Goal: Task Accomplishment & Management: Complete application form

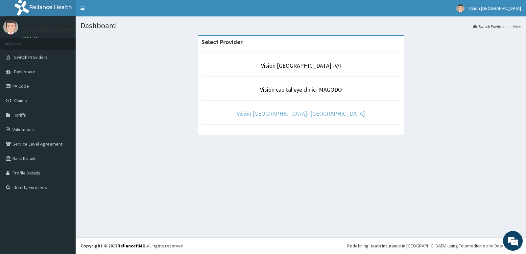
click at [326, 113] on link "Vision [GEOGRAPHIC_DATA]- [GEOGRAPHIC_DATA]" at bounding box center [301, 114] width 128 height 8
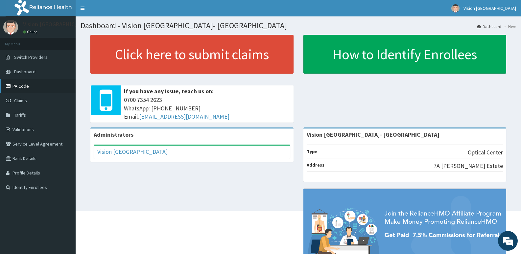
click at [28, 89] on link "PA Code" at bounding box center [38, 86] width 76 height 14
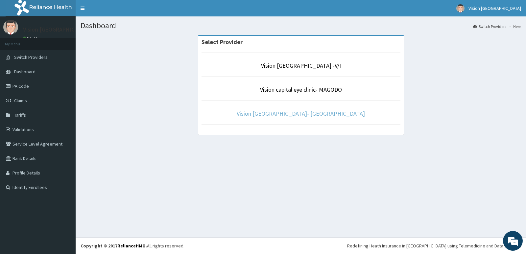
click at [290, 115] on link "Vision [GEOGRAPHIC_DATA]- [GEOGRAPHIC_DATA]" at bounding box center [301, 114] width 128 height 8
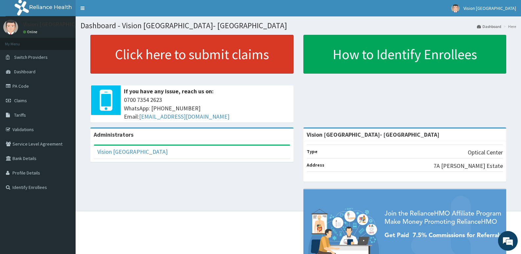
click at [165, 55] on link "Click here to submit claims" at bounding box center [191, 54] width 203 height 39
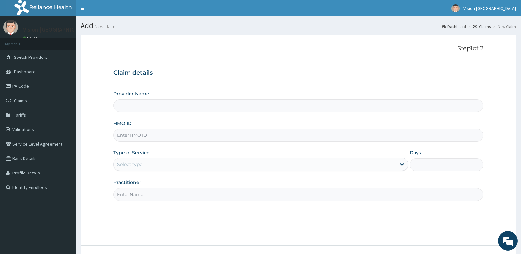
type input "Vision [GEOGRAPHIC_DATA]- [GEOGRAPHIC_DATA]"
click at [190, 128] on div "HMO ID" at bounding box center [298, 131] width 370 height 22
click at [190, 133] on input "HMO ID" at bounding box center [298, 135] width 370 height 13
paste input "JEE/10200/A"
type input "JEE/10200/A"
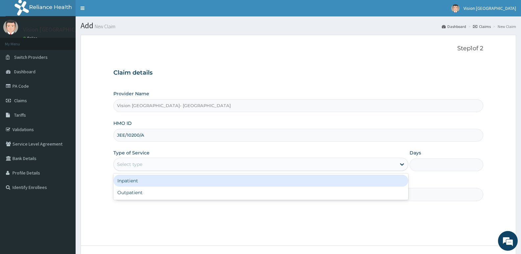
click at [181, 168] on div "Select type" at bounding box center [255, 164] width 282 height 11
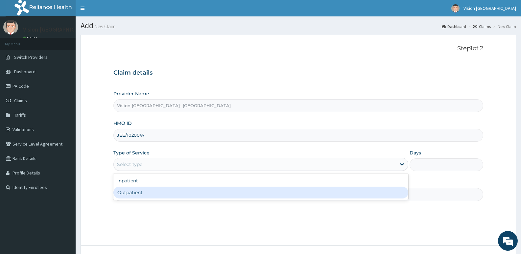
click at [163, 195] on div "Outpatient" at bounding box center [260, 193] width 294 height 12
type input "1"
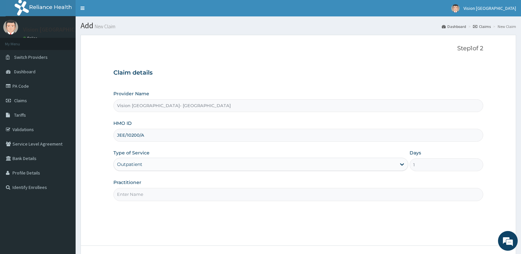
click at [174, 193] on input "Practitioner" at bounding box center [298, 194] width 370 height 13
type input "DR ODEYEMI"
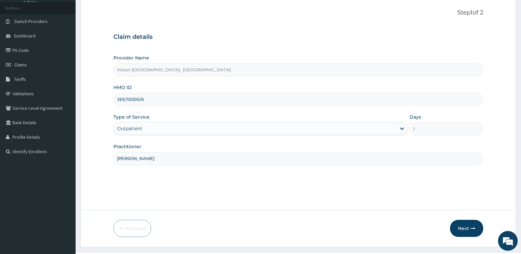
scroll to position [51, 0]
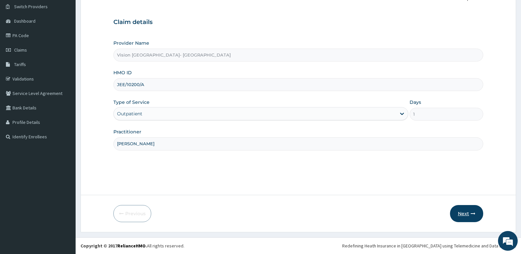
click at [459, 215] on button "Next" at bounding box center [466, 213] width 33 height 17
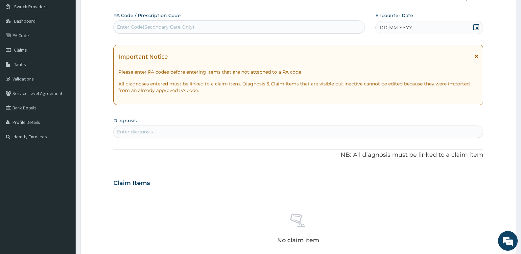
click at [262, 20] on div "Enter Code(Secondary Care Only)" at bounding box center [238, 26] width 251 height 13
click at [262, 27] on div "Enter Code(Secondary Care Only)" at bounding box center [239, 27] width 251 height 11
paste input "PA/149C1F"
type input "PA/149C1F"
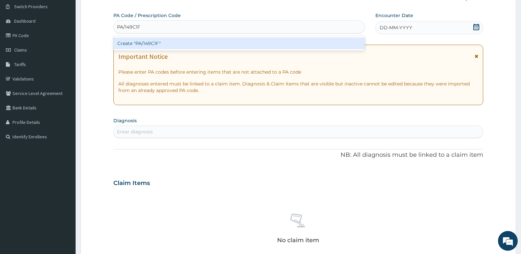
click at [232, 43] on div "Create "PA/149C1F"" at bounding box center [238, 43] width 251 height 12
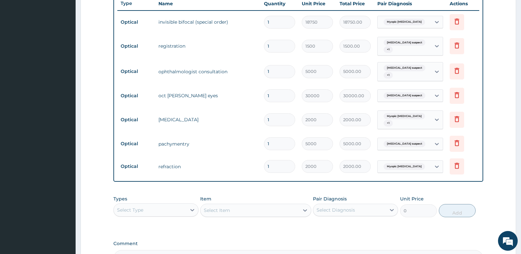
scroll to position [238, 0]
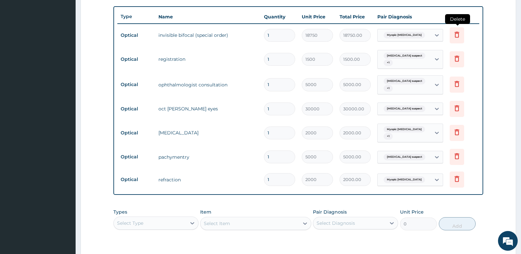
click at [457, 35] on icon at bounding box center [457, 35] width 8 height 8
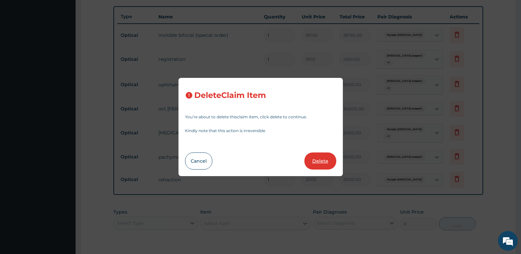
click at [326, 164] on button "Delete" at bounding box center [320, 161] width 32 height 17
type input "1500"
type input "1500.00"
type input "5000"
type input "5000.00"
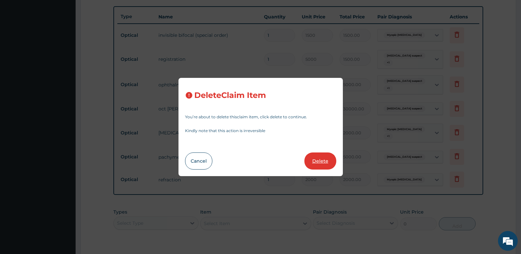
type input "30000"
type input "30000.00"
type input "2000"
type input "2000.00"
type input "5000"
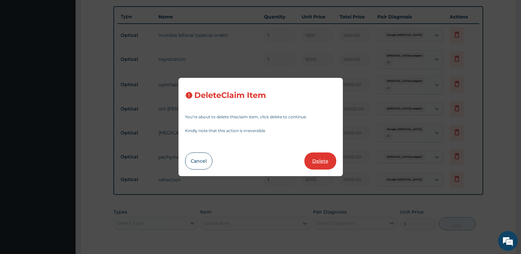
type input "5000.00"
type input "2000"
type input "2000.00"
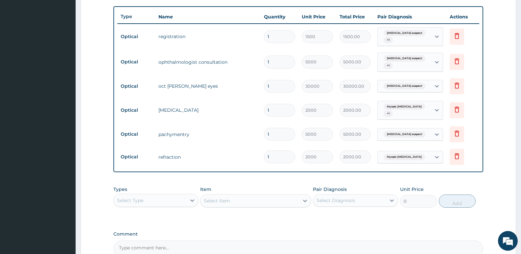
click at [183, 205] on div "Select Type" at bounding box center [150, 200] width 73 height 11
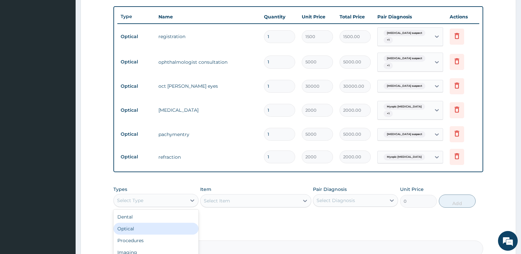
click at [164, 229] on div "Optical" at bounding box center [155, 229] width 85 height 12
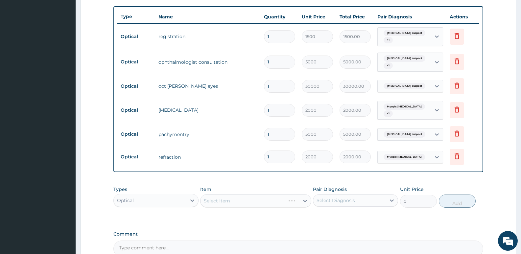
click at [230, 203] on div "Select Item" at bounding box center [255, 200] width 111 height 13
click at [267, 200] on div "Select Item" at bounding box center [249, 201] width 98 height 11
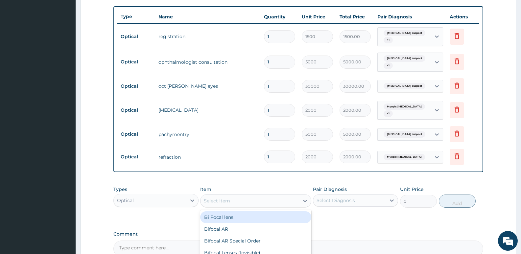
click at [252, 222] on div "Bi Focal lens" at bounding box center [255, 217] width 111 height 12
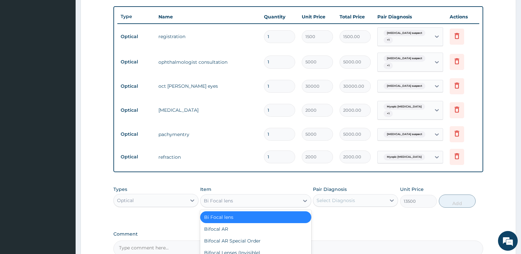
click at [269, 200] on div "Bi Focal lens" at bounding box center [249, 201] width 98 height 11
click at [289, 228] on div "Bifocal AR" at bounding box center [255, 229] width 111 height 12
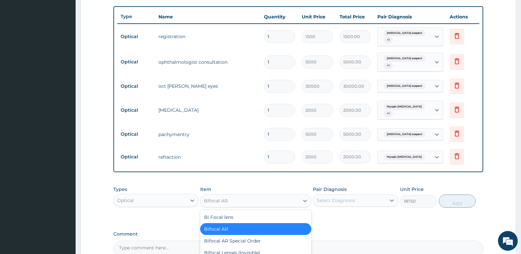
click at [275, 196] on div "Bifocal AR" at bounding box center [249, 201] width 98 height 11
click at [255, 238] on div "Bifocal AR Special Order" at bounding box center [255, 241] width 111 height 12
type input "22500"
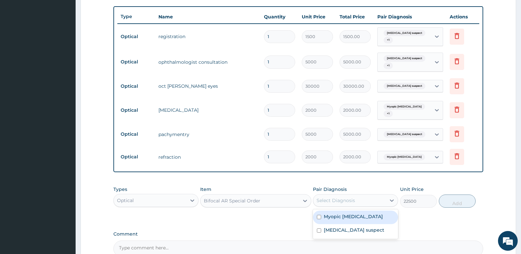
click at [360, 204] on div "Select Diagnosis" at bounding box center [349, 200] width 73 height 11
click at [351, 219] on label "Myopic astigmatism" at bounding box center [353, 216] width 59 height 7
checkbox input "true"
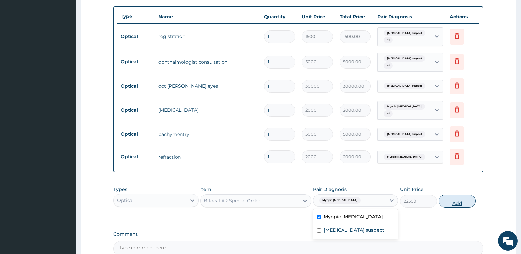
click at [460, 199] on button "Add" at bounding box center [457, 201] width 37 height 13
type input "0"
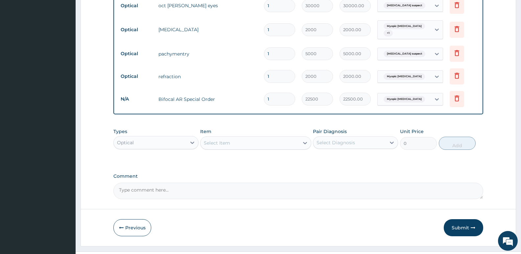
scroll to position [333, 0]
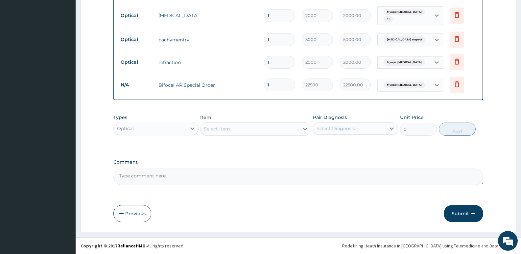
click at [274, 183] on textarea "Comment" at bounding box center [298, 177] width 370 height 16
type textarea "LENS AND FRAME APPROVED AT 20,000"
click at [468, 215] on button "Submit" at bounding box center [463, 213] width 39 height 17
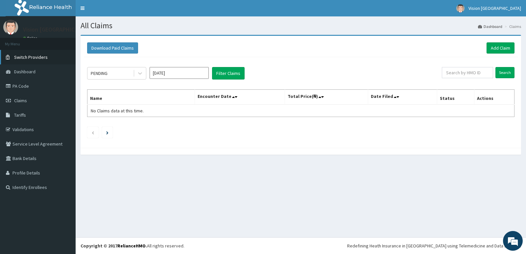
click at [41, 58] on span "Switch Providers" at bounding box center [31, 57] width 34 height 6
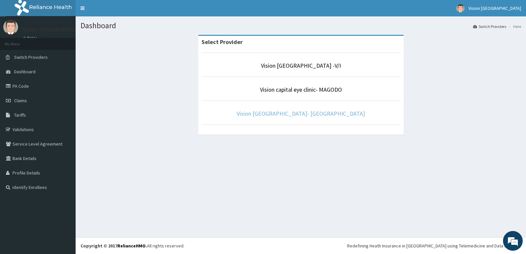
click at [291, 114] on link "Vision [GEOGRAPHIC_DATA]- [GEOGRAPHIC_DATA]" at bounding box center [301, 114] width 128 height 8
click at [33, 70] on span "Dashboard" at bounding box center [24, 72] width 21 height 6
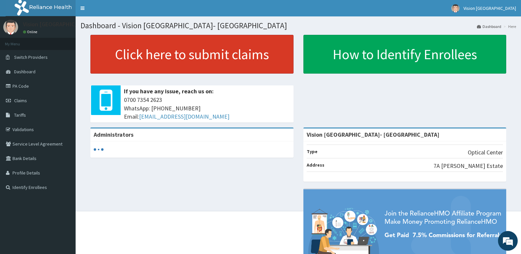
click at [176, 60] on link "Click here to submit claims" at bounding box center [191, 54] width 203 height 39
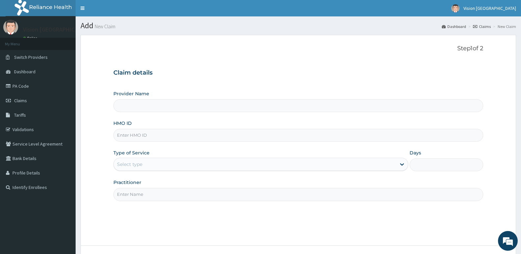
type input "Vision [GEOGRAPHIC_DATA]- [GEOGRAPHIC_DATA]"
click at [163, 138] on input "HMO ID" at bounding box center [298, 135] width 370 height 13
paste input "SBG/10257/A"
type input "SBG/10257/A"
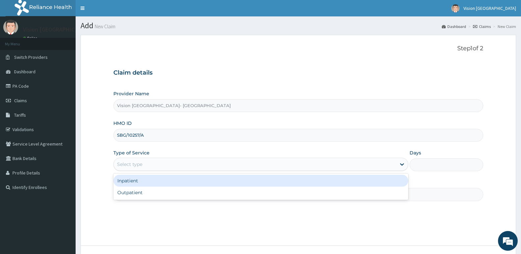
click at [168, 163] on div "Select type" at bounding box center [255, 164] width 282 height 11
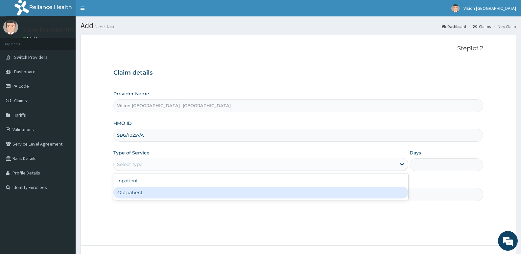
click at [160, 194] on div "Outpatient" at bounding box center [260, 193] width 294 height 12
type input "1"
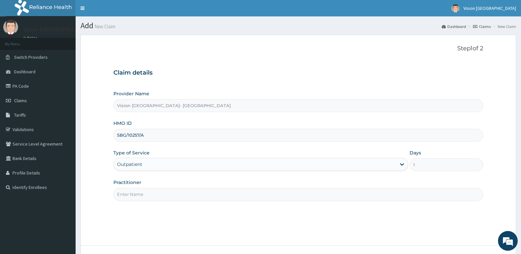
click at [174, 196] on input "Practitioner" at bounding box center [298, 194] width 370 height 13
type input "DR ODEYEMI"
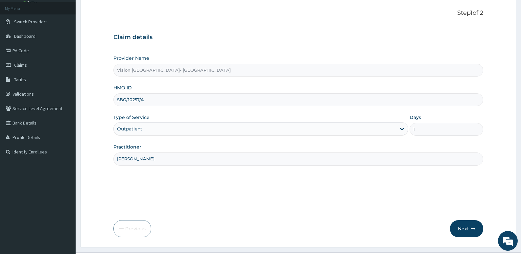
scroll to position [51, 0]
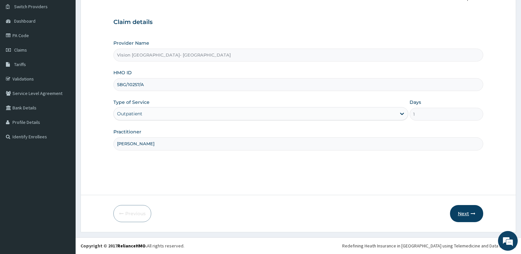
click at [459, 213] on button "Next" at bounding box center [466, 213] width 33 height 17
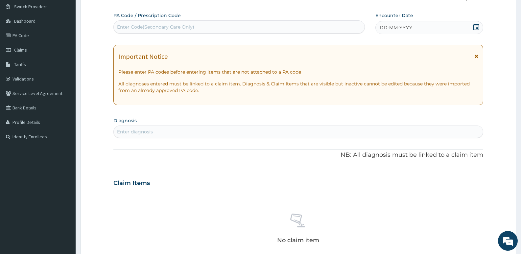
click at [281, 24] on div "Enter Code(Secondary Care Only)" at bounding box center [239, 27] width 251 height 11
paste input "PA/BB94FF"
type input "PA/BB94FF"
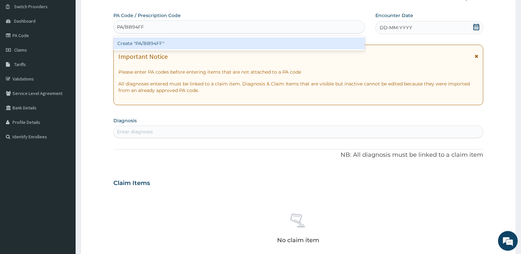
click at [264, 41] on div "Create "PA/BB94FF"" at bounding box center [238, 43] width 251 height 12
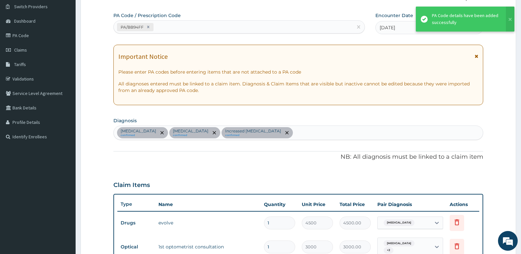
scroll to position [219, 0]
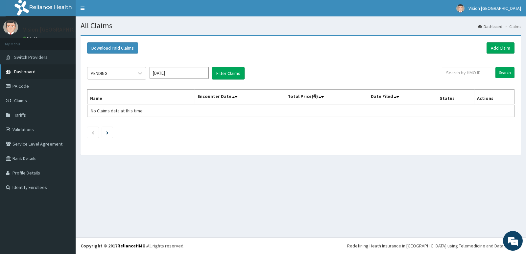
click at [44, 70] on link "Dashboard" at bounding box center [38, 71] width 76 height 14
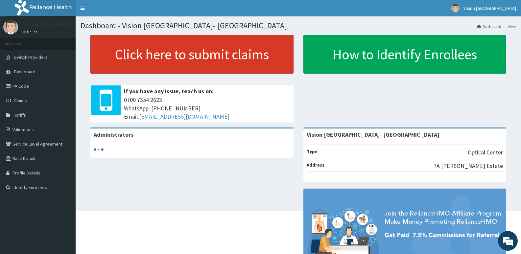
click at [174, 42] on link "Click here to submit claims" at bounding box center [191, 54] width 203 height 39
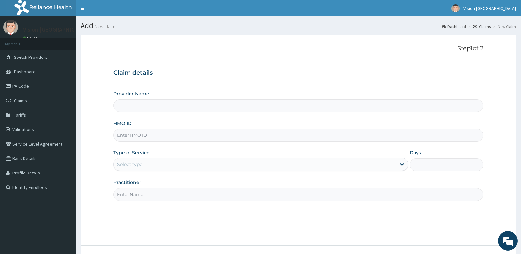
type input "Vision [GEOGRAPHIC_DATA]- [GEOGRAPHIC_DATA]"
click at [187, 137] on input "HMO ID" at bounding box center [298, 135] width 370 height 13
paste input "SBG/10257/A"
type input "SBG/10257/A"
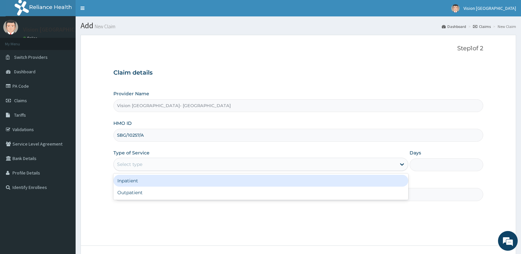
click at [169, 163] on div "Select type" at bounding box center [255, 164] width 282 height 11
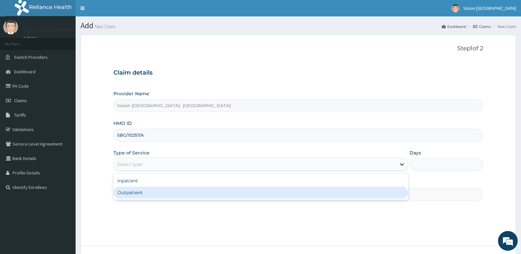
click at [153, 189] on div "Outpatient" at bounding box center [260, 193] width 294 height 12
type input "1"
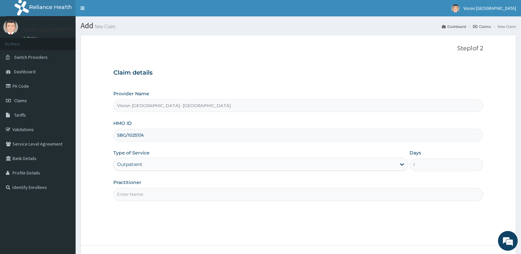
click at [144, 195] on input "Practitioner" at bounding box center [298, 194] width 370 height 13
type input "DR ODEYEMI"
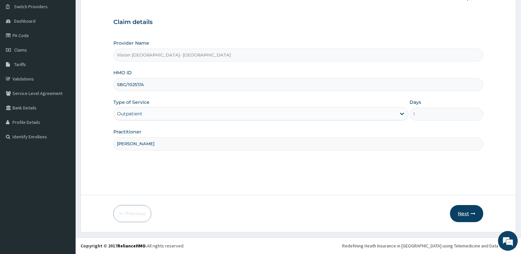
click at [457, 212] on button "Next" at bounding box center [466, 213] width 33 height 17
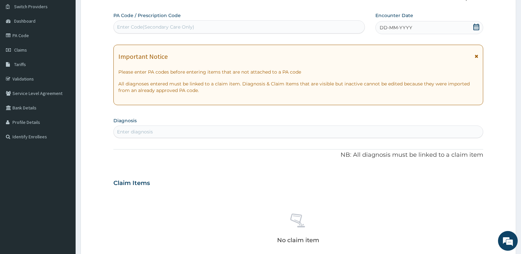
click at [300, 24] on div "Enter Code(Secondary Care Only)" at bounding box center [239, 27] width 251 height 11
paste input "PA/BB94FF"
type input "PA/BB94FF"
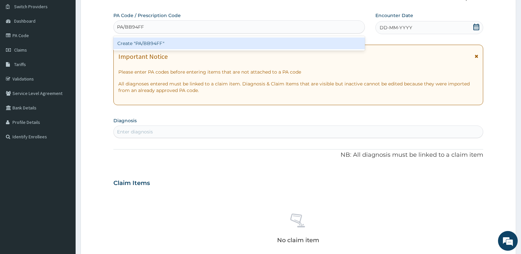
click at [277, 45] on div "Create "PA/BB94FF"" at bounding box center [238, 43] width 251 height 12
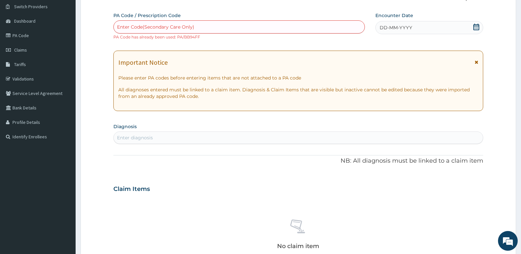
click at [286, 24] on div "Enter Code(Secondary Care Only)" at bounding box center [239, 27] width 251 height 11
paste input "PA/4ACC0F"
type input "PA/4ACC0F"
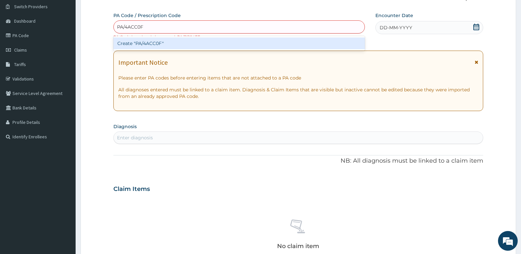
click at [279, 41] on div "Create "PA/4ACC0F"" at bounding box center [238, 43] width 251 height 12
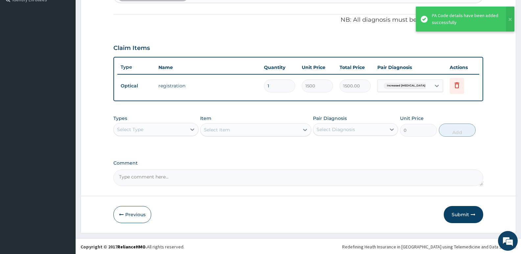
scroll to position [189, 0]
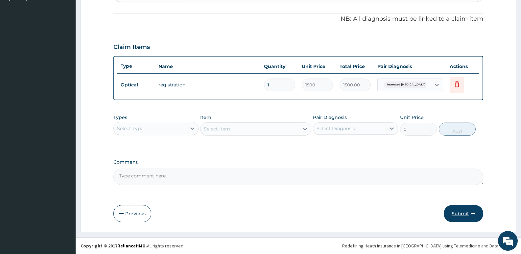
click at [465, 216] on button "Submit" at bounding box center [463, 213] width 39 height 17
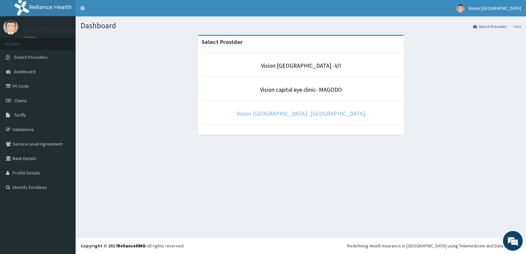
click at [307, 112] on link "Vision [GEOGRAPHIC_DATA]- [GEOGRAPHIC_DATA]" at bounding box center [301, 114] width 128 height 8
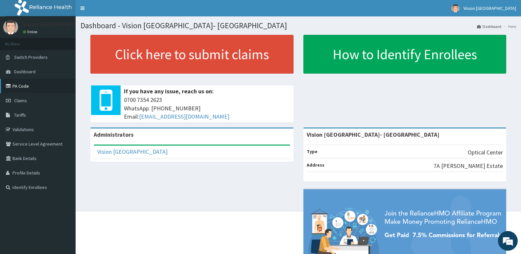
click at [51, 89] on link "PA Code" at bounding box center [38, 86] width 76 height 14
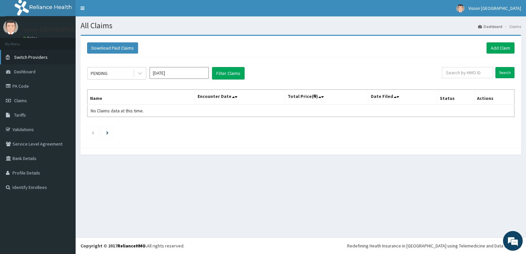
click at [40, 57] on span "Switch Providers" at bounding box center [31, 57] width 34 height 6
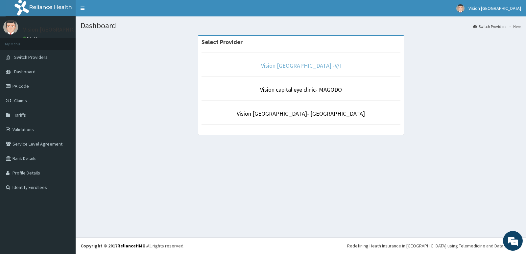
click at [306, 66] on link "Vision [GEOGRAPHIC_DATA] -V/I" at bounding box center [301, 66] width 80 height 8
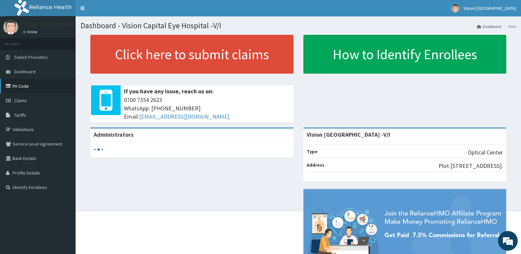
click at [42, 89] on link "PA Code" at bounding box center [38, 86] width 76 height 14
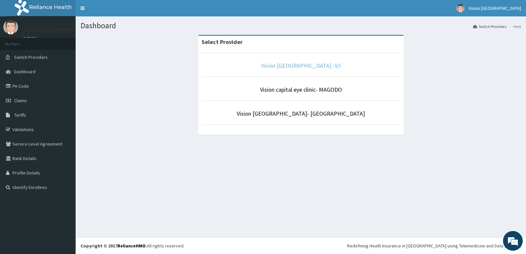
click at [321, 63] on link "Vision [GEOGRAPHIC_DATA] -V/I" at bounding box center [301, 66] width 80 height 8
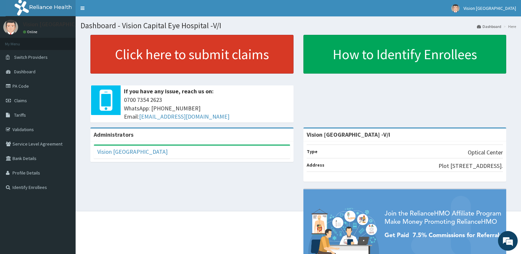
click at [144, 57] on link "Click here to submit claims" at bounding box center [191, 54] width 203 height 39
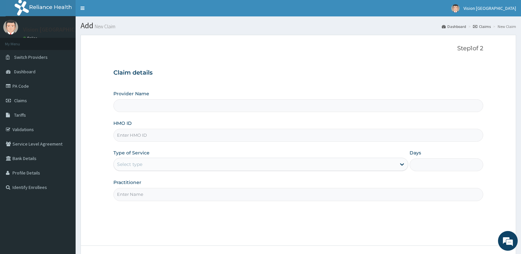
type input "Vision [GEOGRAPHIC_DATA] -V/I"
click at [178, 134] on input "HMO ID" at bounding box center [298, 135] width 370 height 13
paste input "FBO/10046/A"
type input "FBO/10046/A"
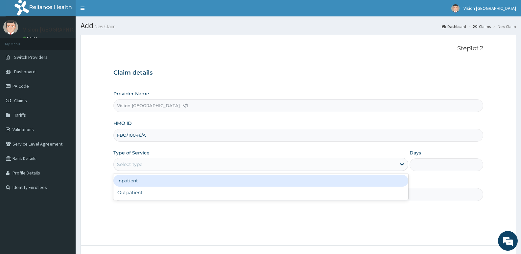
click at [162, 162] on div "Select type" at bounding box center [255, 164] width 282 height 11
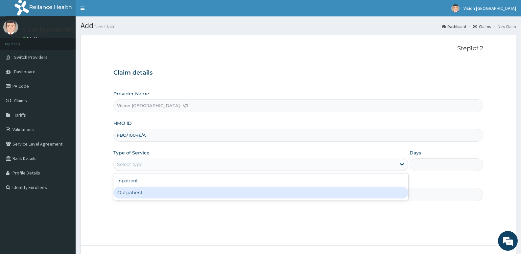
click at [144, 194] on div "Outpatient" at bounding box center [260, 193] width 294 height 12
type input "1"
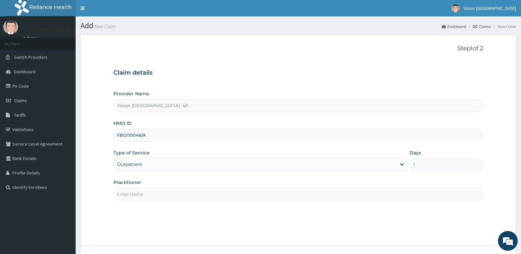
click at [166, 188] on div "Practitioner" at bounding box center [298, 190] width 370 height 22
click at [164, 194] on input "Practitioner" at bounding box center [298, 194] width 370 height 13
type input "DR ODEYEMI"
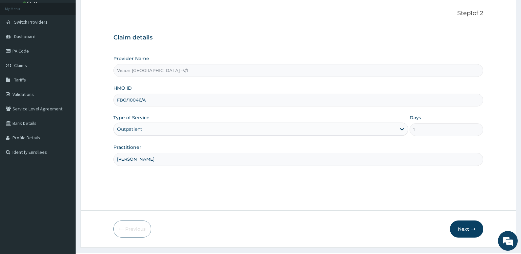
scroll to position [51, 0]
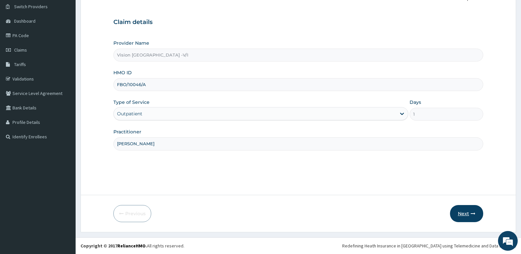
click at [470, 209] on button "Next" at bounding box center [466, 213] width 33 height 17
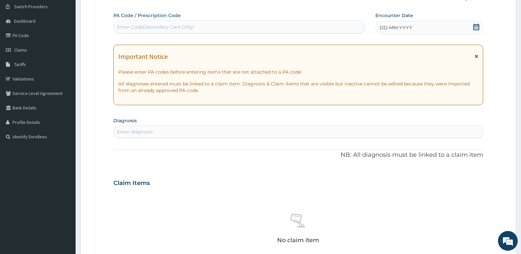
click at [181, 25] on div "Enter Code(Secondary Care Only)" at bounding box center [155, 27] width 77 height 7
paste input "PA/6B817E"
type input "PA/6B817E"
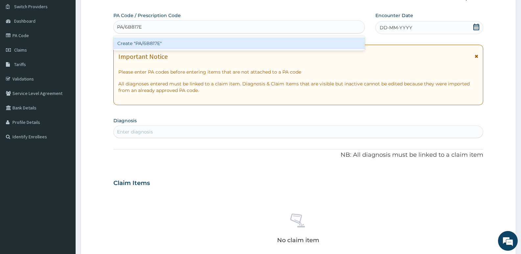
click at [170, 42] on div "Create "PA/6B817E"" at bounding box center [238, 43] width 251 height 12
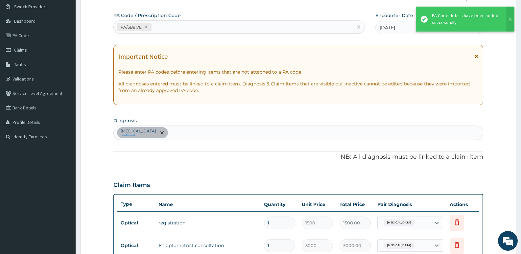
scroll to position [215, 0]
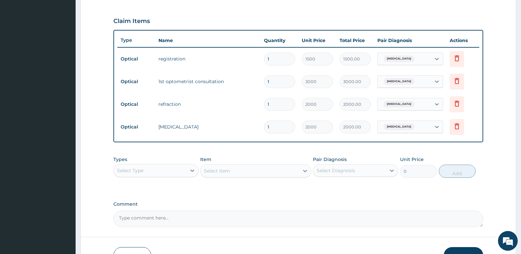
click at [305, 217] on textarea "Comment" at bounding box center [298, 219] width 370 height 16
click at [463, 251] on button "Submit" at bounding box center [463, 255] width 39 height 17
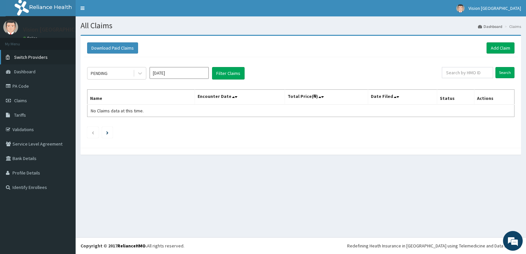
click at [54, 58] on link "Switch Providers" at bounding box center [38, 57] width 76 height 14
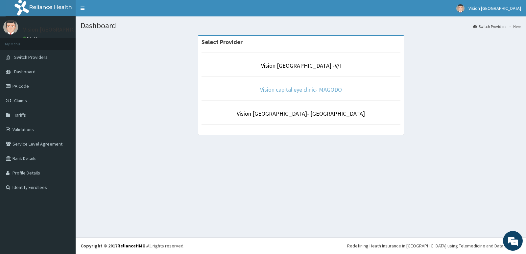
click at [297, 89] on link "Vision capital eye clinic- MAGODO" at bounding box center [301, 90] width 82 height 8
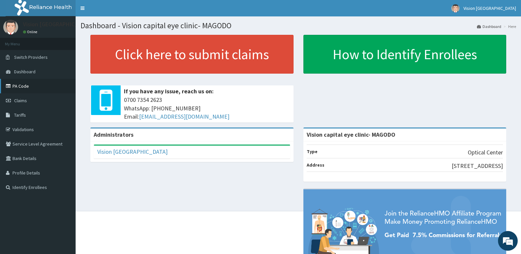
click at [40, 87] on link "PA Code" at bounding box center [38, 86] width 76 height 14
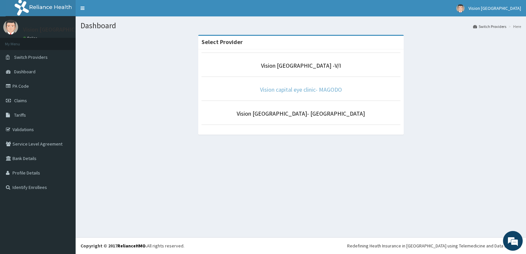
click at [290, 91] on link "Vision capital eye clinic- MAGODO" at bounding box center [301, 90] width 82 height 8
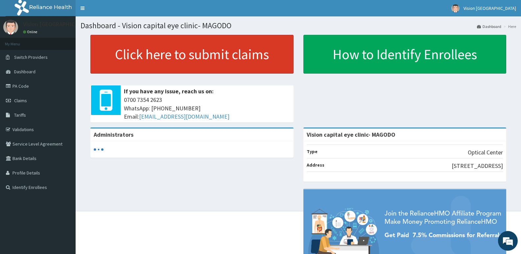
click at [240, 56] on link "Click here to submit claims" at bounding box center [191, 54] width 203 height 39
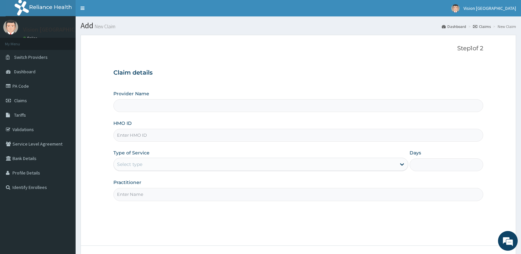
type input "Vision capital eye clinic- MAGODO"
click at [178, 133] on input "HMO ID" at bounding box center [298, 135] width 370 height 13
paste input "RSJ/10068/B"
type input "RSJ/10068/B"
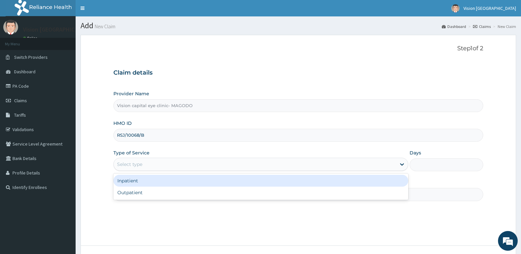
click at [166, 161] on div "Select type" at bounding box center [255, 164] width 282 height 11
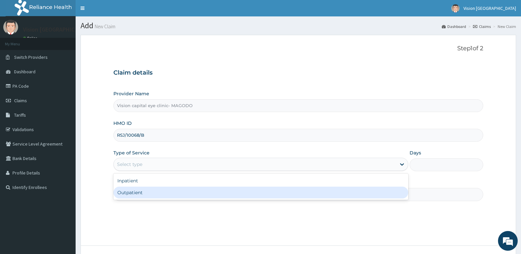
click at [150, 198] on div "Outpatient" at bounding box center [260, 193] width 294 height 12
type input "1"
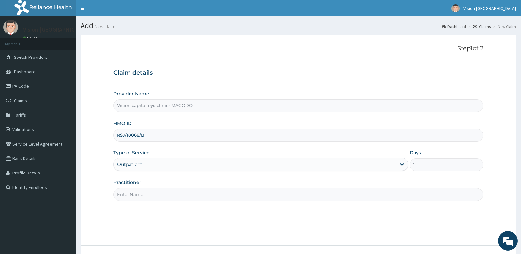
click at [161, 193] on input "Practitioner" at bounding box center [298, 194] width 370 height 13
type input "DR ODEYEMI"
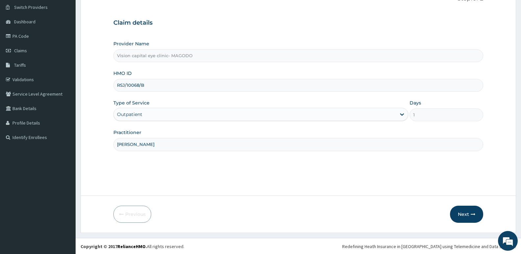
scroll to position [51, 0]
click at [469, 215] on button "Next" at bounding box center [466, 213] width 33 height 17
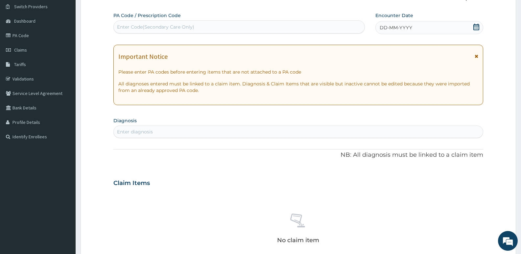
click at [236, 20] on div "PA Code / Prescription Code Enter Code(Secondary Care Only)" at bounding box center [238, 22] width 251 height 21
click at [233, 30] on div "Enter Code(Secondary Care Only)" at bounding box center [239, 27] width 251 height 11
paste input "PA/A701AF"
type input "PA/A701AF"
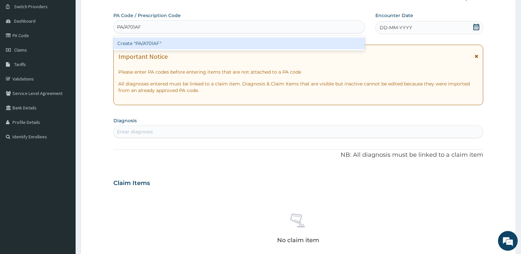
click at [222, 38] on div "Create "PA/A701AF"" at bounding box center [238, 43] width 251 height 12
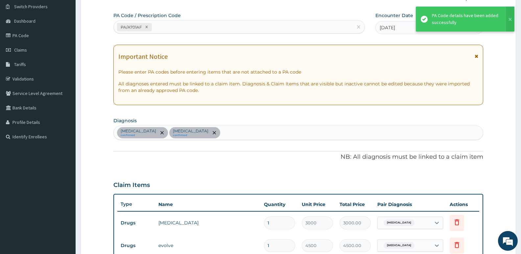
scroll to position [192, 0]
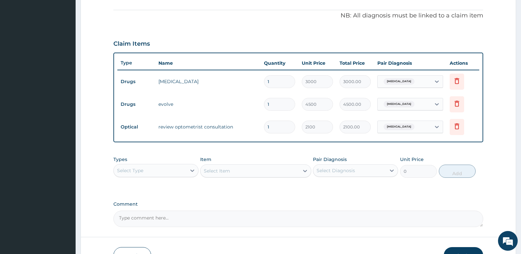
click at [319, 229] on form "Step 2 of 2 PA Code / Prescription Code PA/A701AF Encounter Date 04-07-2025 Imp…" at bounding box center [299, 58] width 436 height 431
click at [462, 252] on button "Submit" at bounding box center [463, 255] width 39 height 17
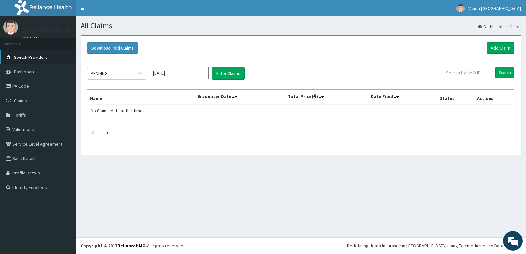
click at [33, 59] on span "Switch Providers" at bounding box center [31, 57] width 34 height 6
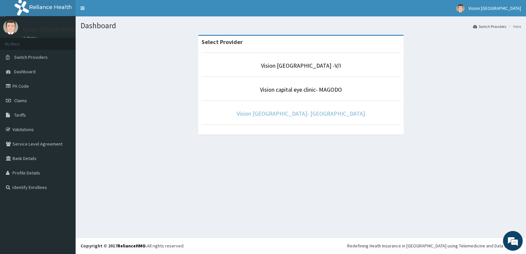
click at [289, 111] on link "Vision [GEOGRAPHIC_DATA]- [GEOGRAPHIC_DATA]" at bounding box center [301, 114] width 128 height 8
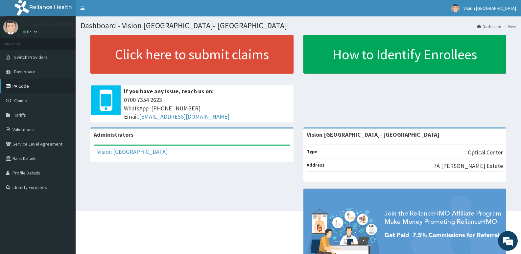
click at [46, 86] on link "PA Code" at bounding box center [38, 86] width 76 height 14
click at [279, 202] on div "Administrators Vision Capital Eye Hospital Full Name Vision Capital Eye Hospita…" at bounding box center [299, 215] width 436 height 175
click at [40, 85] on link "PA Code" at bounding box center [38, 86] width 76 height 14
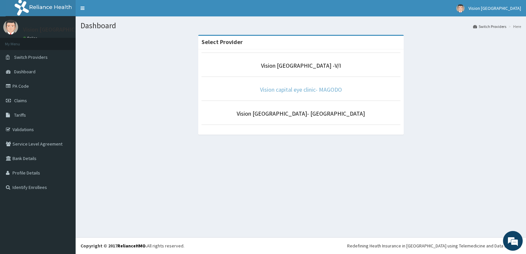
click at [295, 90] on link "Vision capital eye clinic- MAGODO" at bounding box center [301, 90] width 82 height 8
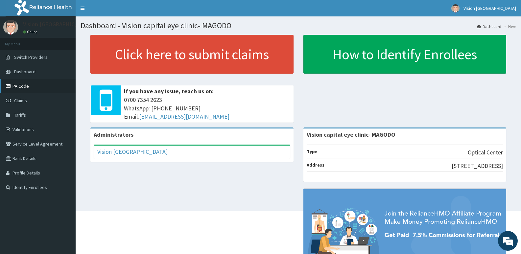
click at [38, 85] on link "PA Code" at bounding box center [38, 86] width 76 height 14
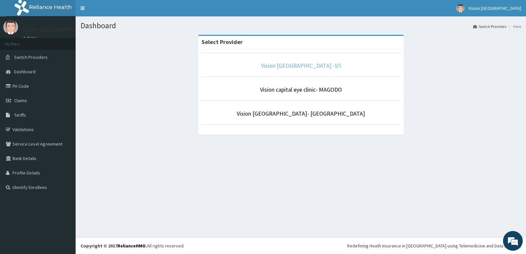
click at [290, 67] on link "Vision [GEOGRAPHIC_DATA] -V/I" at bounding box center [301, 66] width 80 height 8
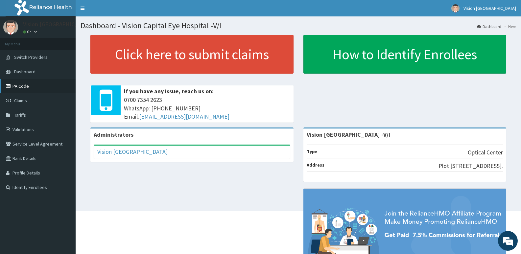
click at [34, 87] on link "PA Code" at bounding box center [38, 86] width 76 height 14
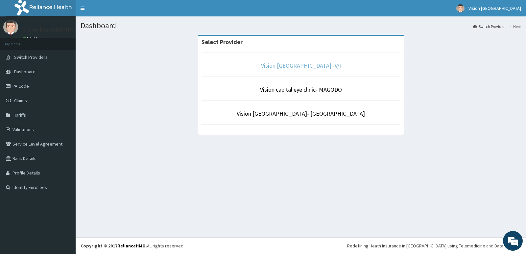
click at [304, 65] on link "Vision [GEOGRAPHIC_DATA] -V/I" at bounding box center [301, 66] width 80 height 8
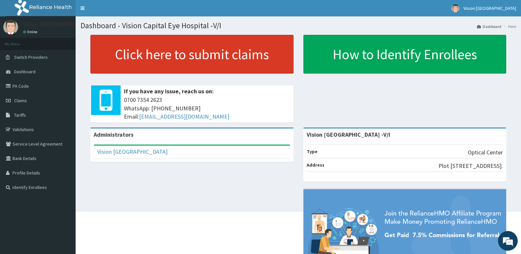
click at [156, 56] on link "Click here to submit claims" at bounding box center [191, 54] width 203 height 39
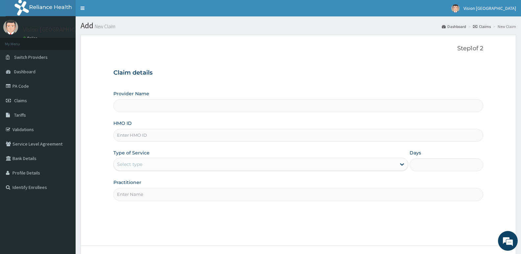
type input "Vision Capital Eye Hospital -V/I"
click at [154, 137] on input "HMO ID" at bounding box center [298, 135] width 370 height 13
paste input "971"
type input "9"
paste input "VMM/10007/A"
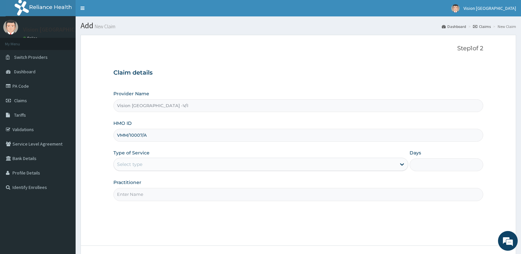
type input "VMM/10007/A"
click at [192, 165] on div "Select type" at bounding box center [255, 164] width 282 height 11
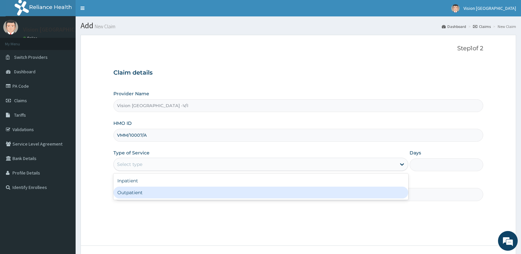
click at [167, 198] on div "Outpatient" at bounding box center [260, 193] width 294 height 12
type input "1"
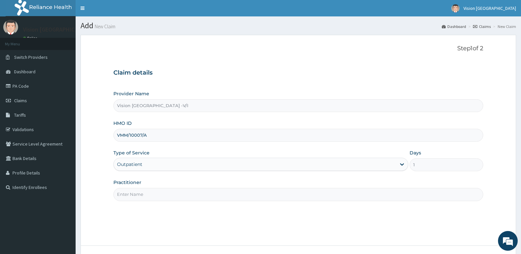
click at [349, 205] on div "Step 1 of 2 Claim details Provider Name Vision Capital Eye Hospital -V/I HMO ID…" at bounding box center [298, 140] width 370 height 191
click at [341, 199] on input "Practitioner" at bounding box center [298, 194] width 370 height 13
type input "[PERSON_NAME]"
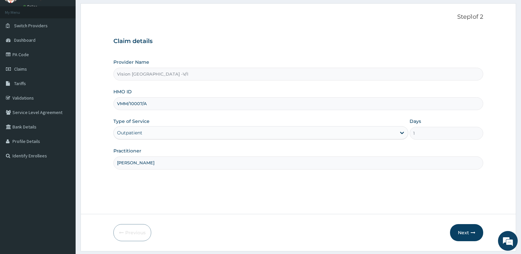
scroll to position [51, 0]
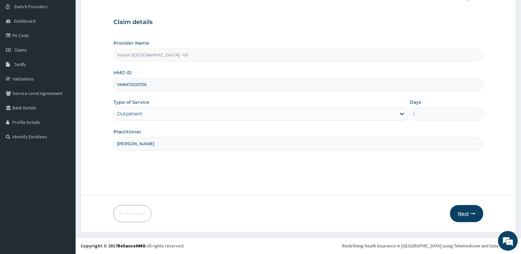
click at [470, 214] on button "Next" at bounding box center [466, 213] width 33 height 17
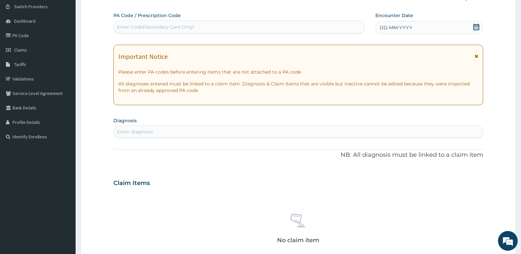
click at [264, 28] on div "Enter Code(Secondary Care Only)" at bounding box center [239, 27] width 251 height 11
paste input "PA/BFCE66"
type input "PA/BFCE66"
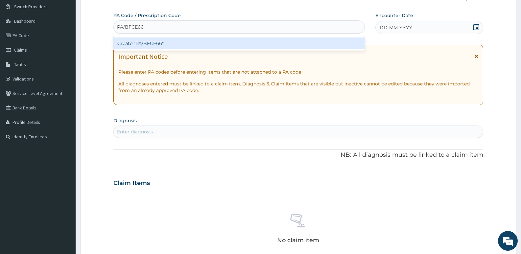
click at [248, 46] on div "Create "PA/BFCE66"" at bounding box center [238, 43] width 251 height 12
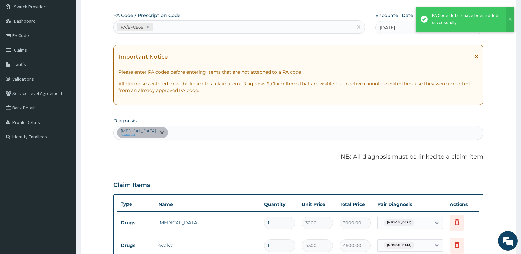
scroll to position [237, 0]
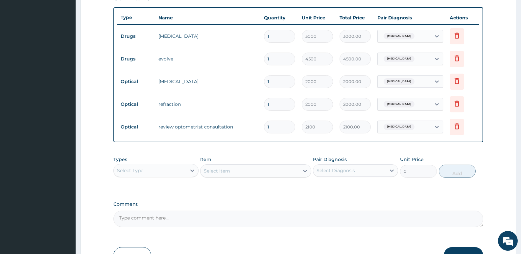
click at [344, 197] on div "PA Code / Prescription Code PA/BFCE66 Encounter Date 04-07-2025 Important Notic…" at bounding box center [298, 26] width 370 height 402
click at [452, 249] on button "Submit" at bounding box center [463, 255] width 39 height 17
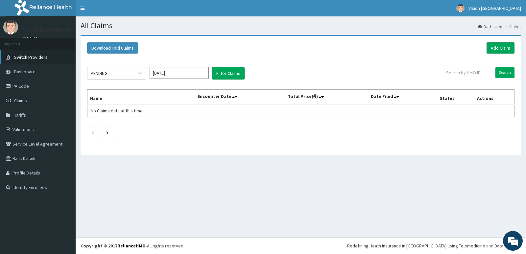
click at [30, 57] on span "Switch Providers" at bounding box center [31, 57] width 34 height 6
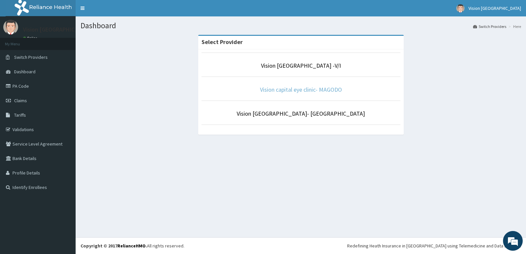
click at [297, 89] on link "Vision capital eye clinic- MAGODO" at bounding box center [301, 90] width 82 height 8
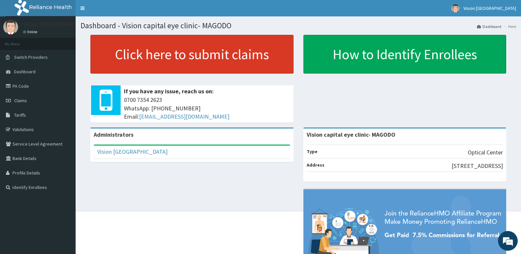
click at [255, 55] on link "Click here to submit claims" at bounding box center [191, 54] width 203 height 39
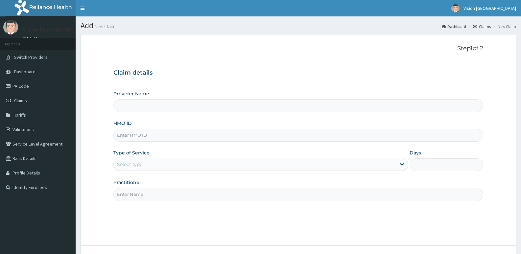
type input "Vision capital eye clinic- MAGODO"
click at [209, 136] on input "HMO ID" at bounding box center [298, 135] width 370 height 13
paste input "ret/21357/a"
type input "ret/21357/a"
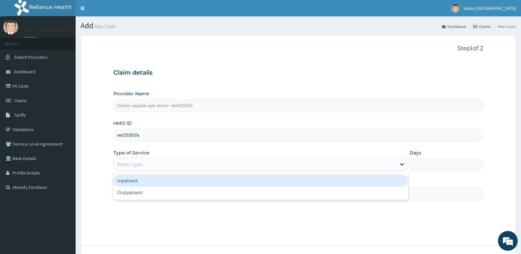
click at [192, 166] on div "Select type" at bounding box center [255, 164] width 282 height 11
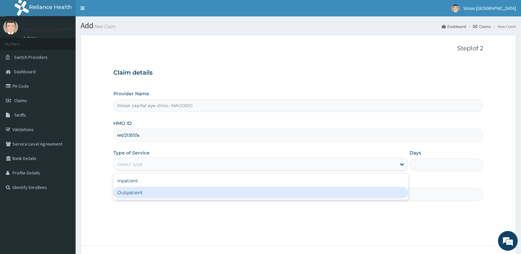
click at [175, 191] on div "Outpatient" at bounding box center [260, 193] width 294 height 12
type input "1"
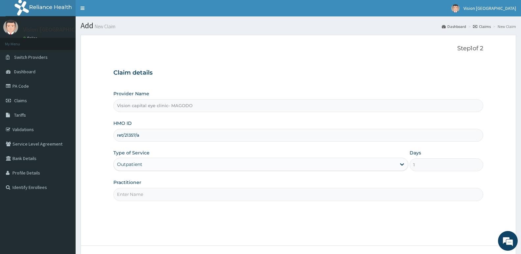
click at [162, 194] on input "Practitioner" at bounding box center [298, 194] width 370 height 13
type input "DR ODEYEMI"
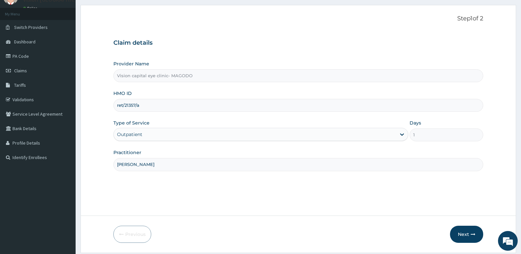
scroll to position [51, 0]
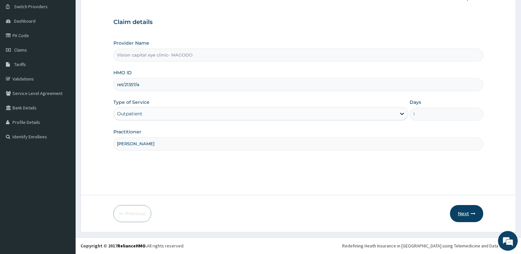
click at [460, 212] on button "Next" at bounding box center [466, 213] width 33 height 17
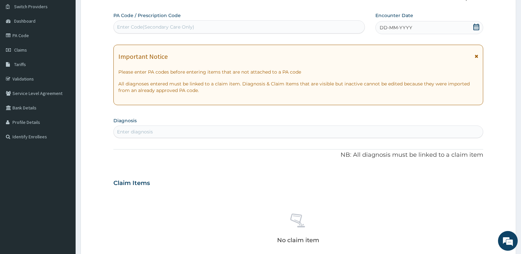
click at [257, 28] on div "Enter Code(Secondary Care Only)" at bounding box center [239, 27] width 251 height 11
paste input "PA/8408DD"
type input "PA/8408DD"
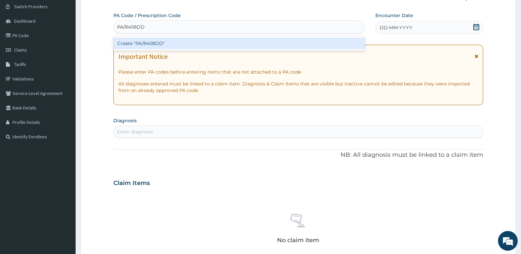
click at [233, 41] on div "Create "PA/8408DD"" at bounding box center [238, 43] width 251 height 12
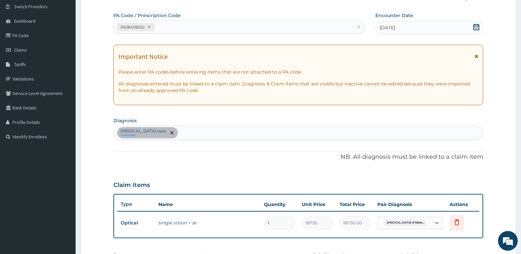
scroll to position [189, 0]
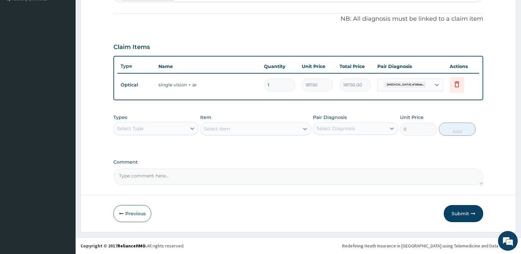
click at [180, 125] on div "Select Type" at bounding box center [150, 128] width 73 height 11
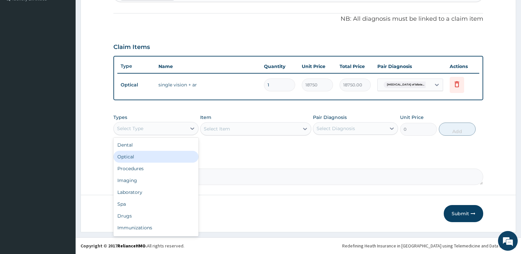
click at [162, 156] on div "Optical" at bounding box center [155, 157] width 85 height 12
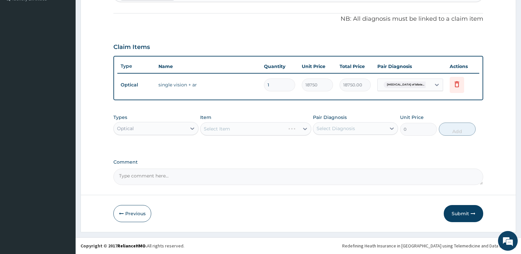
click at [245, 129] on div "Select Item" at bounding box center [255, 128] width 111 height 13
click at [233, 141] on div "Types Optical Item Select Item Pair Diagnosis Select Diagnosis Unit Price 0 Add" at bounding box center [298, 130] width 370 height 38
click at [257, 130] on div "Select Item" at bounding box center [255, 128] width 111 height 13
click at [178, 129] on div "Optical" at bounding box center [150, 128] width 73 height 11
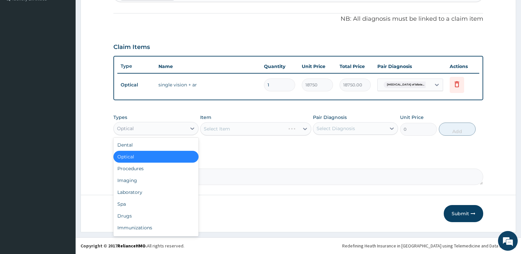
click at [159, 161] on div "Optical" at bounding box center [155, 157] width 85 height 12
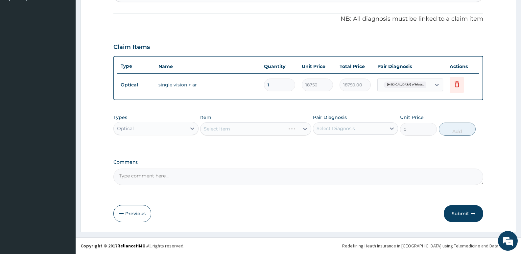
click at [247, 125] on div "Select Item" at bounding box center [255, 128] width 111 height 13
click at [340, 128] on div "Select Diagnosis" at bounding box center [336, 128] width 38 height 7
click at [338, 147] on label "Refractive amblyopia of bilateral eyes" at bounding box center [350, 144] width 53 height 7
checkbox input "true"
click at [261, 148] on div "Types Optical Item Select Item Pair Diagnosis Refractive amblyopia of bilate...…" at bounding box center [298, 130] width 370 height 38
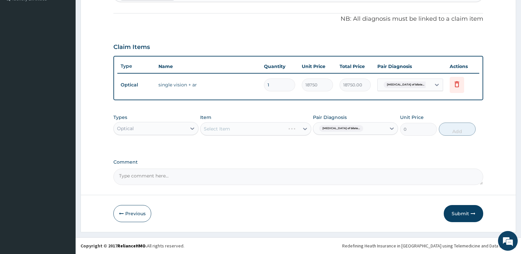
click at [267, 129] on div "Select Item" at bounding box center [255, 128] width 111 height 13
click at [304, 128] on div "Select Item" at bounding box center [255, 128] width 111 height 13
click at [241, 175] on textarea "Comment" at bounding box center [298, 177] width 370 height 16
click at [240, 180] on textarea "Comment" at bounding box center [298, 177] width 370 height 16
type textarea "LENS APPROVED AT 10,000"
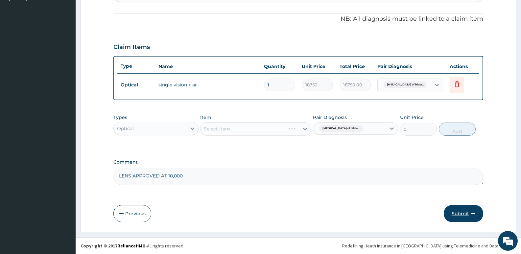
click at [456, 213] on button "Submit" at bounding box center [463, 213] width 39 height 17
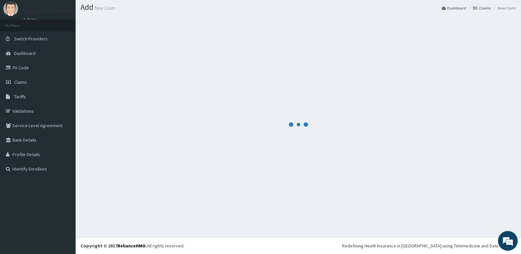
scroll to position [18, 0]
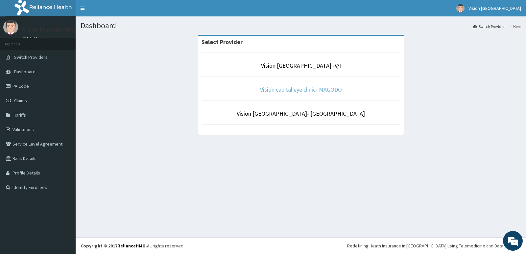
click at [302, 90] on link "Vision capital eye clinic- MAGODO" at bounding box center [301, 90] width 82 height 8
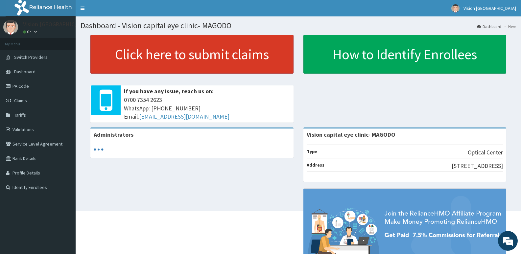
click at [191, 57] on link "Click here to submit claims" at bounding box center [191, 54] width 203 height 39
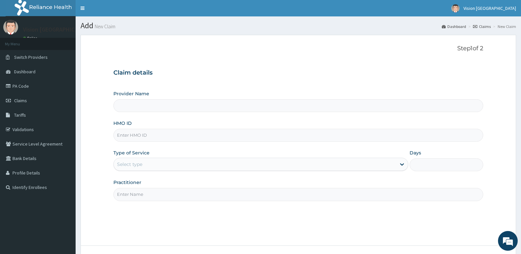
type input "Vision capital eye clinic- MAGODO"
click at [224, 131] on input "HMO ID" at bounding box center [298, 135] width 370 height 13
paste input "ret/21357/a"
type input "ret/21357/a"
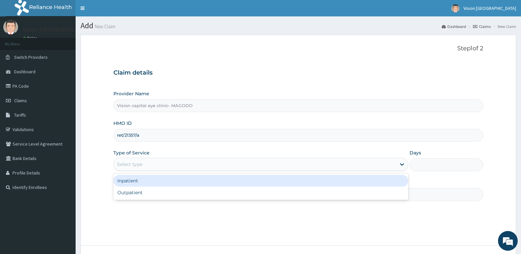
click at [205, 163] on div "Select type" at bounding box center [255, 164] width 282 height 11
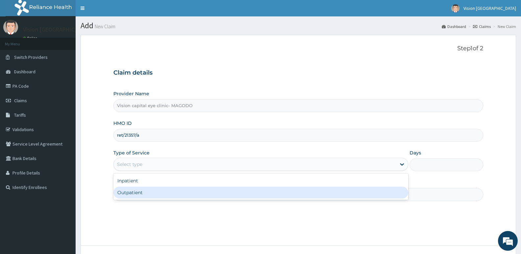
click at [190, 195] on div "Outpatient" at bounding box center [260, 193] width 294 height 12
type input "1"
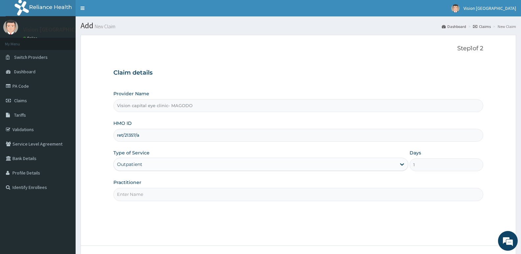
click at [187, 198] on input "Practitioner" at bounding box center [298, 194] width 370 height 13
type input "DR ODEYEMI"
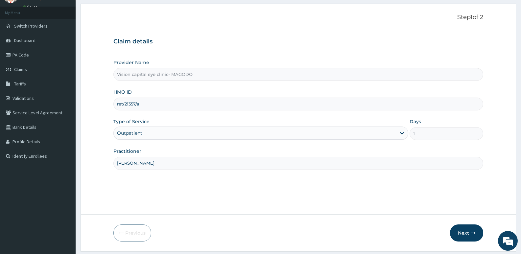
scroll to position [51, 0]
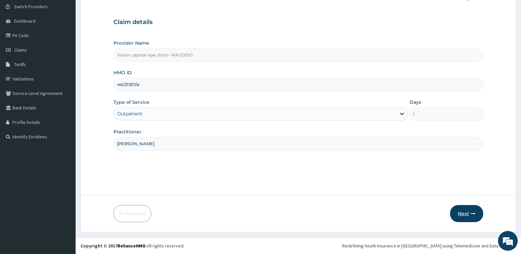
click at [467, 215] on button "Next" at bounding box center [466, 213] width 33 height 17
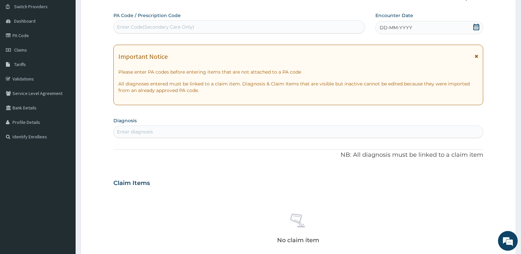
click at [280, 26] on div "Enter Code(Secondary Care Only)" at bounding box center [239, 27] width 251 height 11
paste input "PA/8408DD"
type input "PA/8408DD"
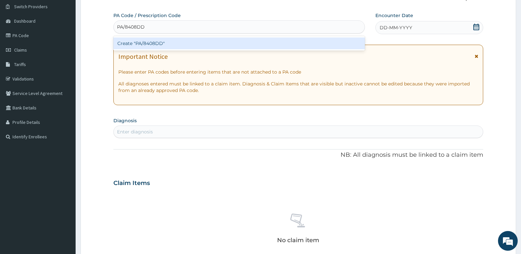
click at [265, 42] on div "Create "PA/8408DD"" at bounding box center [238, 43] width 251 height 12
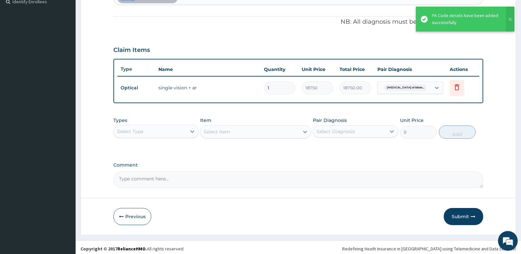
scroll to position [189, 0]
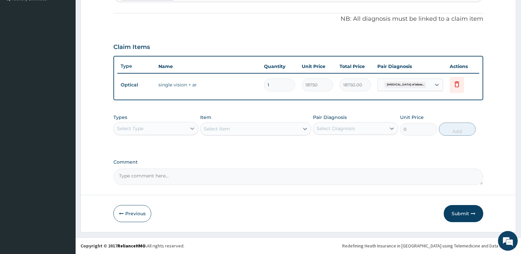
click at [187, 125] on div at bounding box center [192, 129] width 12 height 12
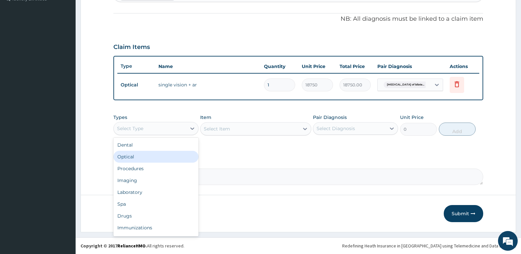
click at [161, 155] on div "Optical" at bounding box center [155, 157] width 85 height 12
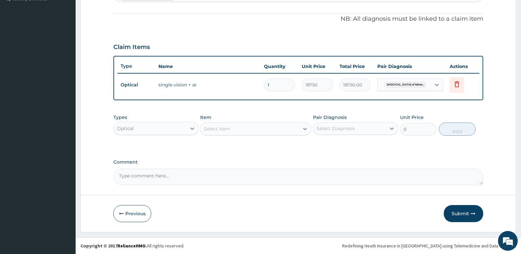
click at [243, 124] on div "Select Item" at bounding box center [249, 129] width 98 height 11
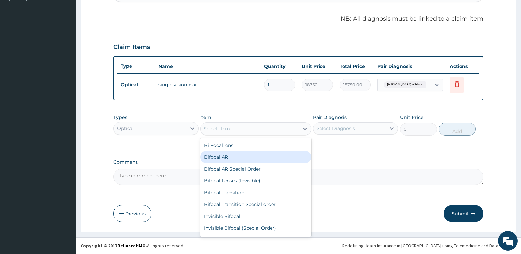
click at [227, 158] on div "Bifocal AR" at bounding box center [255, 157] width 111 height 12
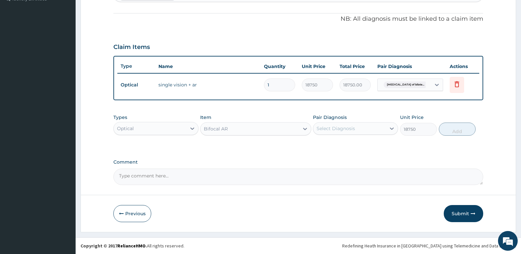
click at [230, 131] on div "Bifocal AR" at bounding box center [249, 129] width 98 height 11
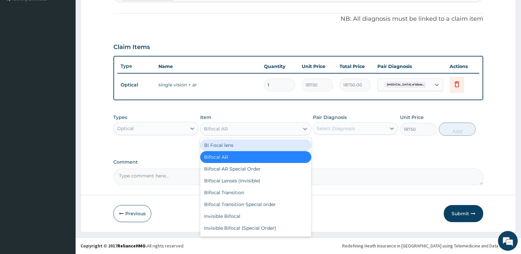
click at [226, 146] on div "Bi Focal lens" at bounding box center [255, 145] width 111 height 12
type input "13500"
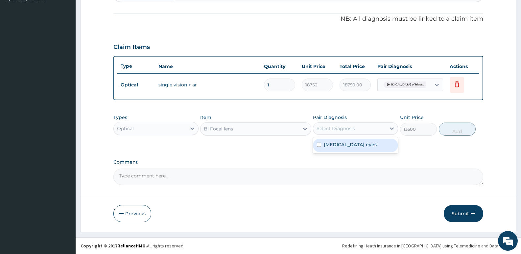
click at [335, 128] on div "Select Diagnosis" at bounding box center [336, 128] width 38 height 7
click at [332, 147] on label "Refractive amblyopia of bilateral eyes" at bounding box center [350, 144] width 53 height 7
checkbox input "true"
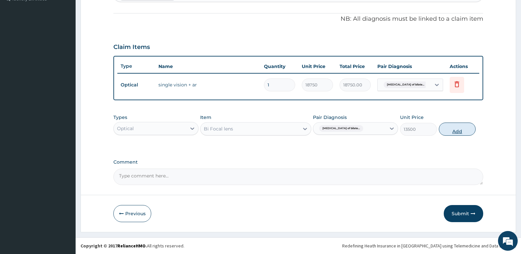
click at [453, 129] on button "Add" at bounding box center [457, 129] width 37 height 13
type input "0"
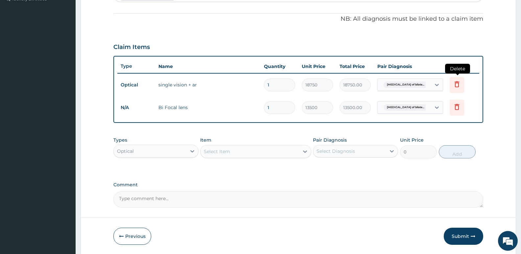
click at [459, 83] on icon at bounding box center [457, 84] width 8 height 8
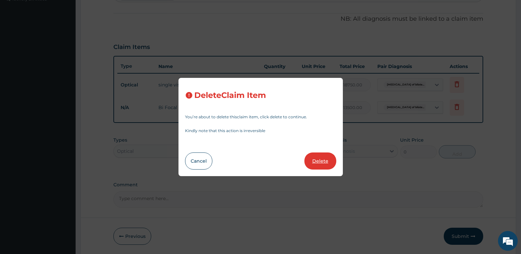
click at [321, 159] on button "Delete" at bounding box center [320, 161] width 32 height 17
type input "13500"
type input "13500.00"
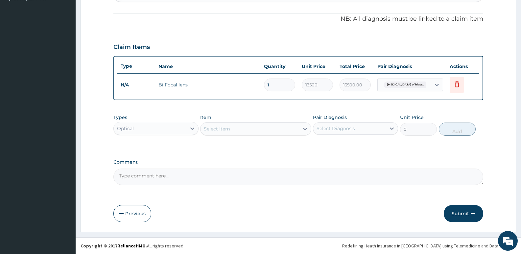
click at [280, 176] on textarea "Comment" at bounding box center [298, 177] width 370 height 16
type textarea "LENS APPROVED AT 10,000"
click at [458, 212] on button "Submit" at bounding box center [463, 213] width 39 height 17
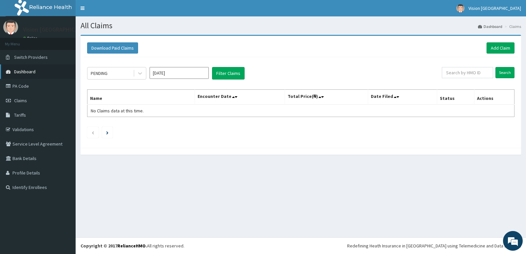
click at [38, 72] on link "Dashboard" at bounding box center [38, 71] width 76 height 14
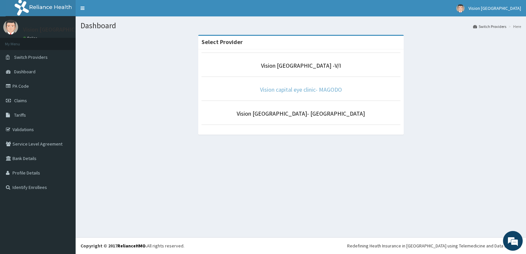
click at [280, 91] on link "Vision capital eye clinic- MAGODO" at bounding box center [301, 90] width 82 height 8
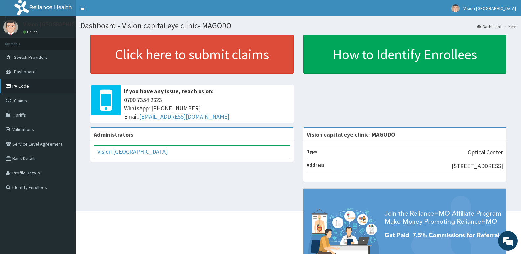
click at [50, 84] on link "PA Code" at bounding box center [38, 86] width 76 height 14
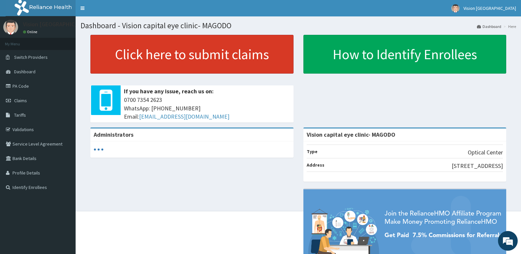
click at [132, 58] on link "Click here to submit claims" at bounding box center [191, 54] width 203 height 39
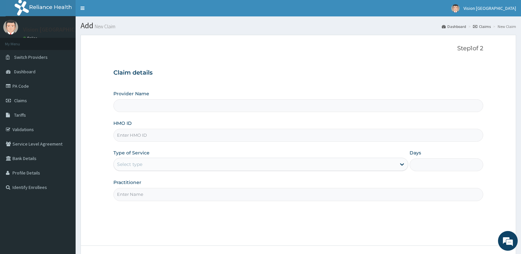
type input "Vision capital eye clinic- MAGODO"
click at [207, 132] on input "HMO ID" at bounding box center [298, 135] width 370 height 13
paste input "GRS/10082/B"
type input "GRS/10082/B"
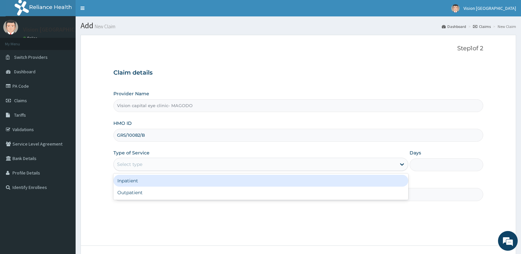
click at [179, 163] on div "Select type" at bounding box center [255, 164] width 282 height 11
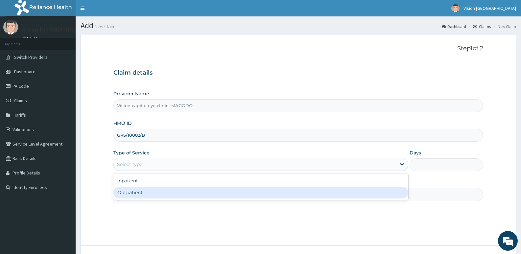
click at [168, 196] on div "Outpatient" at bounding box center [260, 193] width 294 height 12
type input "1"
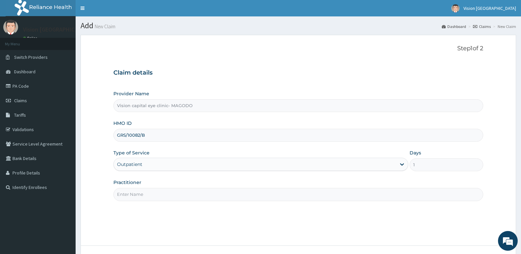
click at [177, 196] on input "Practitioner" at bounding box center [298, 194] width 370 height 13
type input "[PERSON_NAME]"
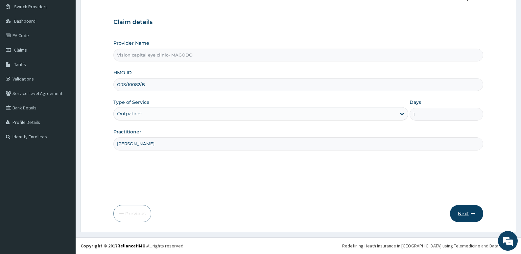
click at [464, 216] on button "Next" at bounding box center [466, 213] width 33 height 17
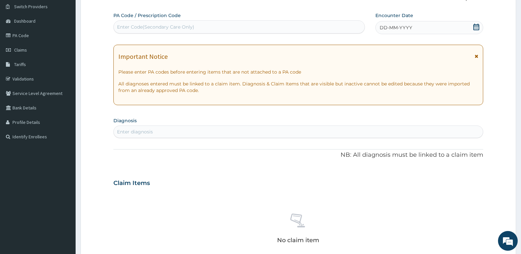
click at [215, 28] on div "Enter Code(Secondary Care Only)" at bounding box center [239, 27] width 251 height 11
paste input "PA/468D07"
type input "PA/468D07"
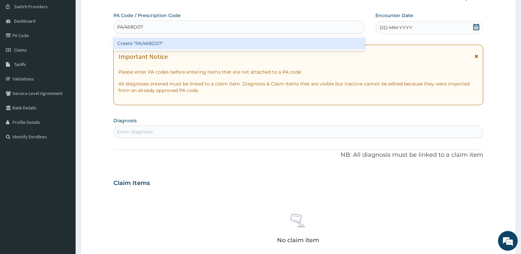
click at [201, 46] on div "Create "PA/468D07"" at bounding box center [238, 43] width 251 height 12
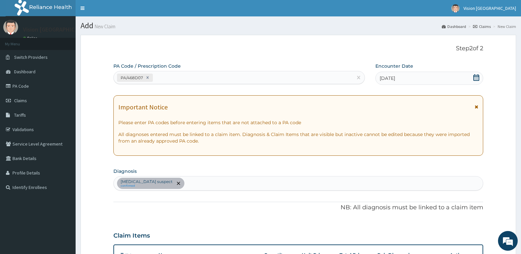
scroll to position [189, 0]
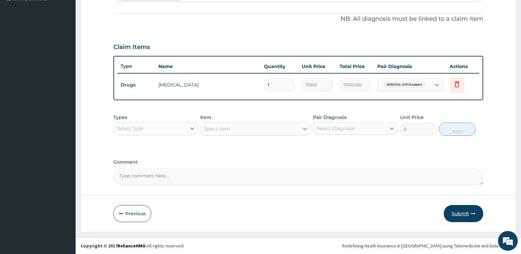
click at [460, 214] on button "Submit" at bounding box center [463, 213] width 39 height 17
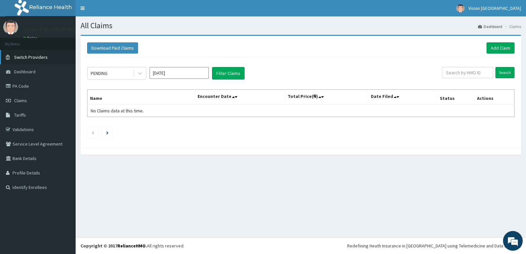
click at [46, 55] on link "Switch Providers" at bounding box center [38, 57] width 76 height 14
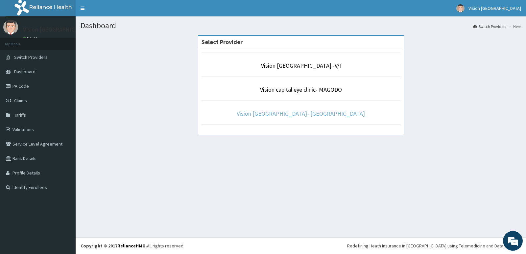
click at [282, 114] on link "Vision [GEOGRAPHIC_DATA]- [GEOGRAPHIC_DATA]" at bounding box center [301, 114] width 128 height 8
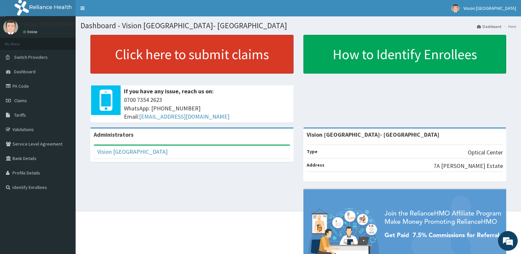
click at [157, 57] on link "Click here to submit claims" at bounding box center [191, 54] width 203 height 39
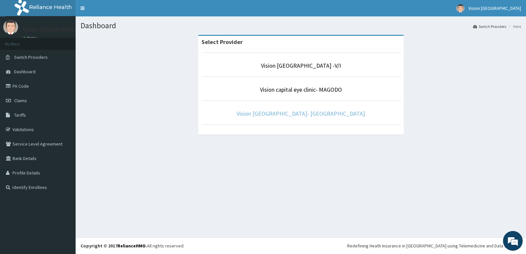
click at [289, 113] on link "Vision [GEOGRAPHIC_DATA]- [GEOGRAPHIC_DATA]" at bounding box center [301, 114] width 128 height 8
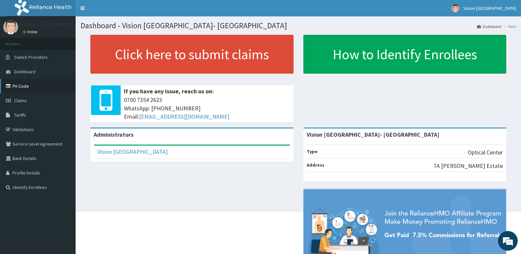
click at [49, 85] on link "PA Code" at bounding box center [38, 86] width 76 height 14
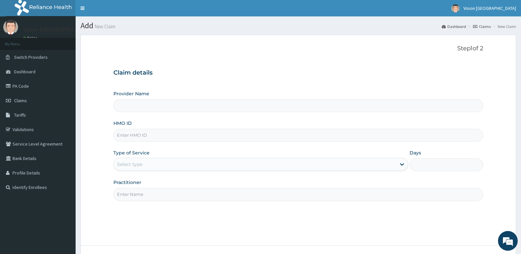
type input "Vision [GEOGRAPHIC_DATA]- [GEOGRAPHIC_DATA]"
click at [191, 137] on input "HMO ID" at bounding box center [298, 135] width 370 height 13
paste input "GRS/10082/D"
type input "GRS/10082/D"
click at [175, 163] on div "Select type" at bounding box center [255, 164] width 282 height 11
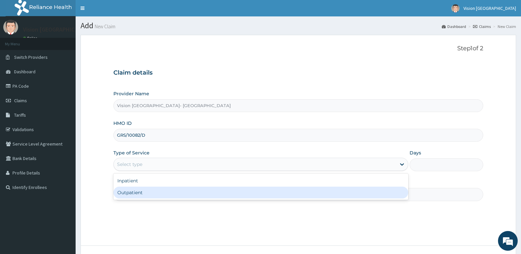
click at [164, 194] on div "Outpatient" at bounding box center [260, 193] width 294 height 12
type input "1"
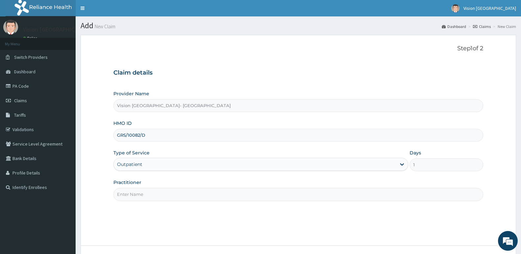
click at [176, 196] on input "Practitioner" at bounding box center [298, 194] width 370 height 13
type input "[PERSON_NAME]"
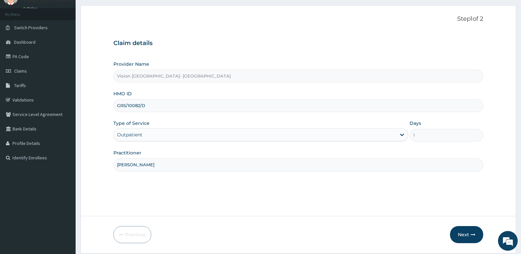
scroll to position [51, 0]
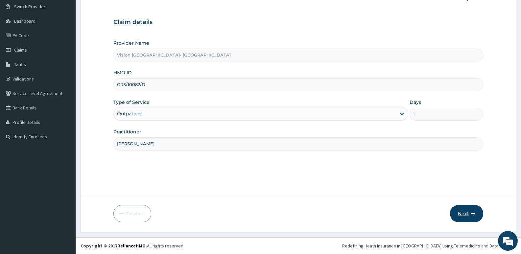
click at [467, 214] on button "Next" at bounding box center [466, 213] width 33 height 17
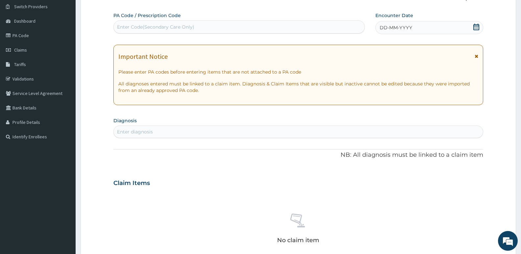
click at [247, 26] on div "Enter Code(Secondary Care Only)" at bounding box center [239, 27] width 251 height 11
paste input "PA/747679"
type input "PA/747679"
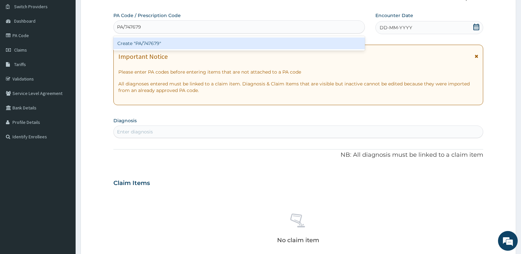
click at [224, 43] on div "Create "PA/747679"" at bounding box center [238, 43] width 251 height 12
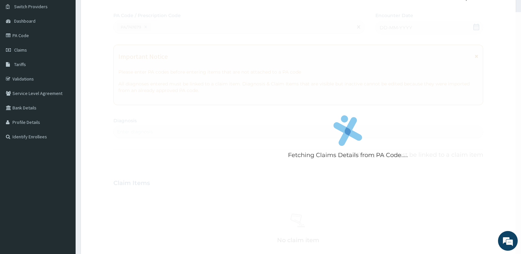
scroll to position [215, 0]
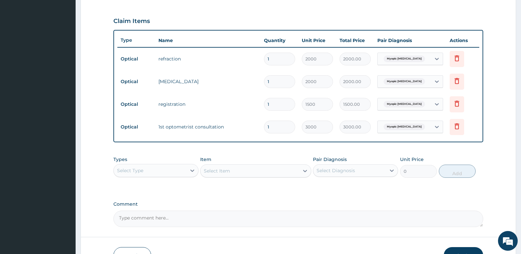
click at [452, 250] on button "Submit" at bounding box center [463, 255] width 39 height 17
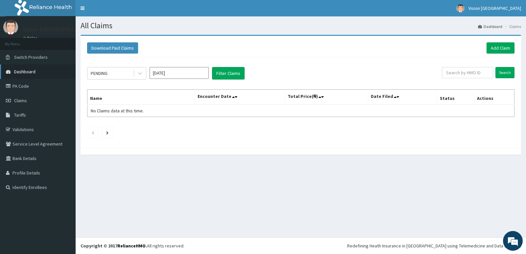
click at [34, 69] on span "Dashboard" at bounding box center [24, 72] width 21 height 6
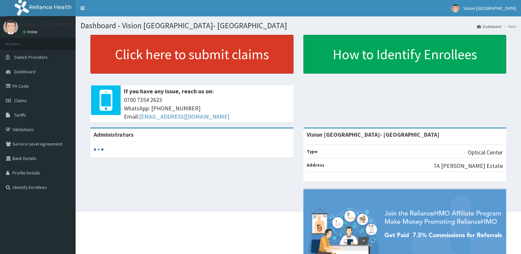
click at [158, 58] on link "Click here to submit claims" at bounding box center [191, 54] width 203 height 39
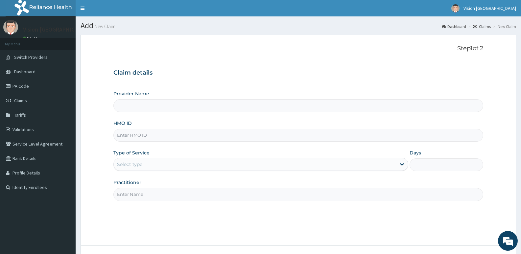
type input "Vision [GEOGRAPHIC_DATA]- [GEOGRAPHIC_DATA]"
click at [160, 131] on input "HMO ID" at bounding box center [298, 135] width 370 height 13
paste input "GRS/10082/C"
type input "GRS/10082/C"
click at [157, 169] on div "Select type" at bounding box center [255, 164] width 282 height 11
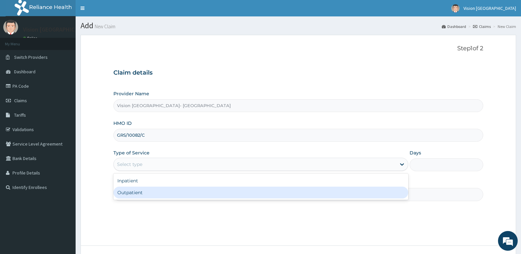
click at [150, 196] on div "Outpatient" at bounding box center [260, 193] width 294 height 12
type input "1"
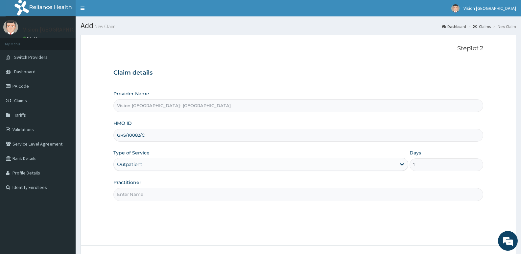
click at [161, 193] on input "Practitioner" at bounding box center [298, 194] width 370 height 13
type input "DR ODEYEMI"
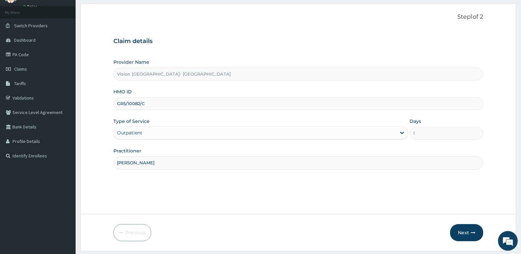
scroll to position [51, 0]
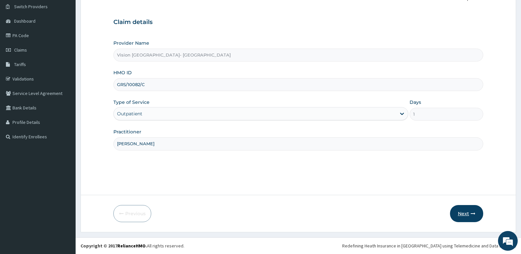
click at [465, 219] on button "Next" at bounding box center [466, 213] width 33 height 17
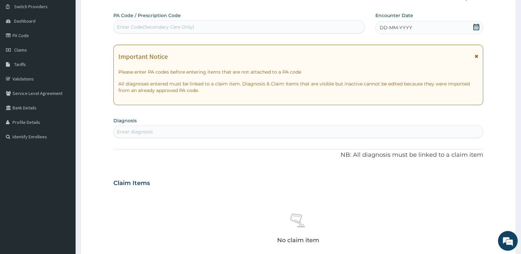
click at [225, 24] on div "Enter Code(Secondary Care Only)" at bounding box center [239, 27] width 251 height 11
paste input "PA/2FA85C"
type input "PA/2FA85C"
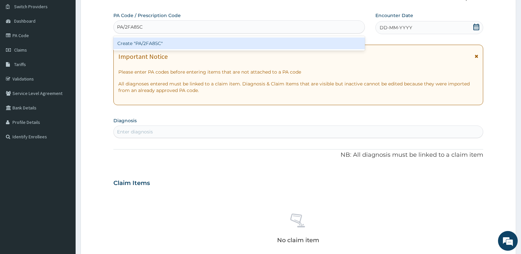
click at [216, 42] on div "Create "PA/2FA85C"" at bounding box center [238, 43] width 251 height 12
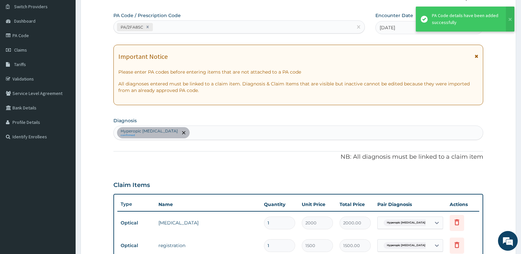
scroll to position [215, 0]
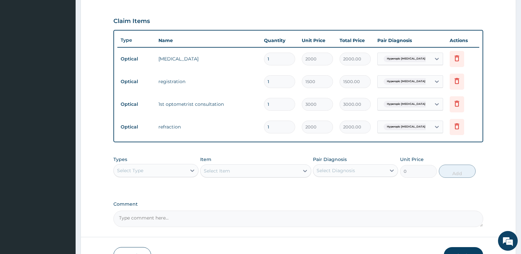
click at [457, 250] on button "Submit" at bounding box center [463, 255] width 39 height 17
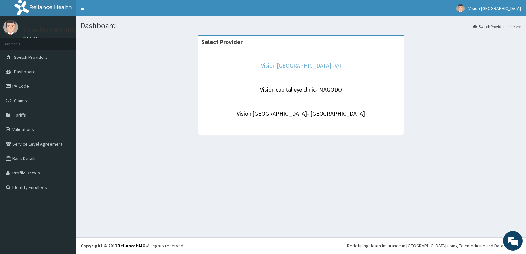
click at [308, 65] on link "Vision [GEOGRAPHIC_DATA] -V/I" at bounding box center [301, 66] width 80 height 8
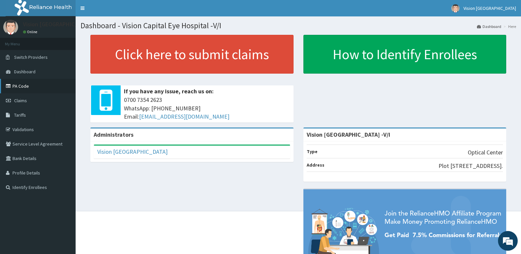
click at [32, 82] on link "PA Code" at bounding box center [38, 86] width 76 height 14
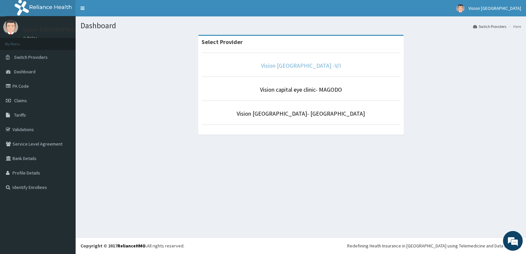
click at [301, 67] on link "Vision [GEOGRAPHIC_DATA] -V/I" at bounding box center [301, 66] width 80 height 8
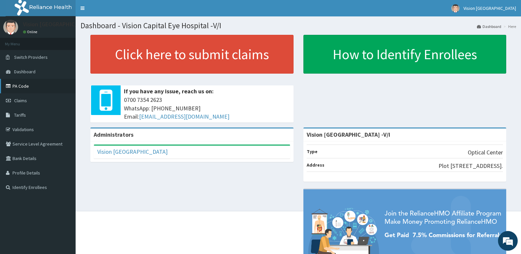
click at [31, 84] on link "PA Code" at bounding box center [38, 86] width 76 height 14
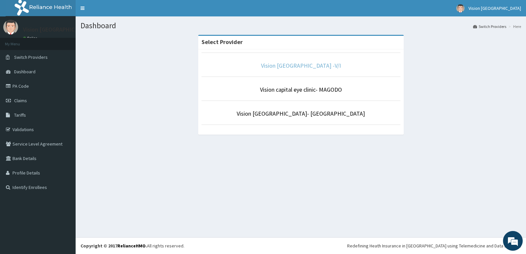
click at [303, 66] on link "Vision [GEOGRAPHIC_DATA] -V/I" at bounding box center [301, 66] width 80 height 8
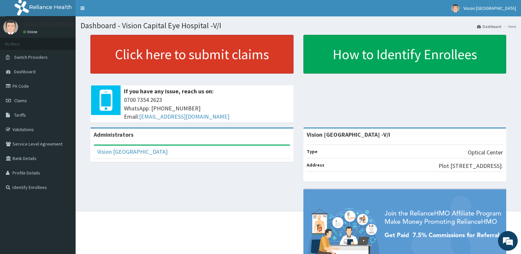
click at [163, 55] on link "Click here to submit claims" at bounding box center [191, 54] width 203 height 39
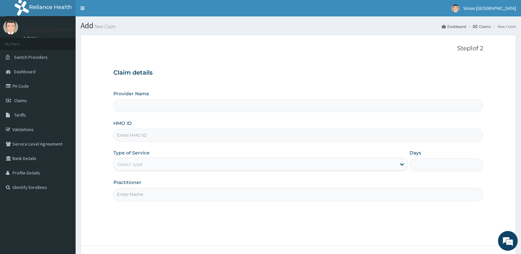
type input "Vision [GEOGRAPHIC_DATA] -V/I"
click at [153, 138] on input "HMO ID" at bounding box center [298, 135] width 370 height 13
paste input "BCF/10001/a"
type input "BCF/10001/A"
click at [147, 164] on div "Select type" at bounding box center [255, 164] width 282 height 11
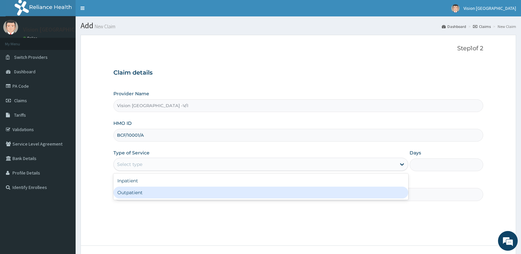
click at [143, 194] on div "Outpatient" at bounding box center [260, 193] width 294 height 12
type input "1"
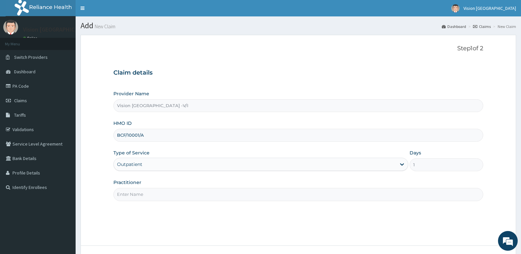
click at [163, 199] on input "Practitioner" at bounding box center [298, 194] width 370 height 13
type input "DR ODEYEMI"
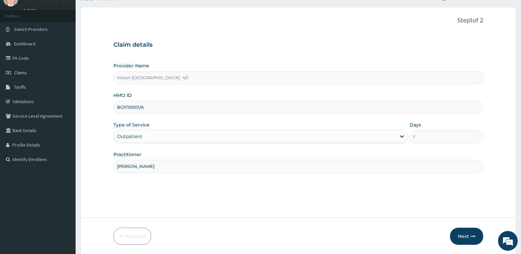
scroll to position [51, 0]
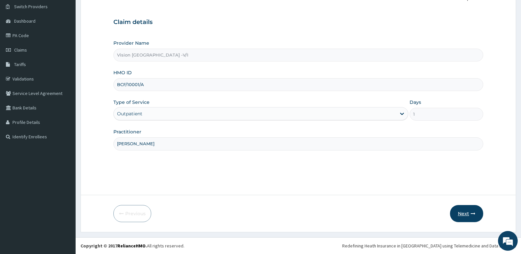
click at [462, 214] on button "Next" at bounding box center [466, 213] width 33 height 17
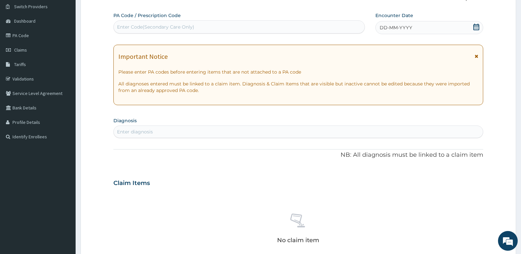
click at [317, 26] on div "Enter Code(Secondary Care Only)" at bounding box center [239, 27] width 251 height 11
paste input "PA/E9A64C"
type input "PA/E9A64C"
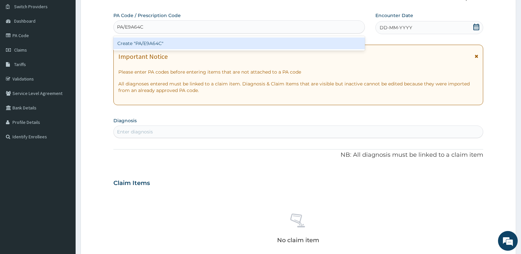
click at [291, 40] on div "Create "PA/E9A64C"" at bounding box center [238, 43] width 251 height 12
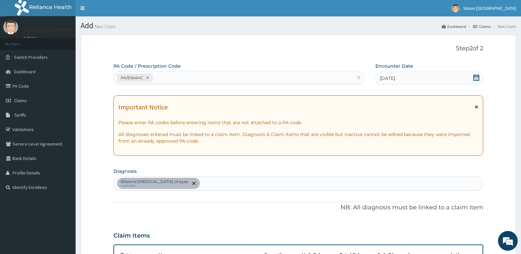
scroll to position [222, 0]
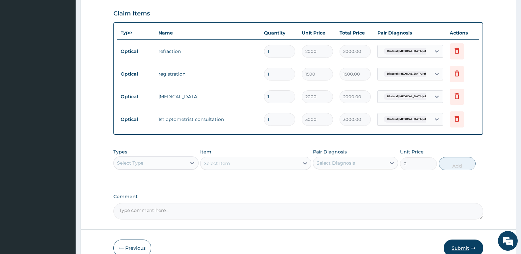
click at [460, 248] on button "Submit" at bounding box center [463, 248] width 39 height 17
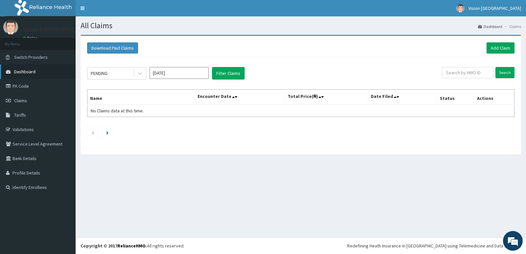
click at [51, 67] on link "Dashboard" at bounding box center [38, 71] width 76 height 14
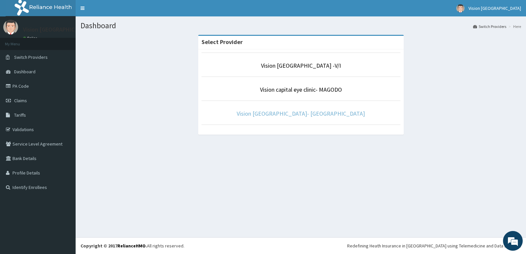
click at [275, 114] on link "Vision Capital Eye hospital- Ajao Estate" at bounding box center [301, 114] width 128 height 8
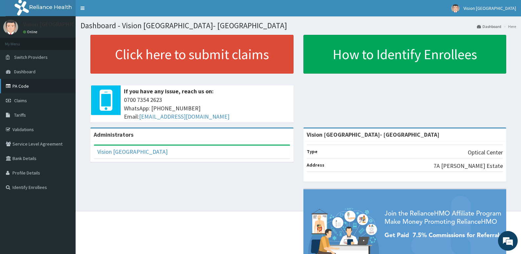
click at [36, 85] on link "PA Code" at bounding box center [38, 86] width 76 height 14
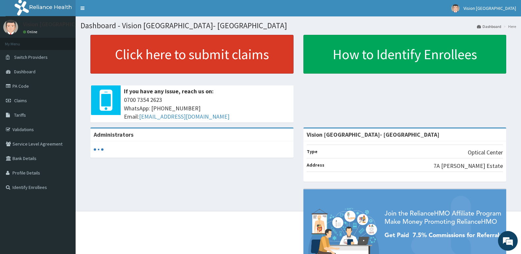
click at [205, 55] on link "Click here to submit claims" at bounding box center [191, 54] width 203 height 39
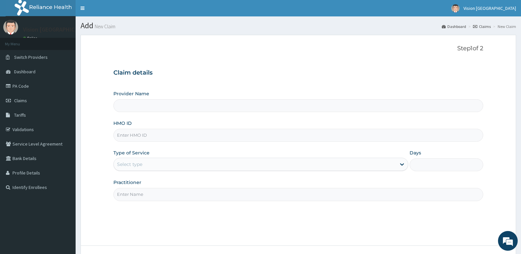
type input "Vision [GEOGRAPHIC_DATA]- [GEOGRAPHIC_DATA]"
click at [185, 136] on input "HMO ID" at bounding box center [298, 135] width 370 height 13
paste input "CHL/11118/B"
type input "CHL/11118/B"
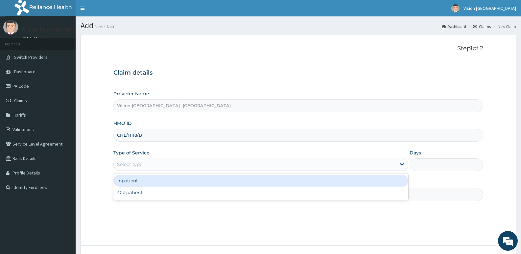
click at [165, 168] on div "Select type" at bounding box center [255, 164] width 282 height 11
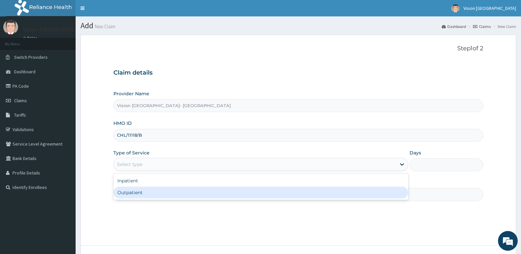
click at [152, 190] on div "Outpatient" at bounding box center [260, 193] width 294 height 12
type input "1"
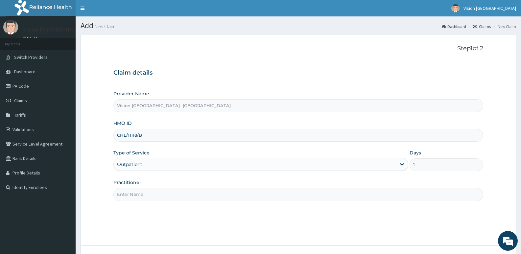
click at [165, 194] on input "Practitioner" at bounding box center [298, 194] width 370 height 13
type input "DR ODEYEMI"
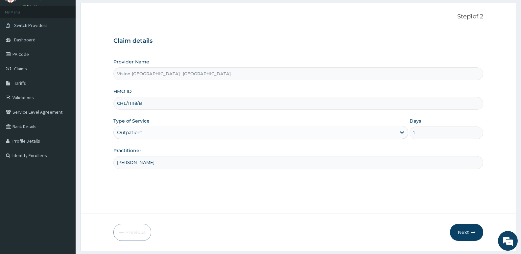
scroll to position [51, 0]
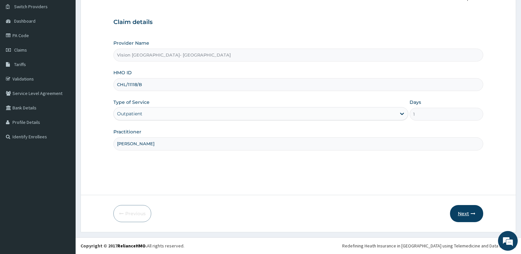
click at [461, 214] on button "Next" at bounding box center [466, 213] width 33 height 17
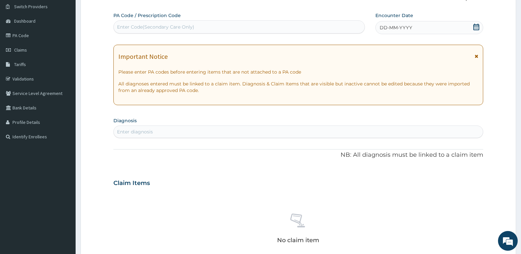
click at [255, 30] on div "Enter Code(Secondary Care Only)" at bounding box center [239, 27] width 251 height 11
paste input "PA/23A3B4"
type input "PA/23A3B4"
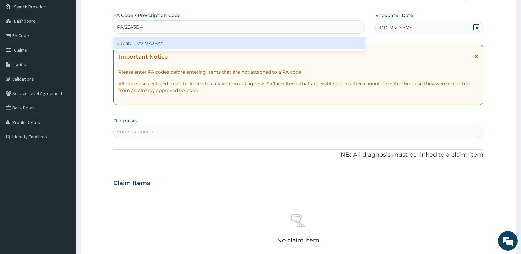
click at [242, 42] on div "Create "PA/23A3B4"" at bounding box center [238, 43] width 251 height 12
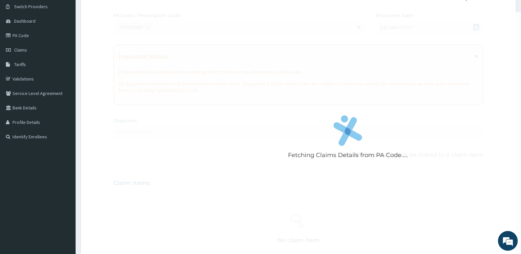
scroll to position [240, 0]
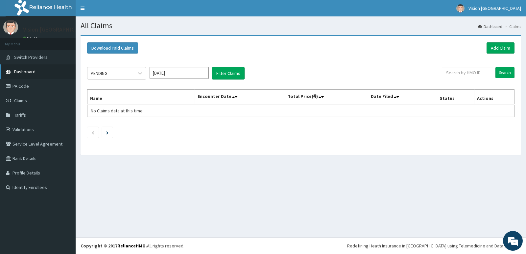
click at [31, 73] on span "Dashboard" at bounding box center [24, 72] width 21 height 6
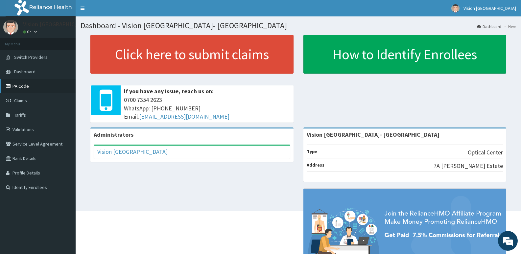
click at [35, 86] on link "PA Code" at bounding box center [38, 86] width 76 height 14
click at [288, 210] on div "Administrators Vision Capital Eye Hospital Full Name Vision Capital Eye Hospita…" at bounding box center [299, 215] width 436 height 175
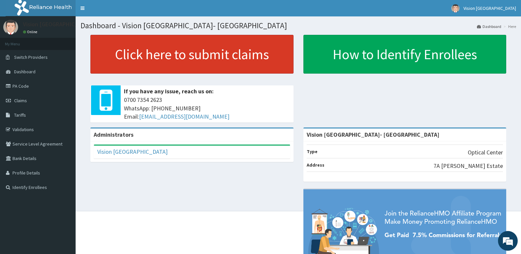
click at [235, 49] on link "Click here to submit claims" at bounding box center [191, 54] width 203 height 39
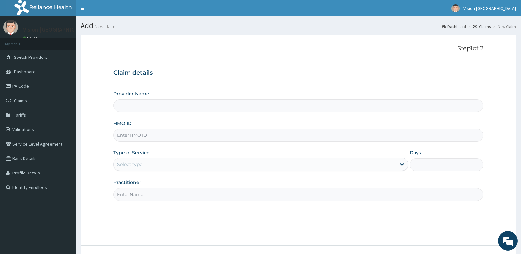
type input "Vision [GEOGRAPHIC_DATA]- [GEOGRAPHIC_DATA]"
click at [180, 135] on input "HMO ID" at bounding box center [298, 135] width 370 height 13
paste input "CWN/10014/A"
type input "CWN/10014/A"
click at [149, 165] on div "Select type" at bounding box center [255, 164] width 282 height 11
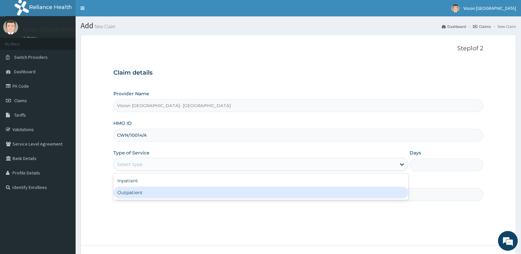
click at [140, 193] on div "Outpatient" at bounding box center [260, 193] width 294 height 12
type input "1"
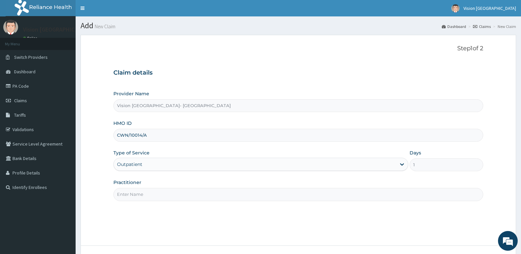
click at [145, 193] on input "Practitioner" at bounding box center [298, 194] width 370 height 13
type input "[PERSON_NAME]"
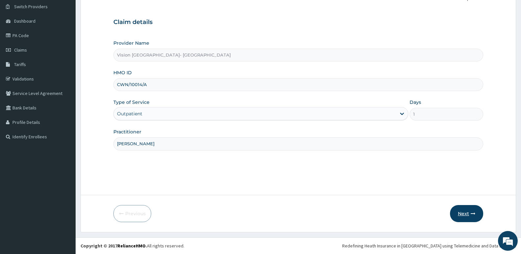
click at [471, 211] on button "Next" at bounding box center [466, 213] width 33 height 17
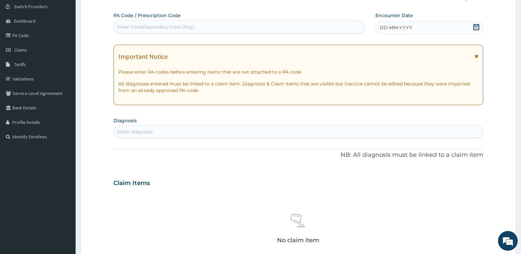
click at [281, 25] on div "Enter Code(Secondary Care Only)" at bounding box center [239, 27] width 251 height 11
paste input "PA/8F9E07"
type input "PA/8F9E07"
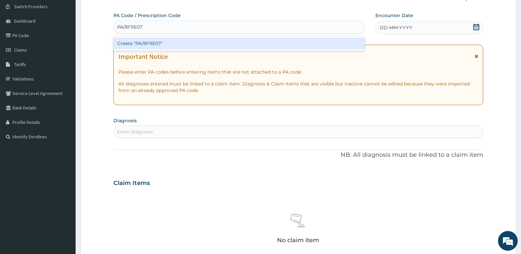
click at [266, 41] on div "Create "PA/8F9E07"" at bounding box center [238, 43] width 251 height 12
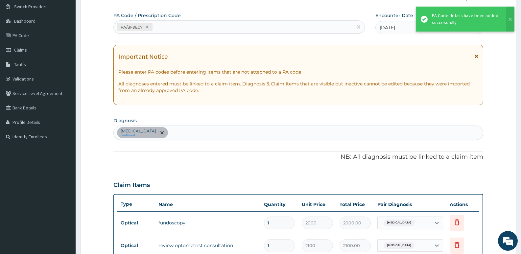
scroll to position [192, 0]
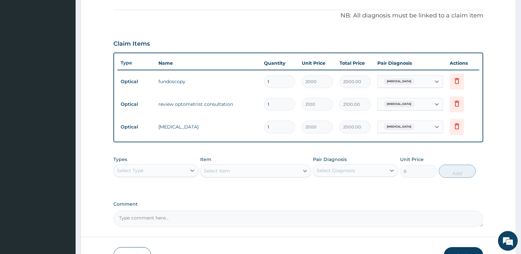
click at [460, 249] on button "Submit" at bounding box center [463, 255] width 39 height 17
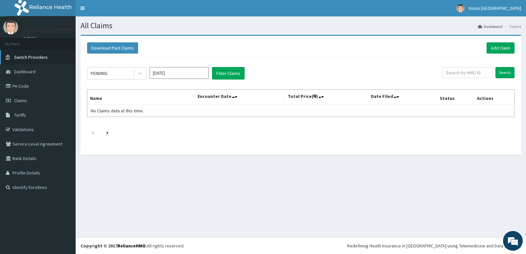
click at [46, 58] on link "Switch Providers" at bounding box center [38, 57] width 76 height 14
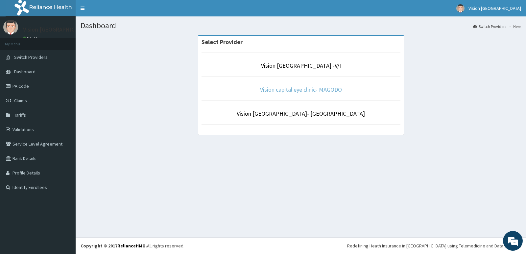
click at [294, 90] on link "Vision capital eye clinic- MAGODO" at bounding box center [301, 90] width 82 height 8
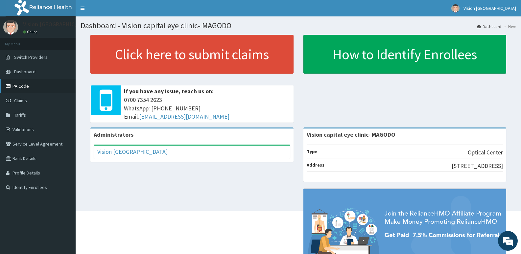
click at [34, 86] on link "PA Code" at bounding box center [38, 86] width 76 height 14
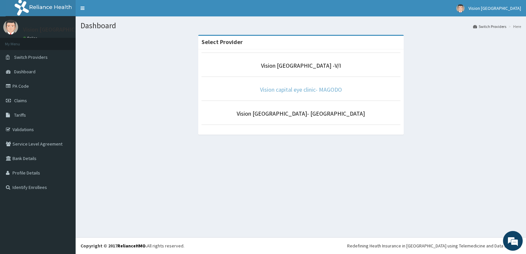
click at [298, 89] on link "Vision capital eye clinic- MAGODO" at bounding box center [301, 90] width 82 height 8
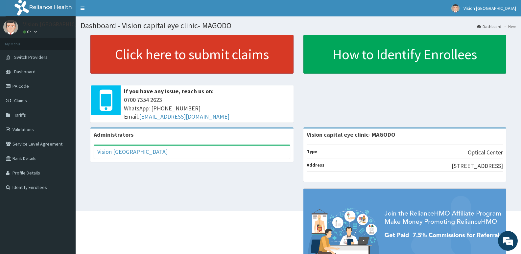
click at [243, 55] on link "Click here to submit claims" at bounding box center [191, 54] width 203 height 39
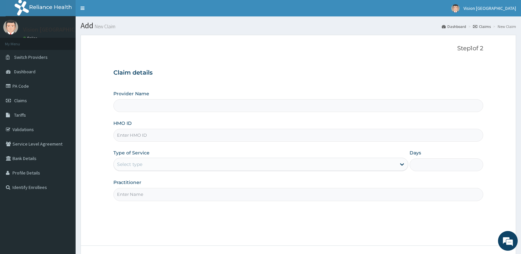
type input "Vision capital eye clinic- MAGODO"
click at [187, 132] on input "HMO ID" at bounding box center [298, 135] width 370 height 13
paste input "SOA/10039/C"
type input "SOA/10039/C"
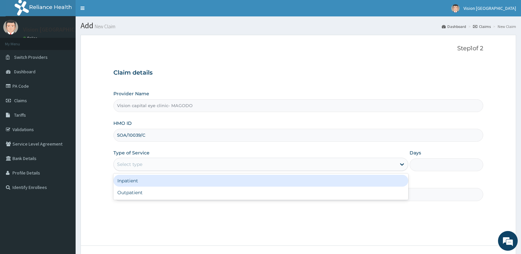
click at [176, 166] on div "Select type" at bounding box center [255, 164] width 282 height 11
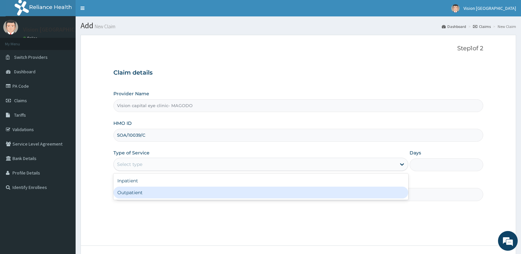
click at [158, 192] on div "Outpatient" at bounding box center [260, 193] width 294 height 12
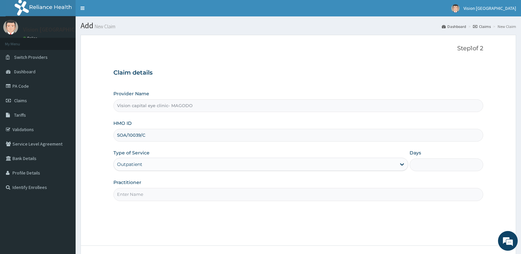
type input "1"
click at [163, 192] on input "Practitioner" at bounding box center [298, 194] width 370 height 13
type input "[PERSON_NAME]"
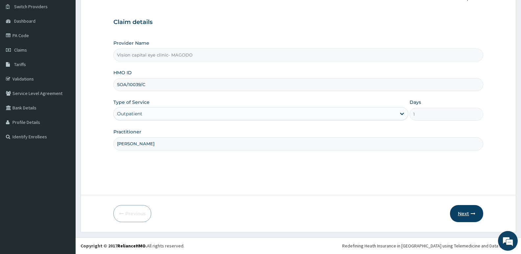
click at [473, 212] on icon "button" at bounding box center [473, 213] width 5 height 5
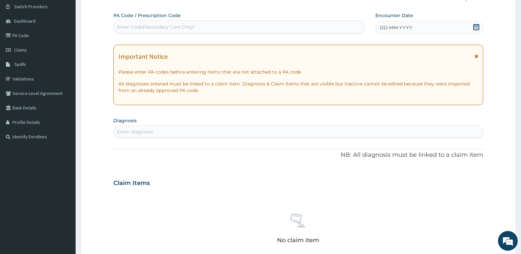
click at [297, 28] on div "Enter Code(Secondary Care Only)" at bounding box center [239, 27] width 251 height 11
paste input "PA/E0FB4D"
type input "PA/E0FB4D"
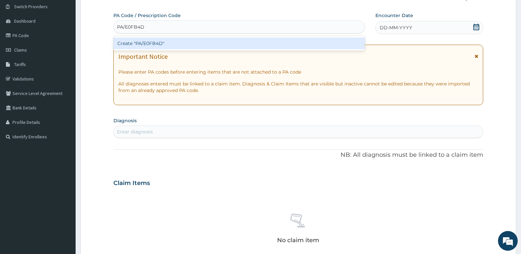
click at [272, 40] on div "Create "PA/E0FB4D"" at bounding box center [238, 43] width 251 height 12
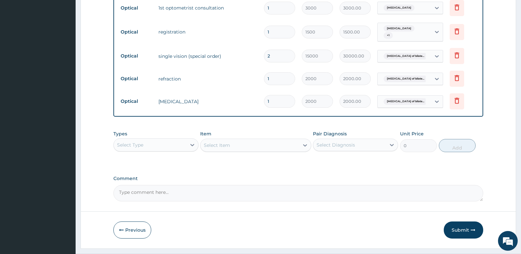
scroll to position [302, 0]
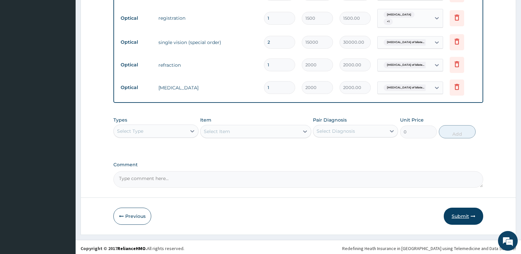
click at [464, 213] on button "Submit" at bounding box center [463, 216] width 39 height 17
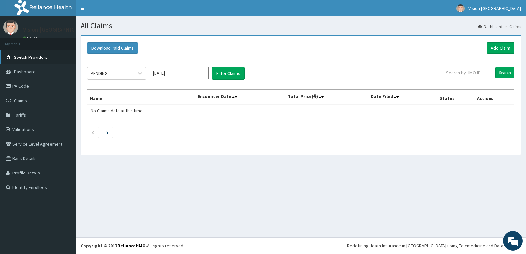
click at [60, 57] on link "Switch Providers" at bounding box center [38, 57] width 76 height 14
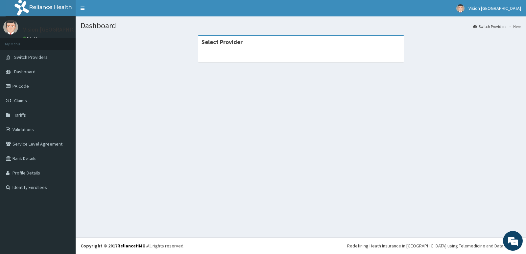
click at [325, 83] on section "Select Provider" at bounding box center [301, 71] width 450 height 82
click at [320, 59] on div at bounding box center [300, 55] width 205 height 13
click at [32, 69] on span "Dashboard" at bounding box center [24, 72] width 21 height 6
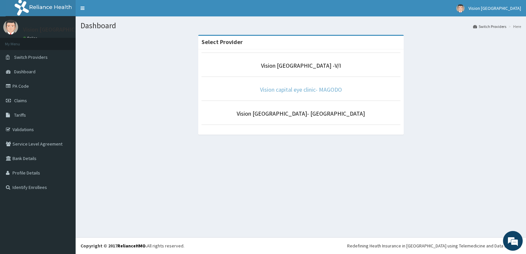
click at [294, 90] on link "Vision capital eye clinic- MAGODO" at bounding box center [301, 90] width 82 height 8
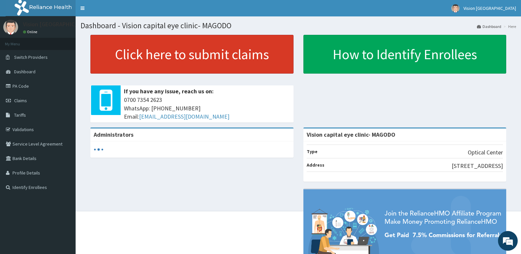
click at [240, 59] on link "Click here to submit claims" at bounding box center [191, 54] width 203 height 39
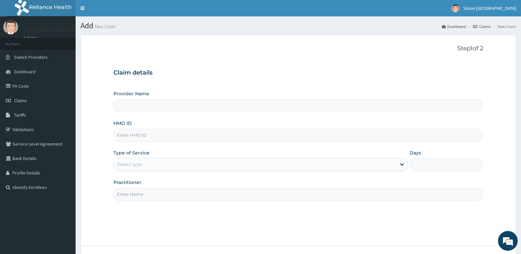
type input "Vision capital eye clinic- MAGODO"
click at [173, 136] on input "HMO ID" at bounding box center [298, 135] width 370 height 13
paste input "CAM/10053/A"
type input "CAM/10053/A"
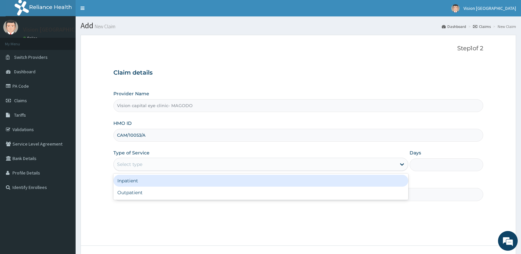
click at [143, 165] on div "Select type" at bounding box center [255, 164] width 282 height 11
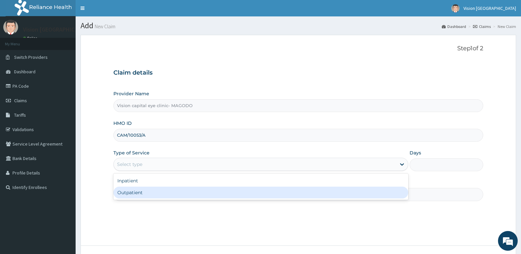
click at [143, 198] on div "Outpatient" at bounding box center [260, 193] width 294 height 12
type input "1"
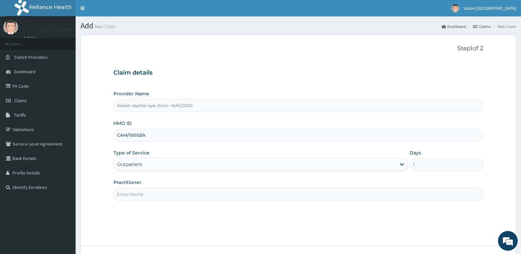
click at [143, 195] on input "Practitioner" at bounding box center [298, 194] width 370 height 13
type input "DR ODEYEMI"
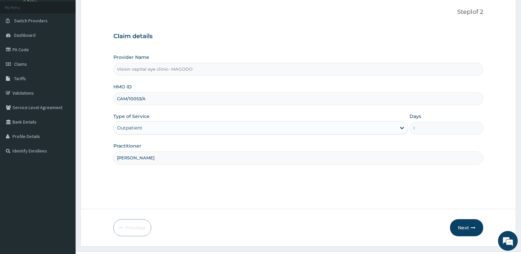
scroll to position [51, 0]
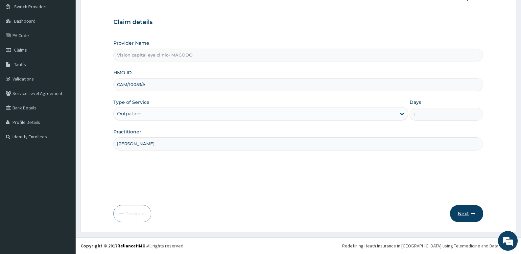
click at [466, 205] on button "Next" at bounding box center [466, 213] width 33 height 17
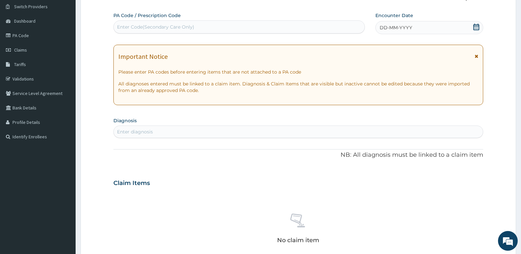
click at [254, 31] on div "Enter Code(Secondary Care Only)" at bounding box center [239, 27] width 251 height 11
paste input "PA/651511"
type input "PA/651511"
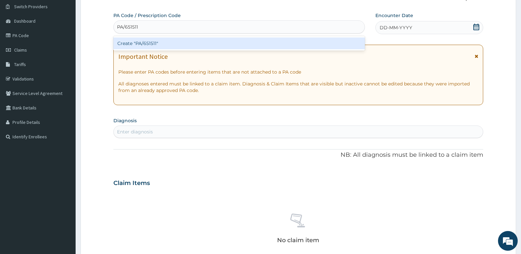
click at [231, 42] on div "Create "PA/651511"" at bounding box center [238, 43] width 251 height 12
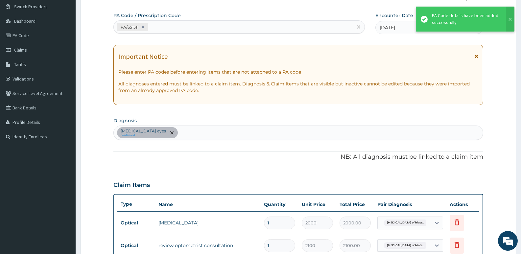
scroll to position [192, 0]
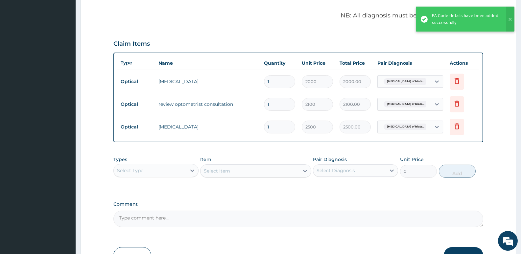
click at [466, 251] on button "Submit" at bounding box center [463, 255] width 39 height 17
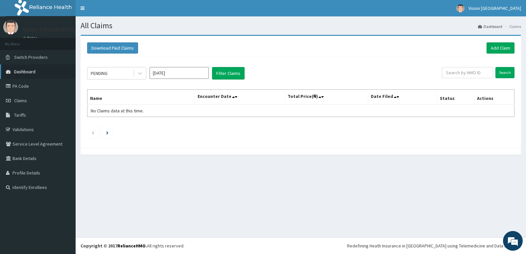
click at [54, 71] on link "Dashboard" at bounding box center [38, 71] width 76 height 14
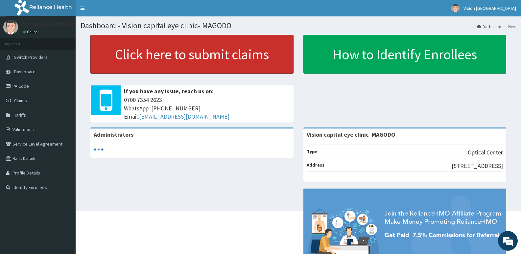
click at [164, 51] on link "Click here to submit claims" at bounding box center [191, 54] width 203 height 39
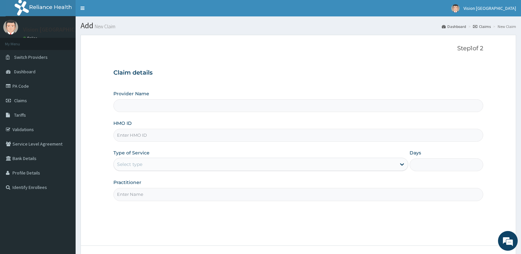
type input "Vision capital eye clinic- MAGODO"
click at [151, 136] on input "HMO ID" at bounding box center [298, 135] width 370 height 13
paste input "CWN/10016/B"
type input "CWN/10016/B"
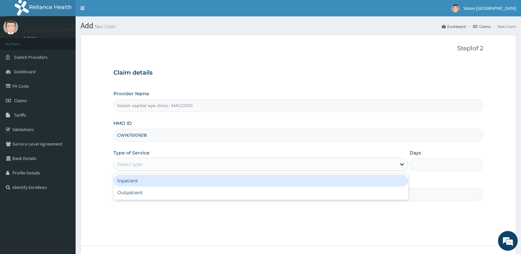
click at [145, 168] on div "Select type" at bounding box center [255, 164] width 282 height 11
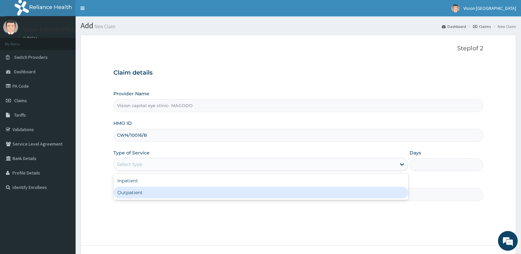
click at [142, 196] on div "Outpatient" at bounding box center [260, 193] width 294 height 12
type input "1"
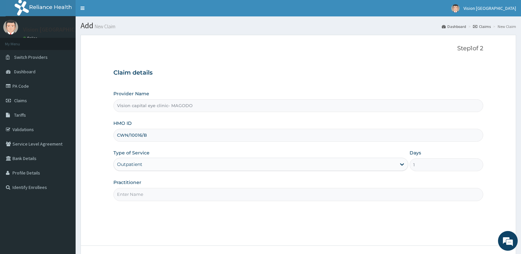
click at [154, 193] on input "Practitioner" at bounding box center [298, 194] width 370 height 13
type input "DR ODEYEMI"
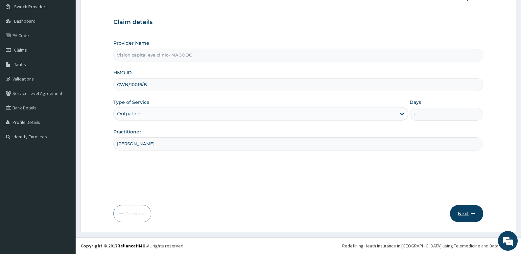
click at [466, 215] on button "Next" at bounding box center [466, 213] width 33 height 17
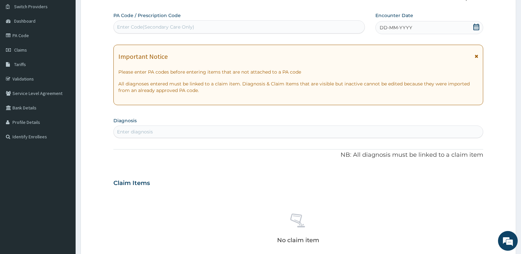
click at [237, 25] on div "Enter Code(Secondary Care Only)" at bounding box center [239, 27] width 251 height 11
paste input "PA/D9303E"
type input "PA/D9303E"
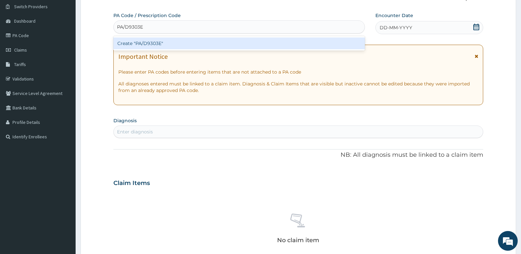
click at [222, 42] on div "Create "PA/D9303E"" at bounding box center [238, 43] width 251 height 12
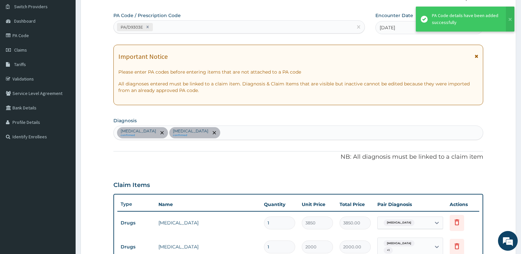
scroll to position [267, 0]
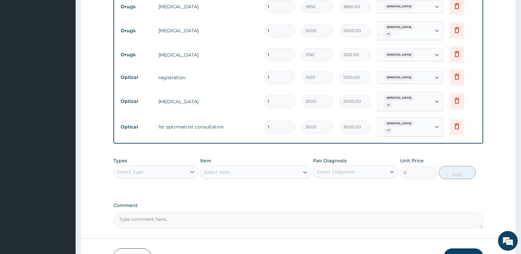
click at [462, 253] on button "Submit" at bounding box center [463, 256] width 39 height 17
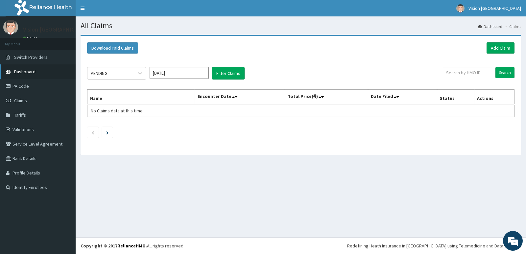
click at [61, 72] on link "Dashboard" at bounding box center [38, 71] width 76 height 14
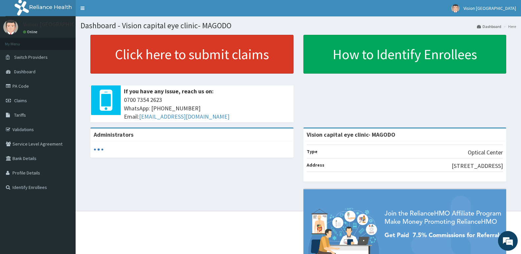
click at [164, 46] on link "Click here to submit claims" at bounding box center [191, 54] width 203 height 39
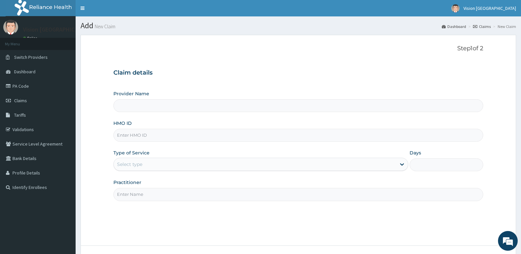
type input "Vision capital eye clinic- MAGODO"
click at [153, 136] on input "HMO ID" at bounding box center [298, 135] width 370 height 13
paste input "NID/10023/B"
type input "NID/10023/B"
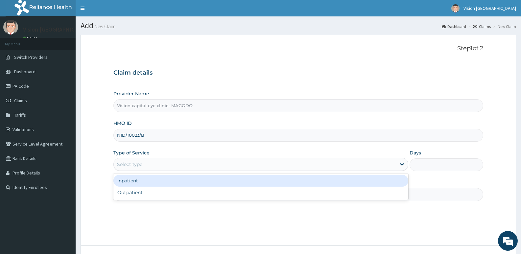
click at [141, 161] on div "Select type" at bounding box center [129, 164] width 25 height 7
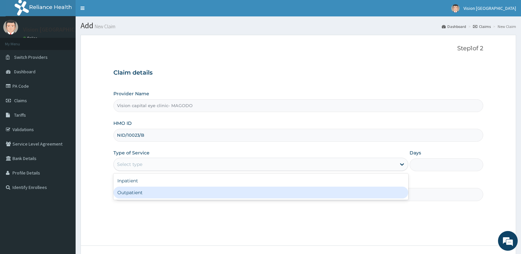
click at [140, 189] on div "Outpatient" at bounding box center [260, 193] width 294 height 12
type input "1"
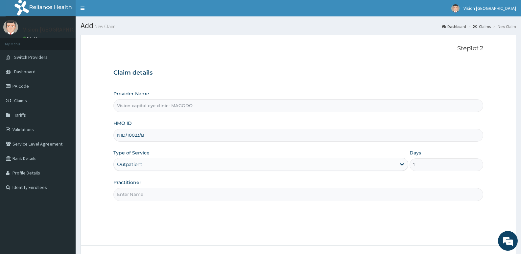
click at [148, 193] on input "Practitioner" at bounding box center [298, 194] width 370 height 13
type input "[PERSON_NAME]"
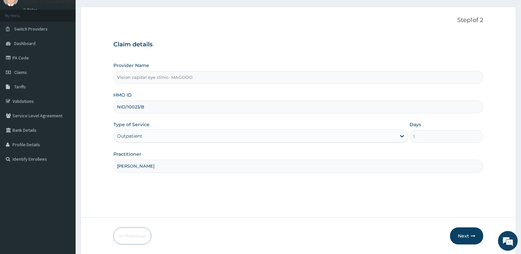
scroll to position [51, 0]
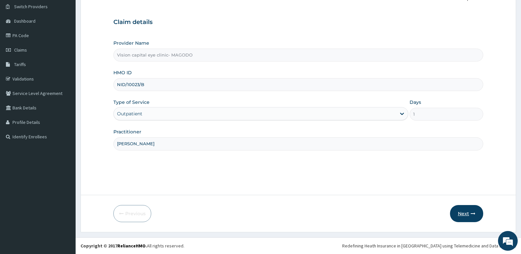
click at [461, 215] on button "Next" at bounding box center [466, 213] width 33 height 17
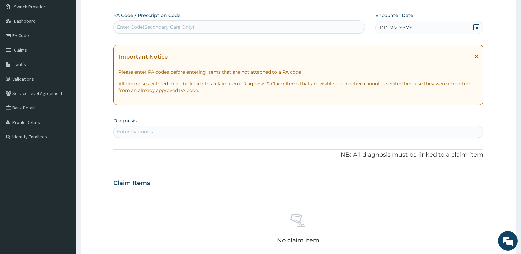
click at [276, 25] on div "Enter Code(Secondary Care Only)" at bounding box center [239, 27] width 251 height 11
paste input "PA/E849EB"
type input "PA/E849EB"
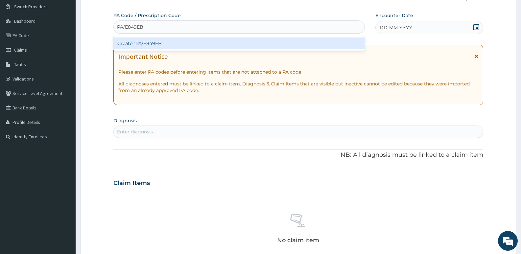
click at [256, 41] on div "Create "PA/E849EB"" at bounding box center [238, 43] width 251 height 12
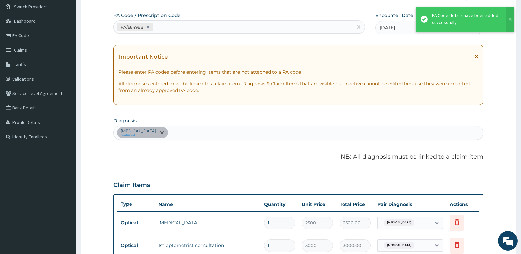
scroll to position [237, 0]
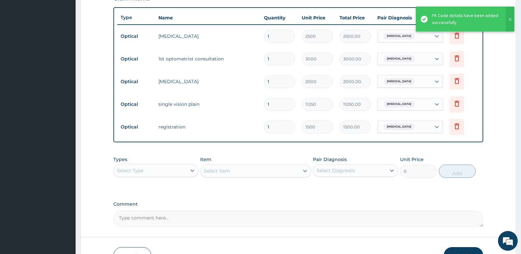
click at [279, 105] on input "1" at bounding box center [279, 104] width 31 height 13
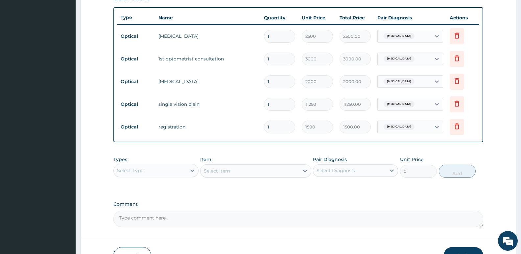
type input "0.00"
type input "2"
type input "22500.00"
type input "2"
click at [232, 216] on textarea "Comment" at bounding box center [298, 219] width 370 height 16
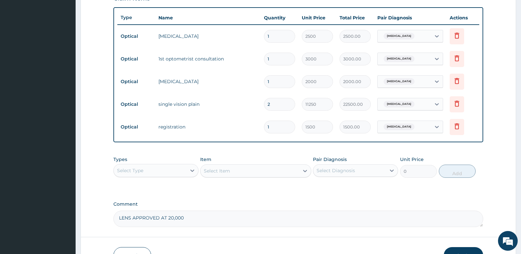
type textarea "LENS APPROVED AT 20,000"
click at [454, 248] on button "Submit" at bounding box center [463, 255] width 39 height 17
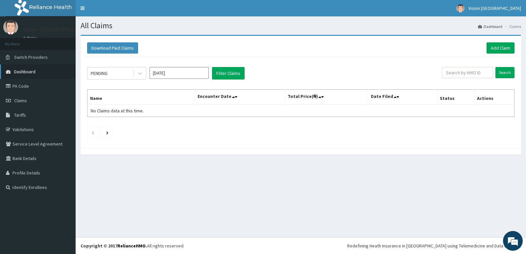
click at [37, 71] on link "Dashboard" at bounding box center [38, 71] width 76 height 14
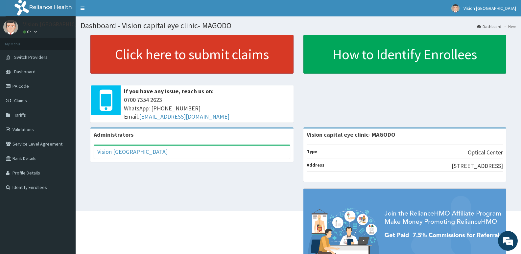
click at [241, 48] on link "Click here to submit claims" at bounding box center [191, 54] width 203 height 39
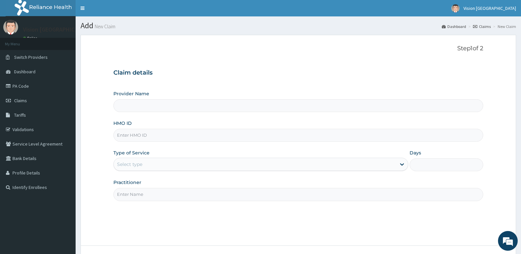
type input "Vision capital eye clinic- MAGODO"
click at [186, 134] on input "HMO ID" at bounding box center [298, 135] width 370 height 13
paste input "EKI/10273/B"
type input "EKI/10273/B"
click at [152, 165] on div "Select type" at bounding box center [255, 164] width 282 height 11
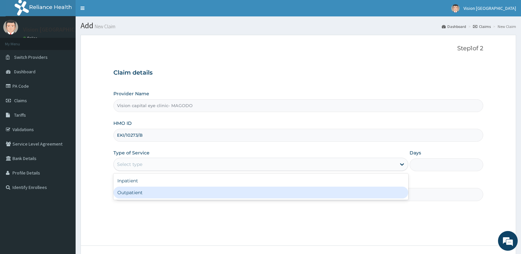
click at [144, 192] on div "Outpatient" at bounding box center [260, 193] width 294 height 12
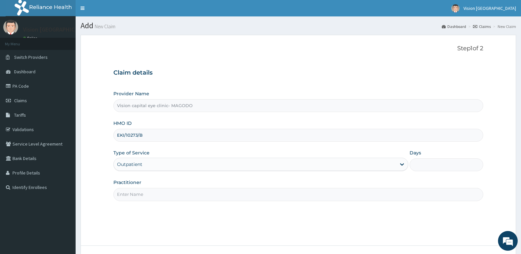
type input "1"
click at [157, 192] on input "Practitioner" at bounding box center [298, 194] width 370 height 13
type input "DR ODEYEMI"
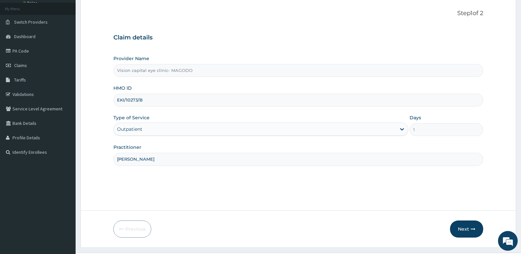
scroll to position [51, 0]
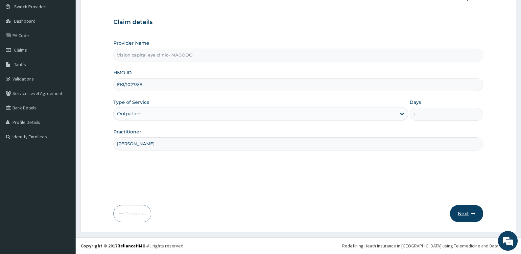
click at [463, 214] on button "Next" at bounding box center [466, 213] width 33 height 17
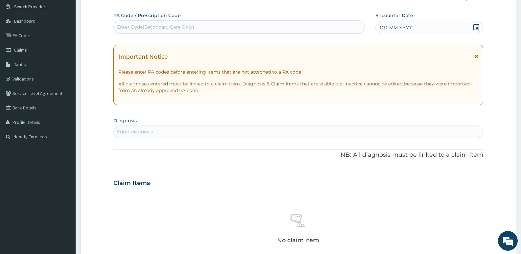
click at [292, 24] on div "Enter Code(Secondary Care Only)" at bounding box center [239, 27] width 251 height 11
paste input "PA/1AC9AD"
type input "PA/1AC9AD"
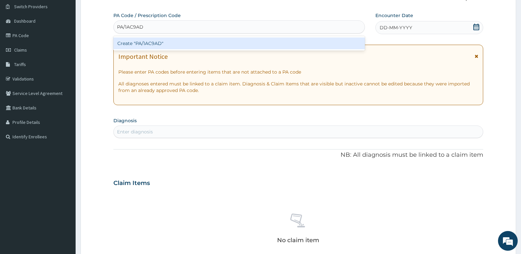
click at [271, 44] on div "Create "PA/1AC9AD"" at bounding box center [238, 43] width 251 height 12
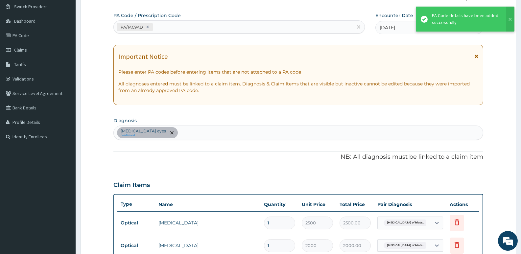
scroll to position [237, 0]
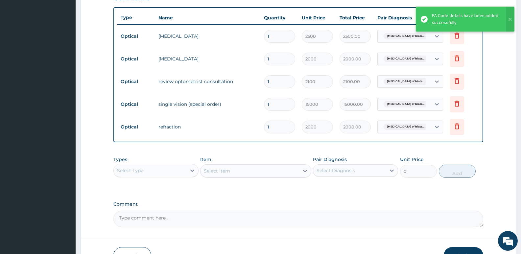
click at [286, 101] on input "1" at bounding box center [279, 104] width 31 height 13
type input "0.00"
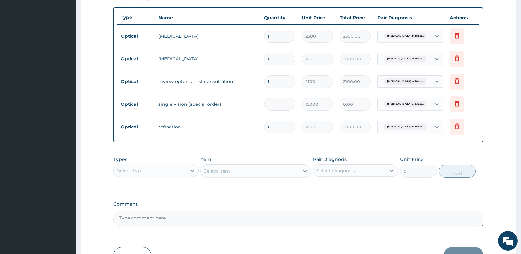
type input "2"
type input "30000.00"
type input "2"
click at [247, 196] on div "PA Code / Prescription Code PA/1AC9AD Encounter Date 17-07-2025 Important Notic…" at bounding box center [298, 26] width 370 height 402
click at [455, 249] on button "Submit" at bounding box center [463, 255] width 39 height 17
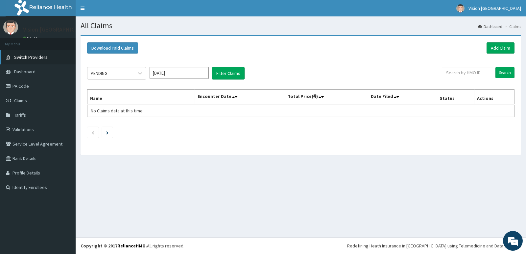
click at [43, 60] on link "Switch Providers" at bounding box center [38, 57] width 76 height 14
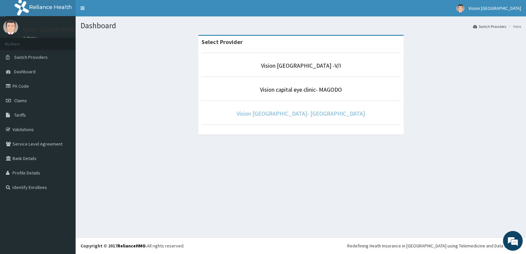
click at [296, 115] on link "Vision [GEOGRAPHIC_DATA]- [GEOGRAPHIC_DATA]" at bounding box center [301, 114] width 128 height 8
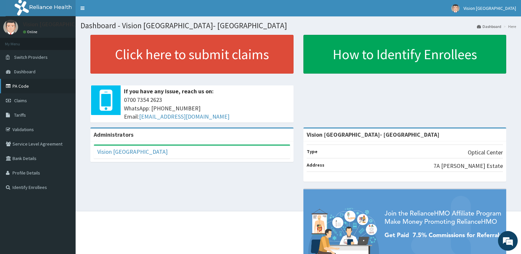
click at [43, 88] on link "PA Code" at bounding box center [38, 86] width 76 height 14
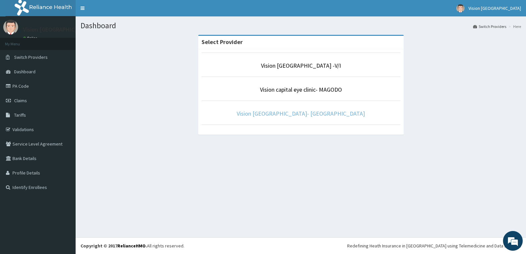
click at [284, 115] on link "Vision [GEOGRAPHIC_DATA]- [GEOGRAPHIC_DATA]" at bounding box center [301, 114] width 128 height 8
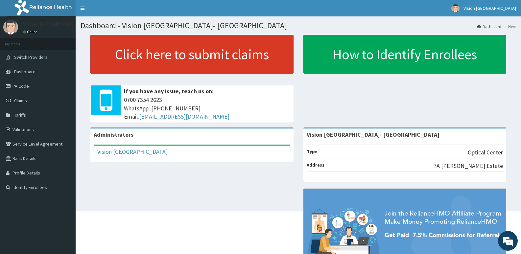
click at [226, 61] on link "Click here to submit claims" at bounding box center [191, 54] width 203 height 39
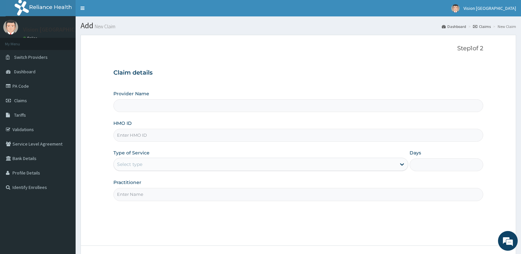
type input "Vision [GEOGRAPHIC_DATA]- [GEOGRAPHIC_DATA]"
click at [188, 137] on input "HMO ID" at bounding box center [298, 135] width 370 height 13
paste input "DDO/10014/A"
type input "DDO/10014/A"
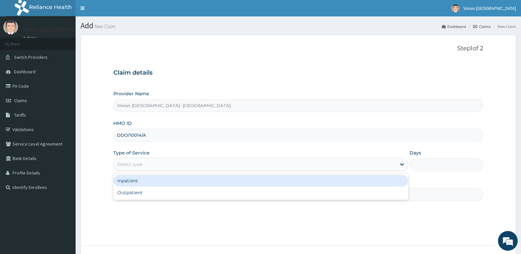
click at [164, 166] on div "Select type" at bounding box center [255, 164] width 282 height 11
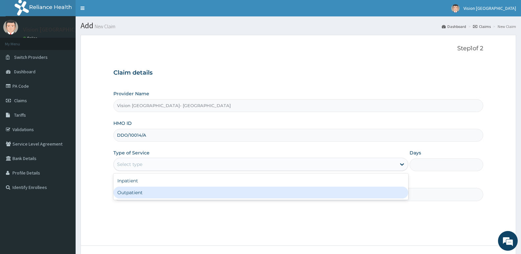
click at [153, 195] on div "Outpatient" at bounding box center [260, 193] width 294 height 12
type input "1"
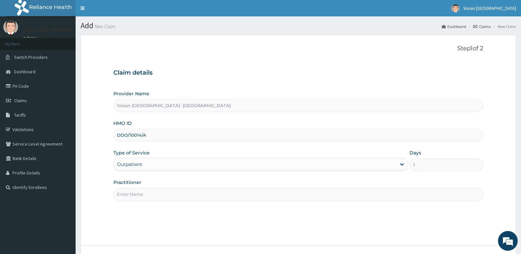
click at [163, 193] on input "Practitioner" at bounding box center [298, 194] width 370 height 13
type input "DR ODEYEMI"
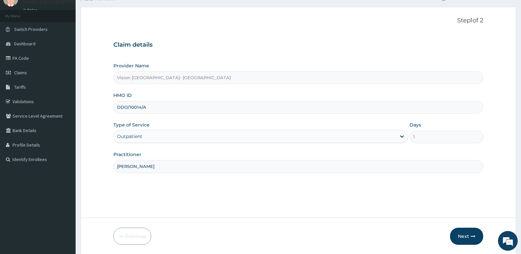
scroll to position [51, 0]
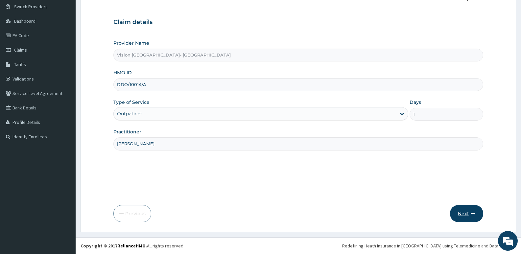
click at [466, 214] on button "Next" at bounding box center [466, 213] width 33 height 17
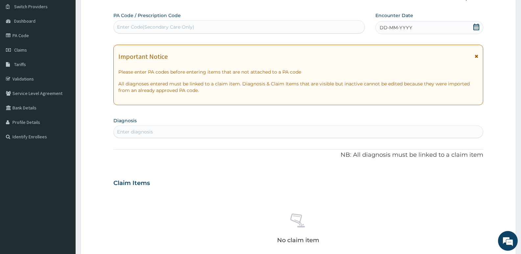
click at [295, 24] on div "Enter Code(Secondary Care Only)" at bounding box center [239, 27] width 251 height 11
paste input "PA/2AB3FF"
type input "PA/2AB3FF"
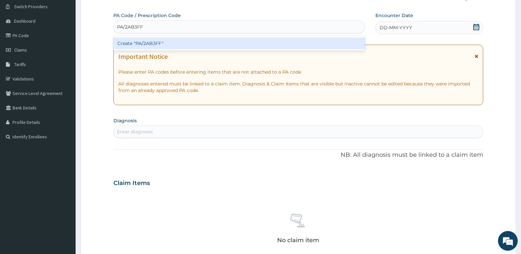
click at [279, 43] on div "Create "PA/2AB3FF"" at bounding box center [238, 43] width 251 height 12
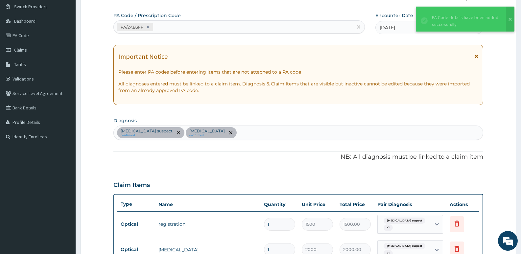
scroll to position [244, 0]
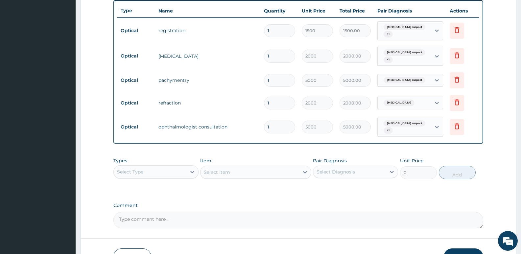
click at [457, 251] on button "Submit" at bounding box center [463, 256] width 39 height 17
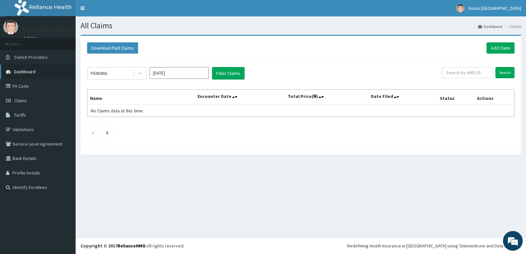
click at [32, 69] on span "Dashboard" at bounding box center [24, 72] width 21 height 6
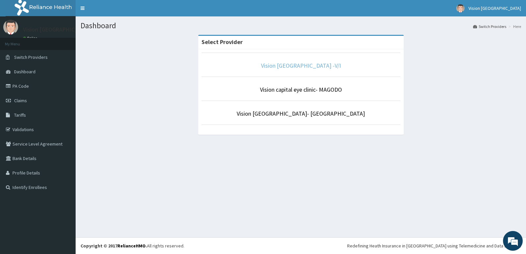
click at [311, 67] on link "Vision [GEOGRAPHIC_DATA] -V/I" at bounding box center [301, 66] width 80 height 8
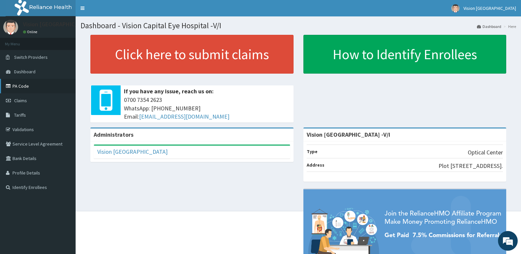
click at [30, 85] on link "PA Code" at bounding box center [38, 86] width 76 height 14
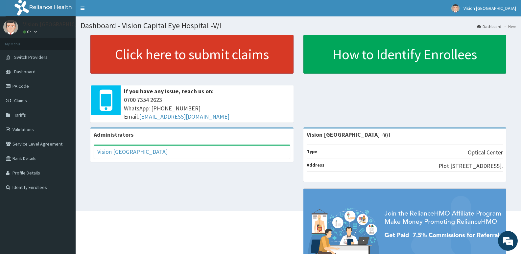
click at [142, 60] on link "Click here to submit claims" at bounding box center [191, 54] width 203 height 39
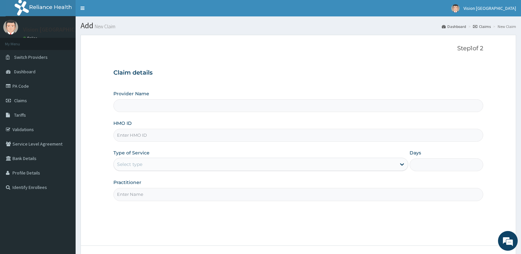
type input "Vision Capital Eye Hospital -V/I"
click at [154, 131] on input "HMO ID" at bounding box center [298, 135] width 370 height 13
paste input "PA/2AB3FF"
type input "P"
paste input "SHL/10064/A"
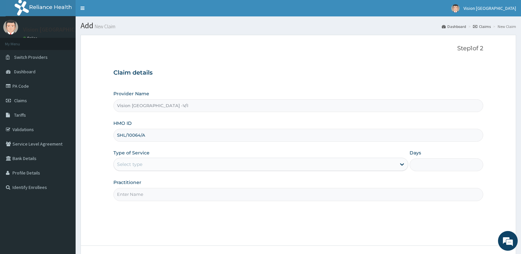
type input "SHL/10064/A"
click at [160, 164] on div "Select type" at bounding box center [255, 164] width 282 height 11
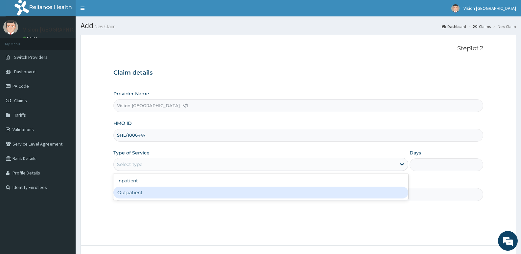
click at [150, 195] on div "Outpatient" at bounding box center [260, 193] width 294 height 12
type input "1"
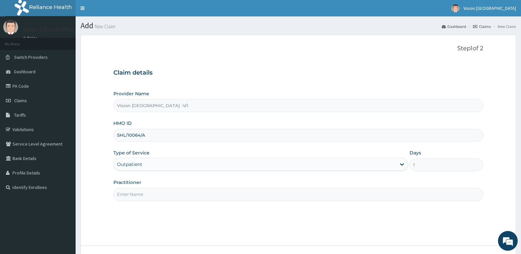
click at [154, 193] on input "Practitioner" at bounding box center [298, 194] width 370 height 13
type input "DR ODEYEMI"
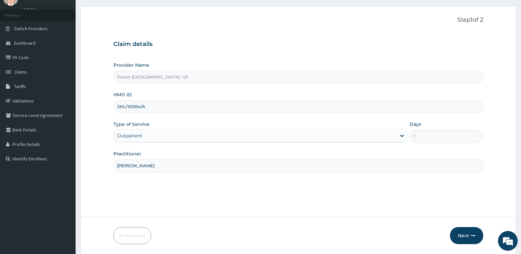
scroll to position [51, 0]
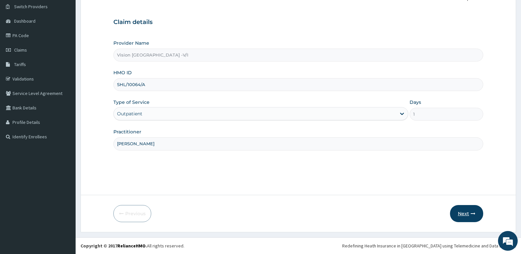
click at [466, 212] on button "Next" at bounding box center [466, 213] width 33 height 17
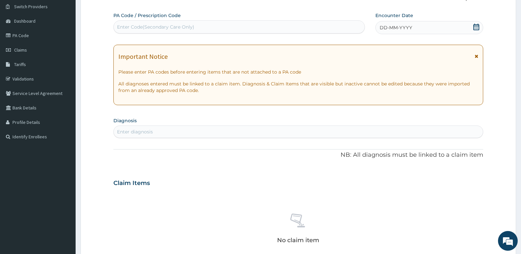
click at [196, 26] on div "Enter Code(Secondary Care Only)" at bounding box center [239, 27] width 251 height 11
paste input "PA/E5E0BD"
type input "PA/E5E0BD"
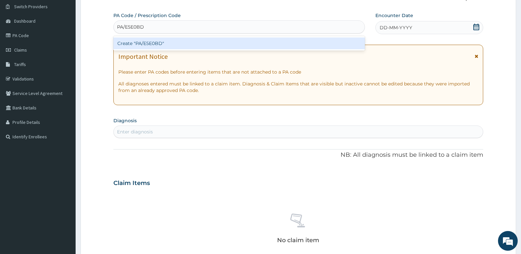
click at [182, 44] on div "Create "PA/E5E0BD"" at bounding box center [238, 43] width 251 height 12
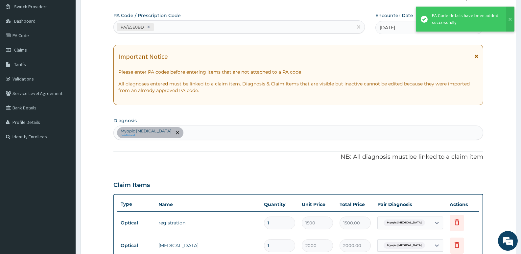
scroll to position [237, 0]
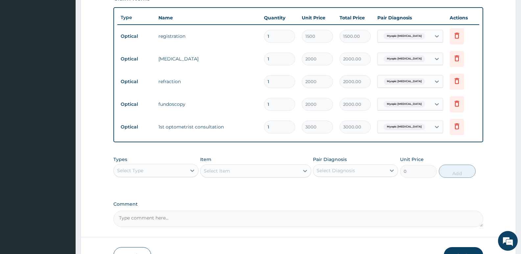
click at [311, 214] on textarea "Comment" at bounding box center [298, 219] width 370 height 16
click at [454, 249] on button "Submit" at bounding box center [463, 255] width 39 height 17
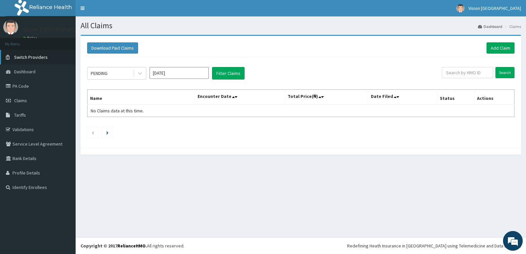
click at [44, 57] on span "Switch Providers" at bounding box center [31, 57] width 34 height 6
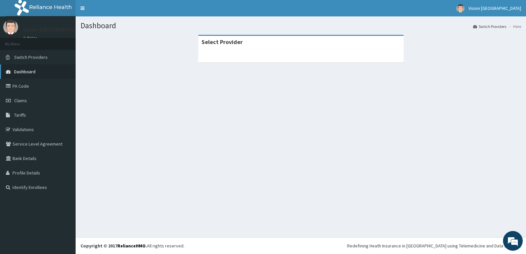
click at [31, 72] on span "Dashboard" at bounding box center [24, 72] width 21 height 6
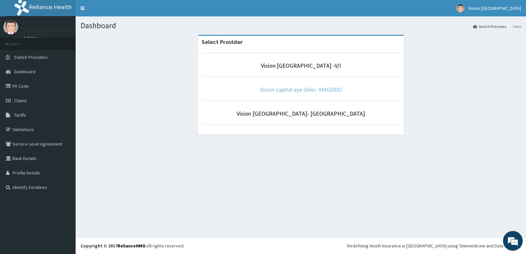
click at [315, 89] on link "Vision capital eye clinic- MAGODO" at bounding box center [301, 90] width 82 height 8
click at [289, 90] on link "Vision capital eye clinic- MAGODO" at bounding box center [301, 90] width 82 height 8
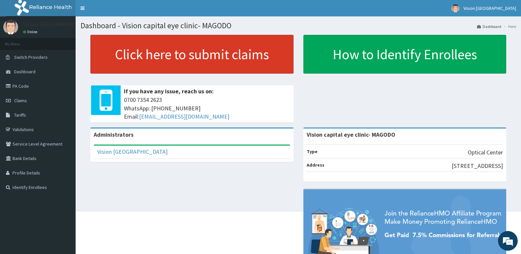
click at [174, 59] on link "Click here to submit claims" at bounding box center [191, 54] width 203 height 39
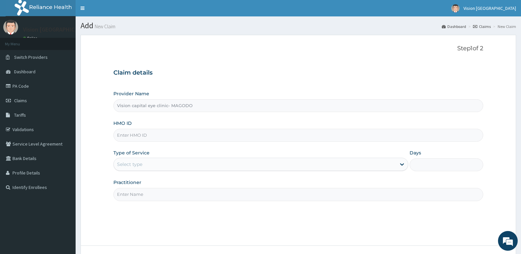
click at [196, 136] on input "HMO ID" at bounding box center [298, 135] width 370 height 13
paste input "OHT/11130/A"
type input "OHT/11130/A"
click at [180, 164] on div "Select type" at bounding box center [255, 164] width 282 height 11
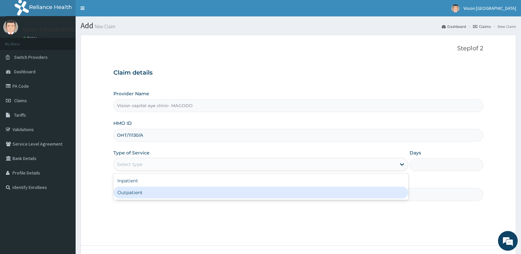
click at [167, 192] on div "Outpatient" at bounding box center [260, 193] width 294 height 12
type input "1"
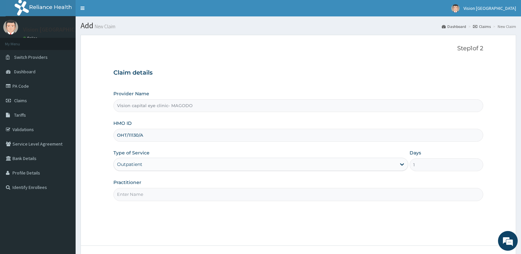
click at [152, 192] on input "Practitioner" at bounding box center [298, 194] width 370 height 13
type input "DR ODEYEMI"
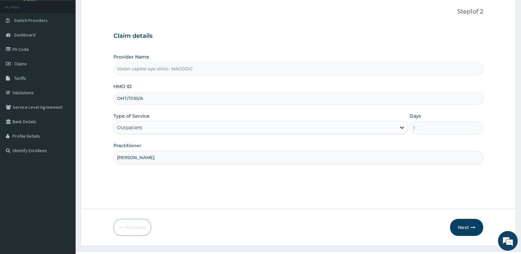
scroll to position [51, 0]
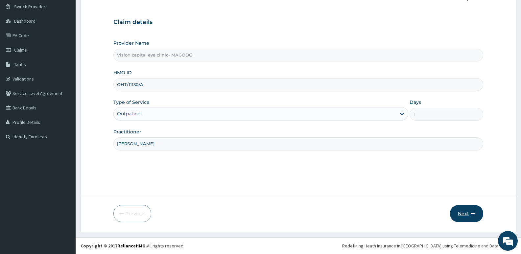
click at [463, 213] on button "Next" at bounding box center [466, 213] width 33 height 17
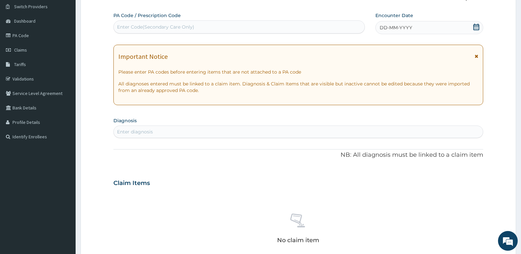
click at [294, 27] on div "Enter Code(Secondary Care Only)" at bounding box center [239, 27] width 251 height 11
paste input "PA/11D55A"
type input "PA/11D55A"
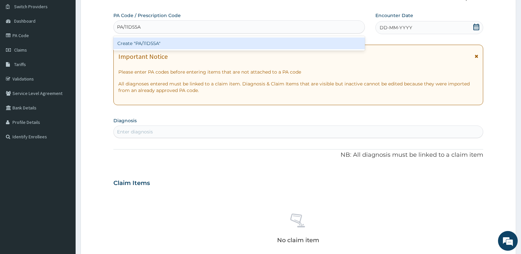
click at [268, 41] on div "Create "PA/11D55A"" at bounding box center [238, 43] width 251 height 12
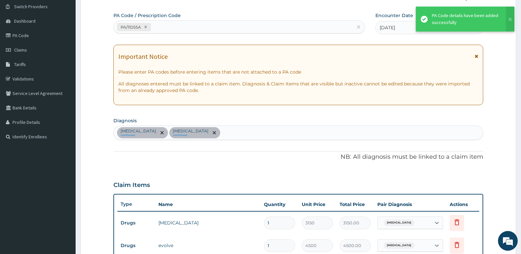
scroll to position [237, 0]
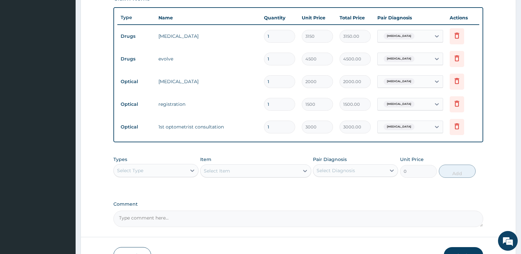
click at [463, 250] on button "Submit" at bounding box center [463, 255] width 39 height 17
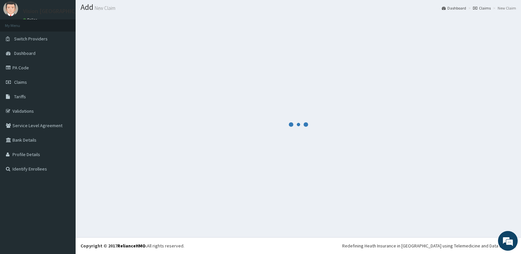
scroll to position [18, 0]
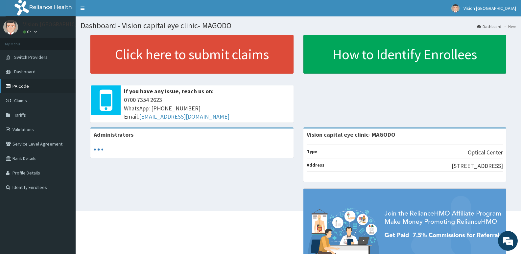
click at [27, 87] on link "PA Code" at bounding box center [38, 86] width 76 height 14
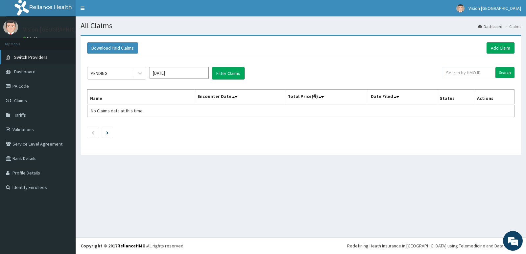
click at [47, 56] on link "Switch Providers" at bounding box center [38, 57] width 76 height 14
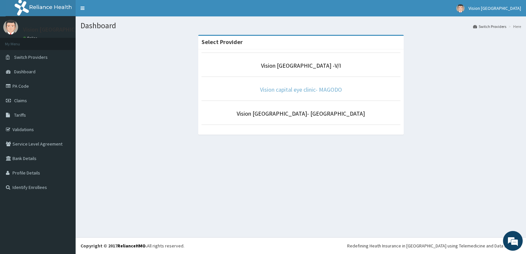
click at [301, 89] on link "Vision capital eye clinic- MAGODO" at bounding box center [301, 90] width 82 height 8
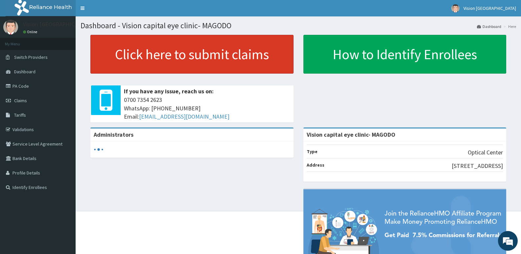
click at [231, 59] on link "Click here to submit claims" at bounding box center [191, 54] width 203 height 39
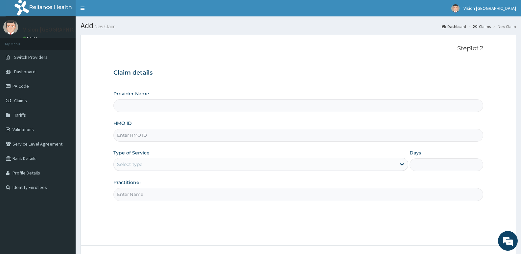
type input "Vision capital eye clinic- MAGODO"
click at [167, 136] on input "HMO ID" at bounding box center [298, 135] width 370 height 13
paste input "OHT/11130/A"
type input "O"
paste input "DBB/10002/A"
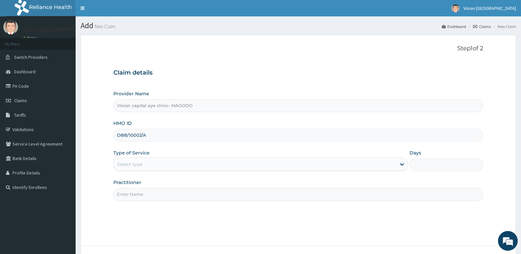
type input "DBB/10002/A"
click at [202, 166] on div "Select type" at bounding box center [255, 164] width 282 height 11
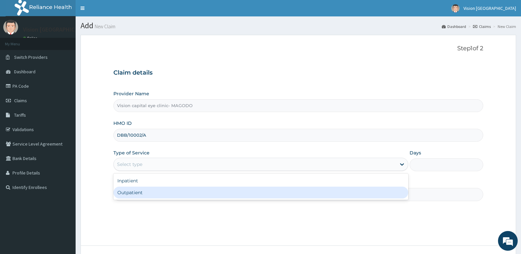
click at [184, 195] on div "Outpatient" at bounding box center [260, 193] width 294 height 12
type input "1"
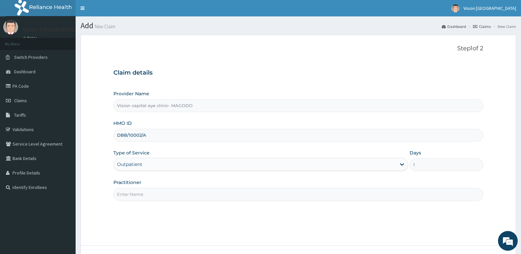
click at [184, 195] on input "Practitioner" at bounding box center [298, 194] width 370 height 13
type input "DR ODEYEMI"
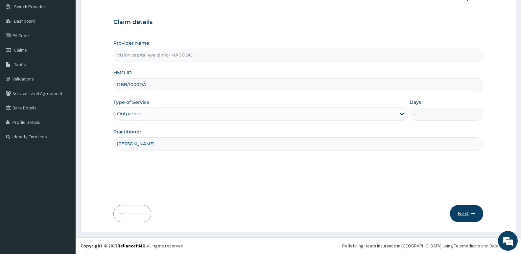
click at [466, 211] on button "Next" at bounding box center [466, 213] width 33 height 17
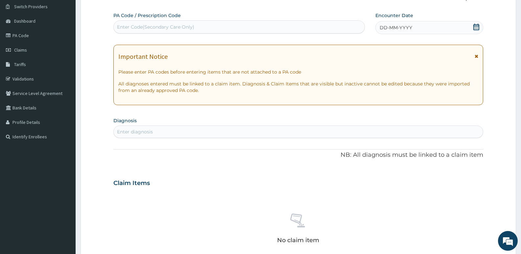
click at [289, 26] on div "Enter Code(Secondary Care Only)" at bounding box center [239, 27] width 251 height 11
paste input "PA/029844"
type input "PA/029844"
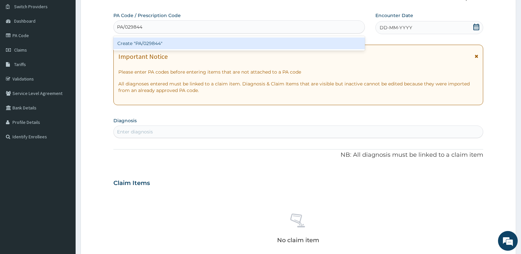
click at [265, 41] on div "Create "PA/029844"" at bounding box center [238, 43] width 251 height 12
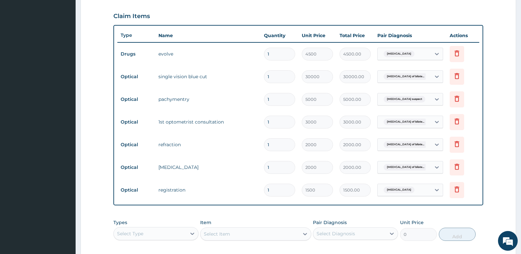
scroll to position [217, 0]
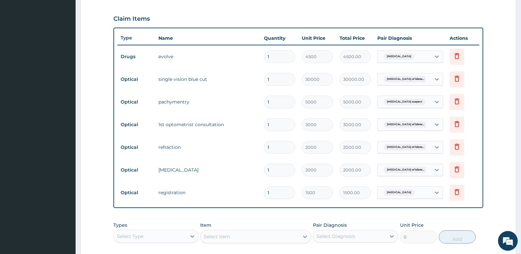
click at [315, 214] on div "PA Code / Prescription Code PA/029844 Encounter Date 18-07-2025 Important Notic…" at bounding box center [298, 69] width 370 height 447
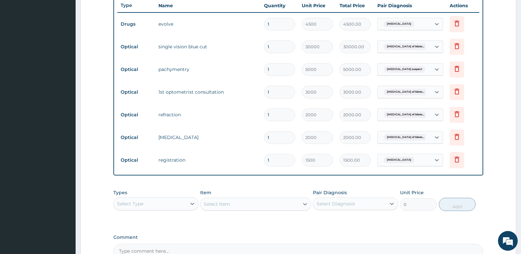
scroll to position [256, 0]
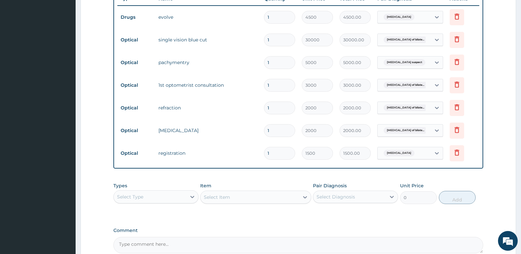
click at [171, 197] on div "Select Type" at bounding box center [150, 197] width 73 height 11
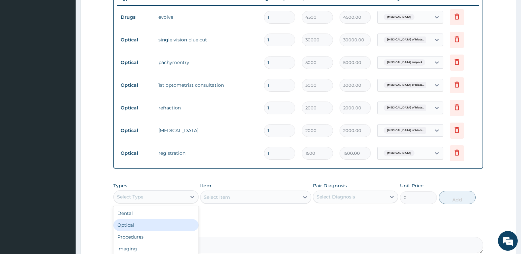
click at [148, 224] on div "Optical" at bounding box center [155, 225] width 85 height 12
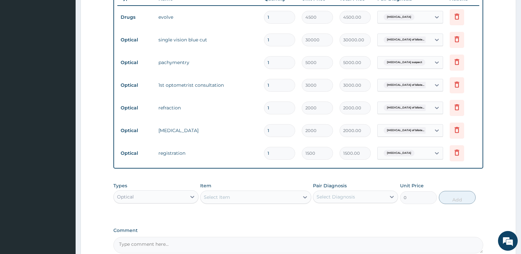
click at [232, 195] on div "Select Item" at bounding box center [249, 197] width 98 height 11
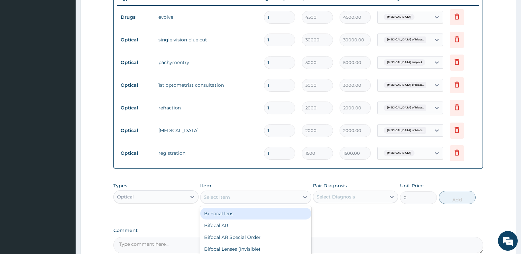
click at [230, 216] on div "Bi Focal lens" at bounding box center [255, 214] width 111 height 12
type input "13500"
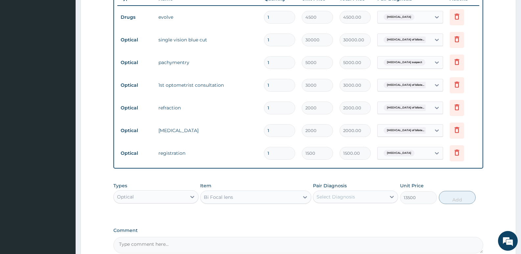
click at [350, 196] on div "Select Diagnosis" at bounding box center [336, 197] width 38 height 7
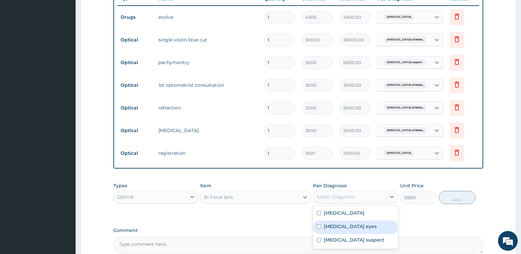
click at [344, 230] on label "Refractive amblyopia of bilateral eyes" at bounding box center [350, 226] width 53 height 7
checkbox input "true"
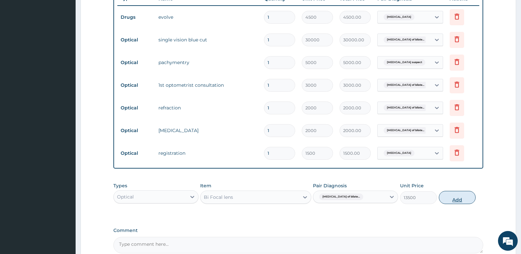
click at [464, 195] on button "Add" at bounding box center [457, 197] width 37 height 13
type input "0"
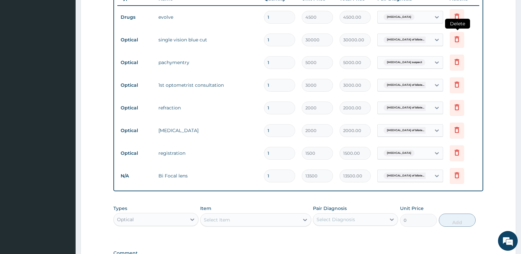
click at [457, 42] on icon at bounding box center [457, 39] width 8 height 8
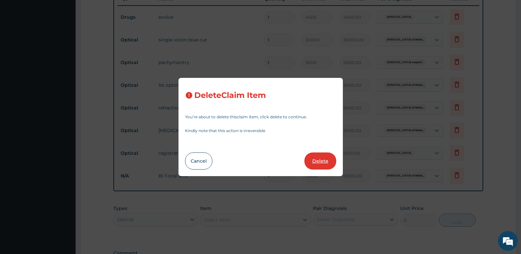
click at [318, 156] on button "Delete" at bounding box center [320, 161] width 32 height 17
type input "5000"
type input "5000.00"
type input "3000"
type input "3000.00"
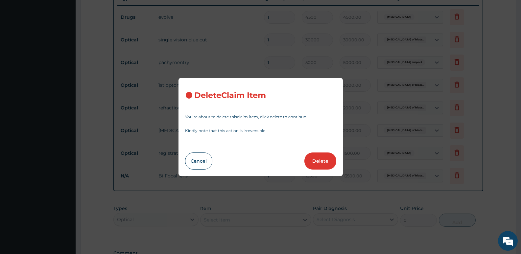
type input "2000"
type input "2000.00"
type input "1500"
type input "1500.00"
type input "13500"
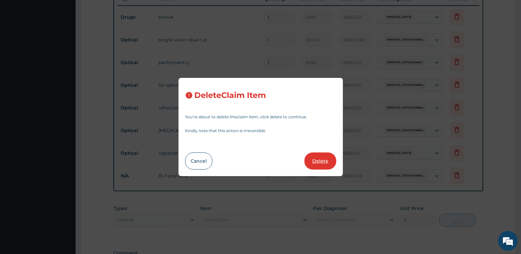
type input "13500.00"
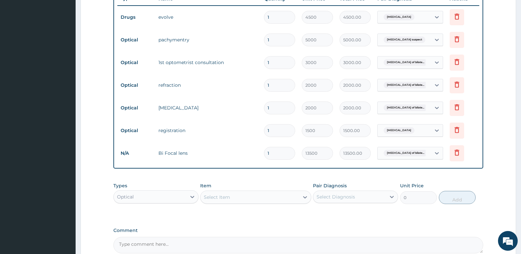
click at [235, 243] on textarea "Comment" at bounding box center [298, 245] width 370 height 16
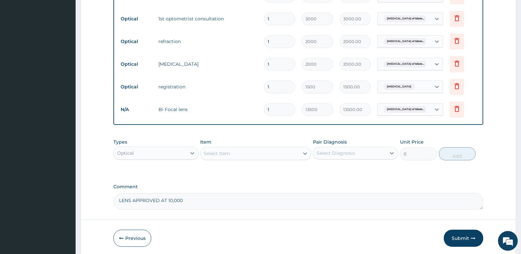
scroll to position [325, 0]
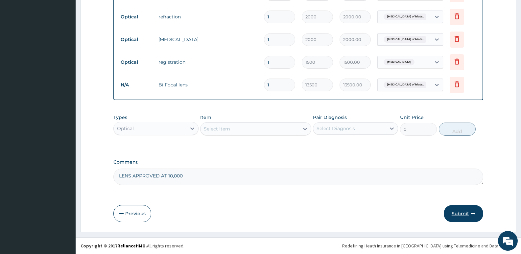
type textarea "LENS APPROVED AT 10,000"
click at [464, 210] on button "Submit" at bounding box center [463, 213] width 39 height 17
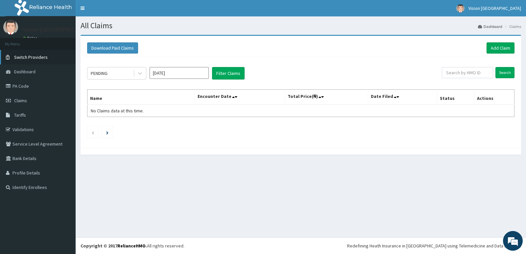
click at [41, 58] on span "Switch Providers" at bounding box center [31, 57] width 34 height 6
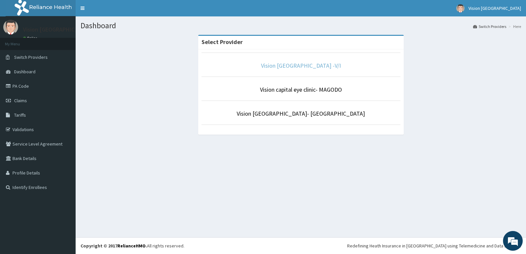
click at [310, 66] on link "Vision [GEOGRAPHIC_DATA] -V/I" at bounding box center [301, 66] width 80 height 8
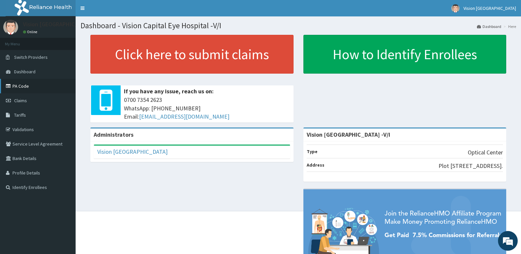
click at [45, 87] on link "PA Code" at bounding box center [38, 86] width 76 height 14
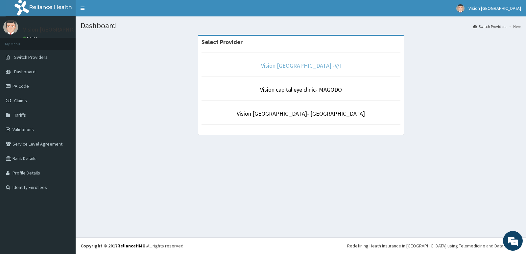
click at [288, 66] on link "Vision [GEOGRAPHIC_DATA] -V/I" at bounding box center [301, 66] width 80 height 8
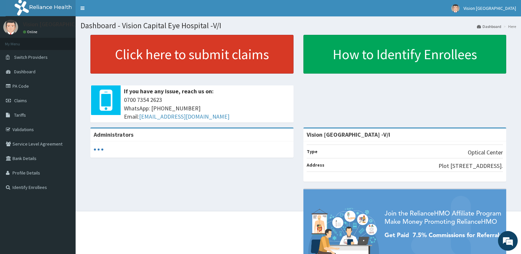
click at [237, 62] on link "Click here to submit claims" at bounding box center [191, 54] width 203 height 39
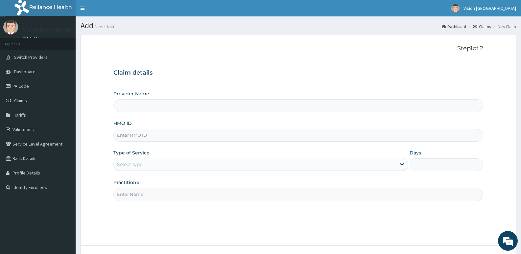
type input "Vision Capital Eye Hospital -V/I"
click at [179, 134] on input "HMO ID" at bounding box center [298, 135] width 370 height 13
paste input "ITX/10486/A"
type input "ITX/10486/A"
click at [169, 163] on div "Select type" at bounding box center [255, 164] width 282 height 11
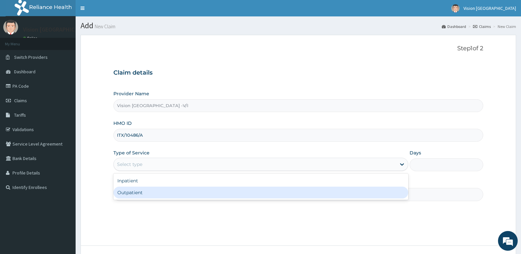
click at [152, 195] on div "Outpatient" at bounding box center [260, 193] width 294 height 12
type input "1"
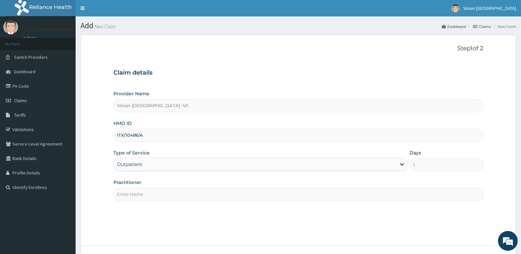
click at [161, 195] on input "Practitioner" at bounding box center [298, 194] width 370 height 13
type input "DR ODEYEMI"
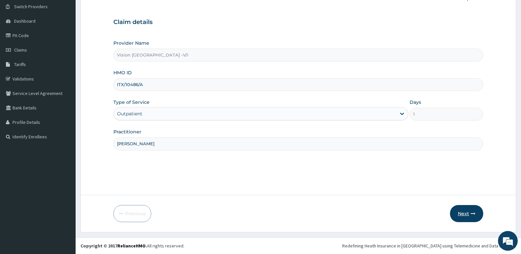
click at [471, 212] on icon "button" at bounding box center [473, 213] width 5 height 5
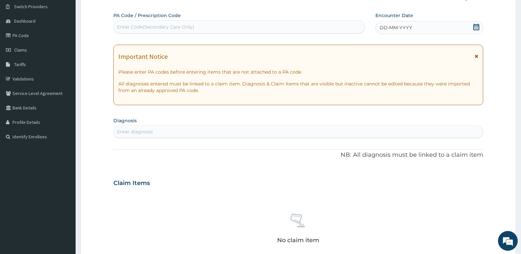
click at [318, 25] on div "Enter Code(Secondary Care Only)" at bounding box center [239, 27] width 251 height 11
paste input "PA/4BC3C9"
type input "PA/4BC3C9"
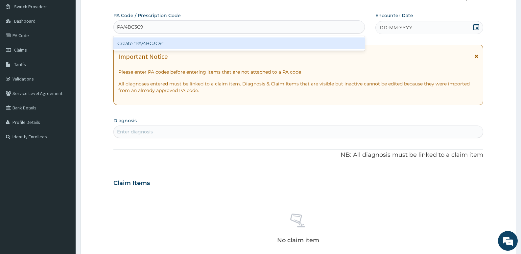
click at [304, 38] on div "Create "PA/4BC3C9"" at bounding box center [238, 43] width 251 height 12
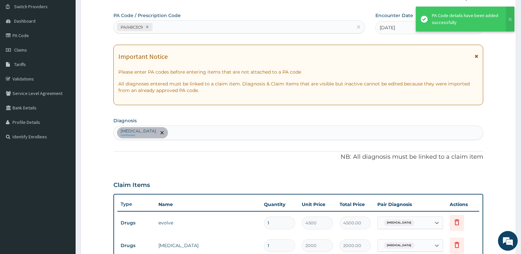
scroll to position [211, 0]
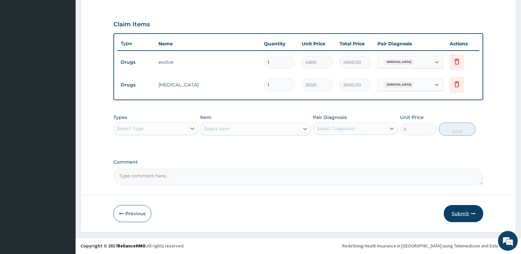
click at [460, 211] on button "Submit" at bounding box center [463, 213] width 39 height 17
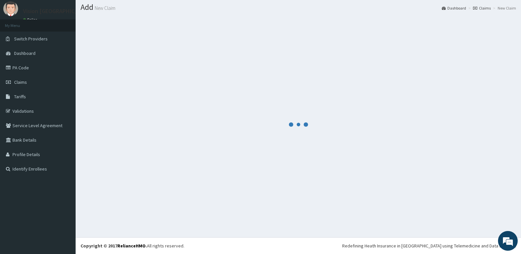
scroll to position [18, 0]
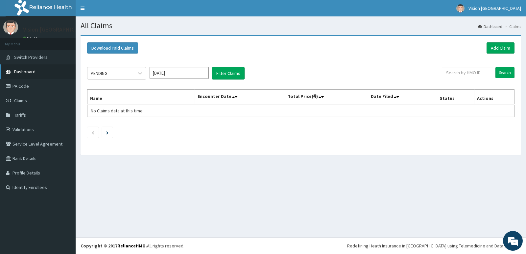
click at [54, 70] on link "Dashboard" at bounding box center [38, 71] width 76 height 14
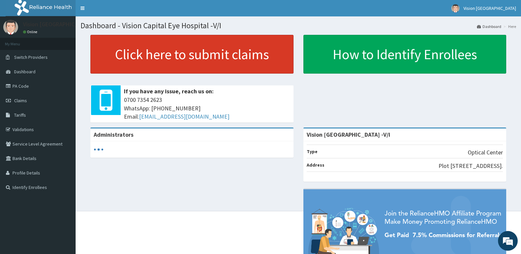
click at [111, 62] on link "Click here to submit claims" at bounding box center [191, 54] width 203 height 39
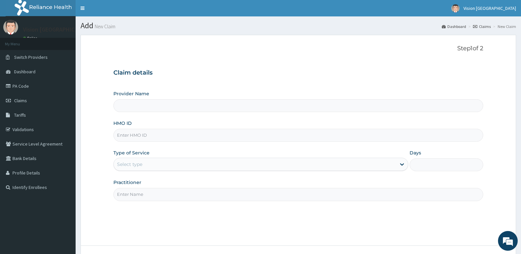
type input "Vision [GEOGRAPHIC_DATA] -V/I"
click at [208, 132] on input "HMO ID" at bounding box center [298, 135] width 370 height 13
paste input "CCD/10455/A"
type input "CCD/10455/A"
click at [170, 168] on div "Select type" at bounding box center [255, 164] width 282 height 11
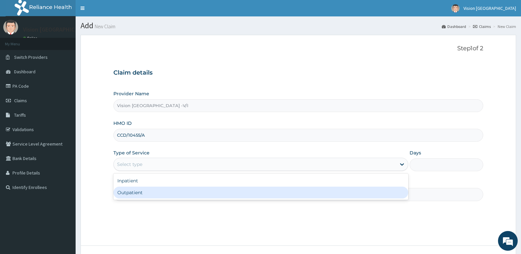
click at [155, 197] on div "Outpatient" at bounding box center [260, 193] width 294 height 12
type input "1"
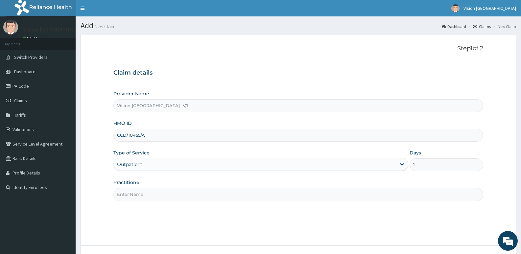
click at [156, 195] on input "Practitioner" at bounding box center [298, 194] width 370 height 13
type input "DR ODEYEMI"
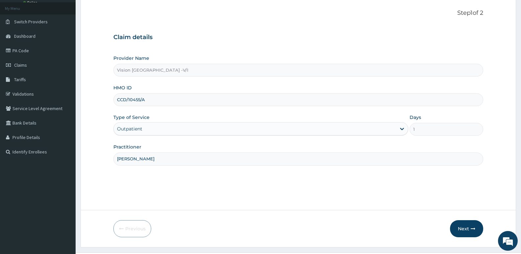
scroll to position [51, 0]
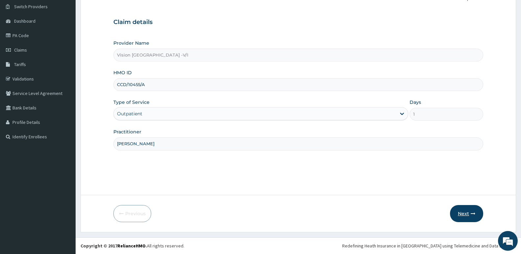
click at [467, 213] on button "Next" at bounding box center [466, 213] width 33 height 17
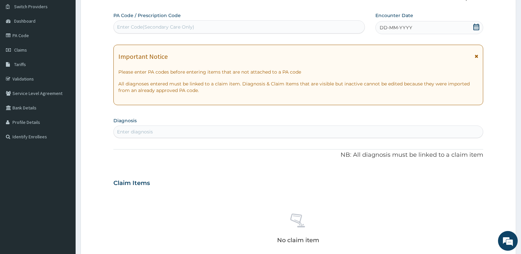
click at [287, 26] on div "Enter Code(Secondary Care Only)" at bounding box center [239, 27] width 251 height 11
paste input "PA/19AA55"
type input "PA/19AA55"
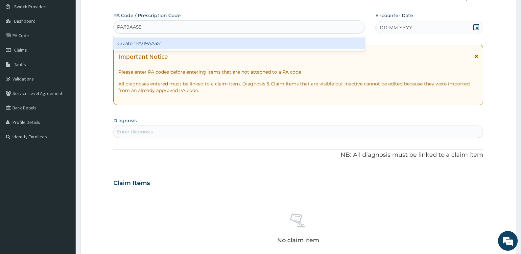
click at [265, 43] on div "Create "PA/19AA55"" at bounding box center [238, 43] width 251 height 12
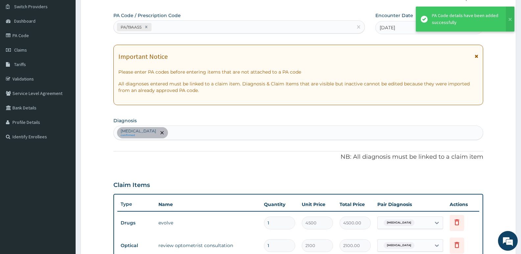
scroll to position [215, 0]
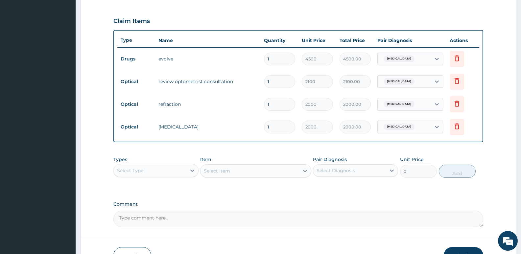
click at [459, 252] on button "Submit" at bounding box center [463, 255] width 39 height 17
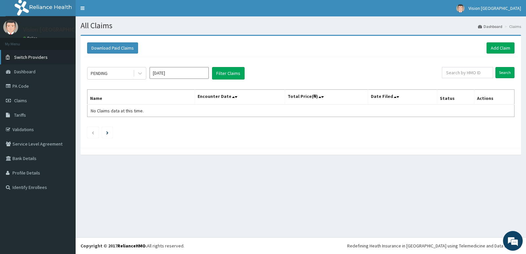
click at [32, 58] on span "Switch Providers" at bounding box center [31, 57] width 34 height 6
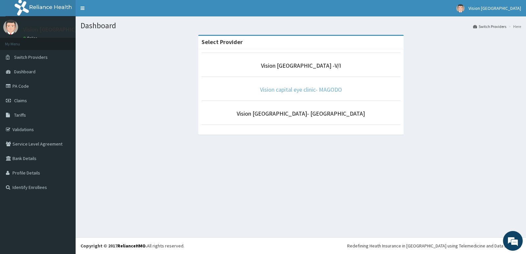
click at [314, 92] on link "Vision capital eye clinic- MAGODO" at bounding box center [301, 90] width 82 height 8
click at [282, 91] on link "Vision capital eye clinic- MAGODO" at bounding box center [301, 90] width 82 height 8
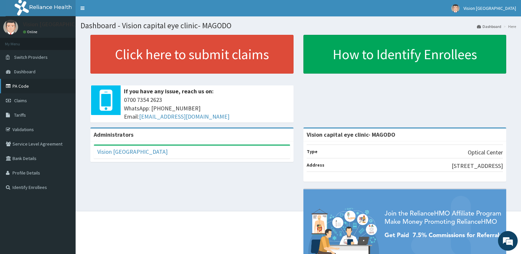
click at [36, 86] on link "PA Code" at bounding box center [38, 86] width 76 height 14
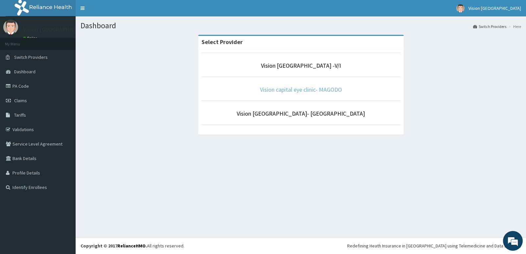
click at [298, 91] on link "Vision capital eye clinic- MAGODO" at bounding box center [301, 90] width 82 height 8
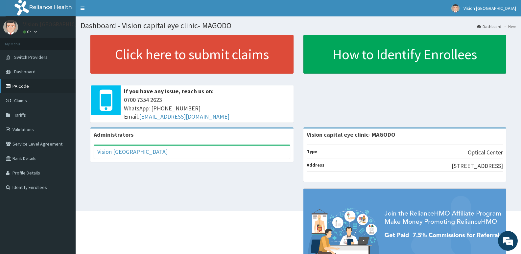
click at [36, 87] on link "PA Code" at bounding box center [38, 86] width 76 height 14
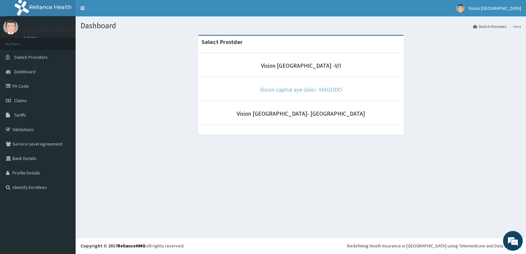
click at [284, 91] on link "Vision capital eye clinic- MAGODO" at bounding box center [301, 90] width 82 height 8
click at [301, 89] on link "Vision capital eye clinic- MAGODO" at bounding box center [301, 90] width 82 height 8
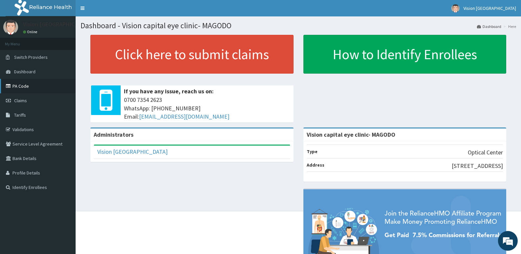
click at [40, 89] on link "PA Code" at bounding box center [38, 86] width 76 height 14
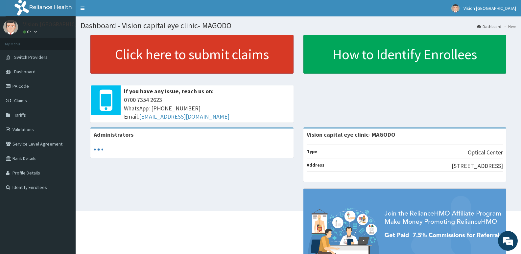
click at [200, 62] on link "Click here to submit claims" at bounding box center [191, 54] width 203 height 39
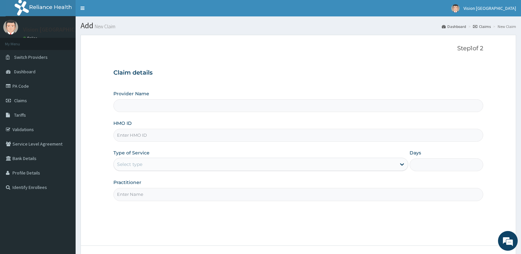
type input "Vision capital eye clinic- MAGODO"
click at [165, 138] on input "HMO ID" at bounding box center [298, 135] width 370 height 13
paste input "LBC/10025/D"
type input "LBC/10025/D"
click at [135, 161] on div "Select type" at bounding box center [129, 164] width 25 height 7
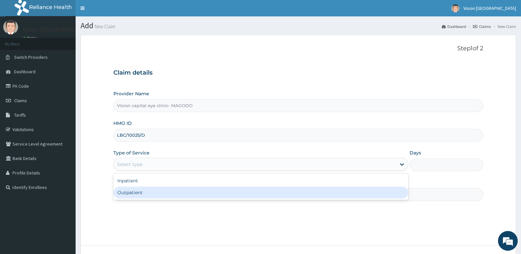
click at [140, 196] on div "Outpatient" at bounding box center [260, 193] width 294 height 12
type input "1"
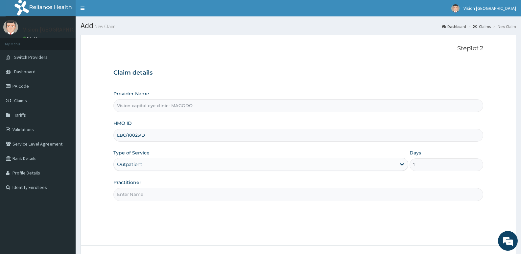
click at [141, 193] on input "Practitioner" at bounding box center [298, 194] width 370 height 13
type input "DR ODEYEMI"
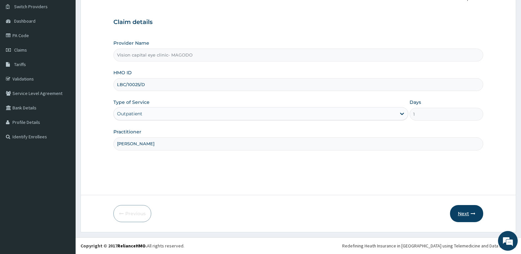
click at [465, 213] on button "Next" at bounding box center [466, 213] width 33 height 17
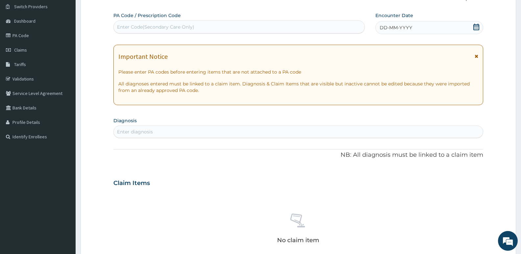
click at [297, 26] on div "Enter Code(Secondary Care Only)" at bounding box center [239, 27] width 251 height 11
paste input "PA/D12F8D"
type input "PA/D12F8D"
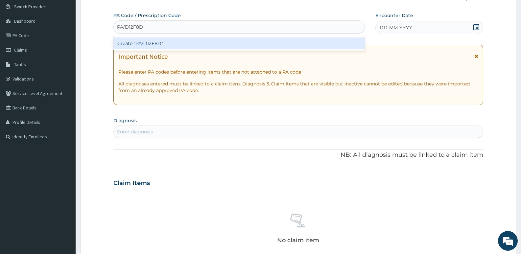
click at [278, 40] on div "Create "PA/D12F8D"" at bounding box center [238, 43] width 251 height 12
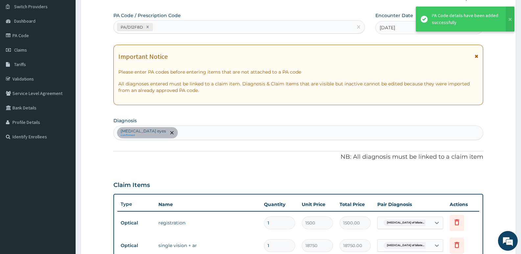
scroll to position [237, 0]
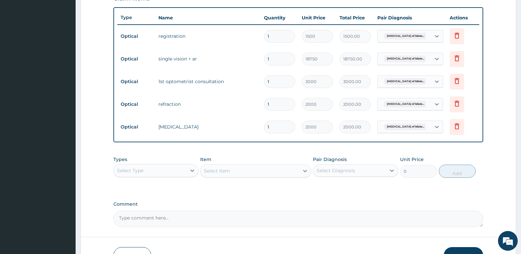
click at [173, 171] on div "Select Type" at bounding box center [150, 170] width 73 height 11
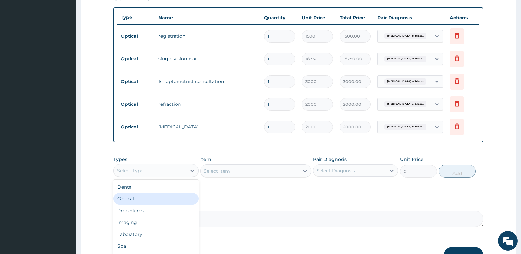
click at [154, 198] on div "Optical" at bounding box center [155, 199] width 85 height 12
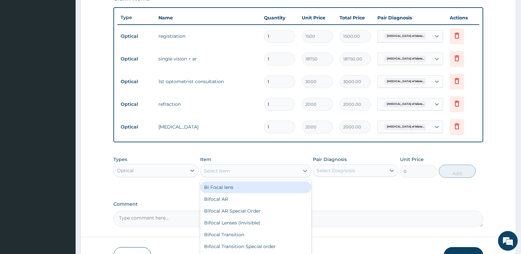
click at [236, 172] on div "Select Item" at bounding box center [249, 171] width 98 height 11
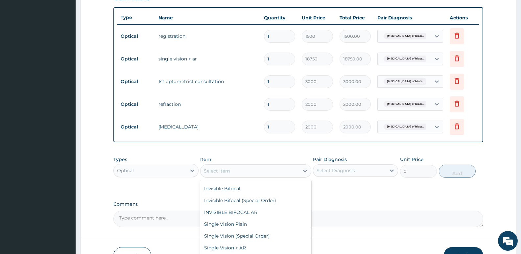
scroll to position [86, 0]
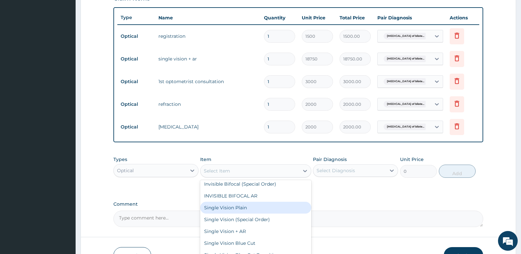
click at [250, 208] on div "Single Vision Plain" at bounding box center [255, 208] width 111 height 12
type input "11250"
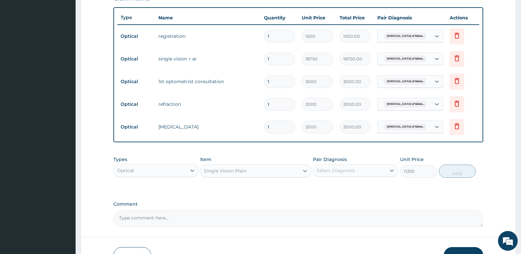
click at [318, 170] on div "Select Diagnosis" at bounding box center [336, 170] width 38 height 7
click at [325, 189] on label "Refractive amblyopia of bilateral eyes" at bounding box center [350, 186] width 53 height 7
checkbox input "true"
click at [445, 170] on button "Add" at bounding box center [457, 171] width 37 height 13
type input "0"
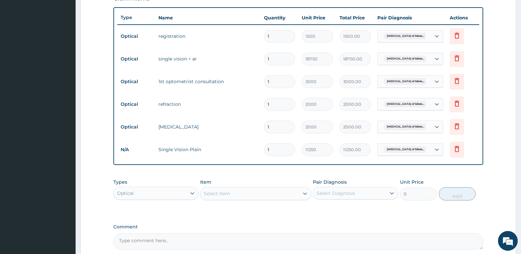
type input "0.00"
type input "2"
type input "22500.00"
type input "2"
click at [453, 58] on icon at bounding box center [457, 58] width 8 height 8
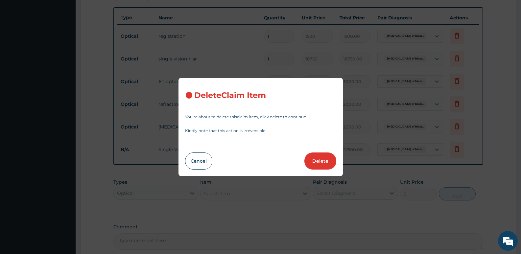
click at [326, 161] on button "Delete" at bounding box center [320, 161] width 32 height 17
type input "3000"
type input "3000.00"
type input "2000"
type input "2000.00"
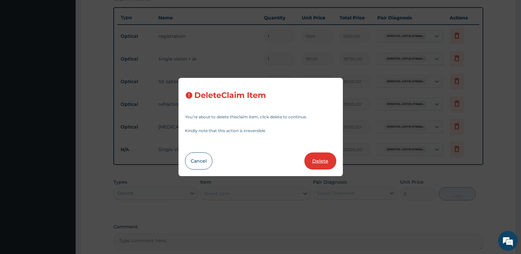
type input "2"
type input "11250"
type input "22500.00"
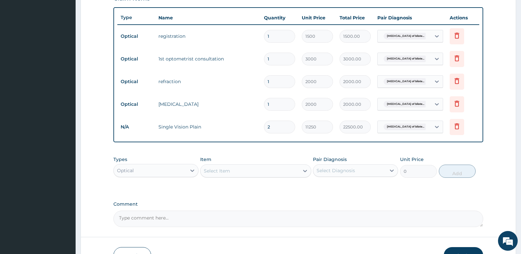
click at [232, 221] on textarea "Comment" at bounding box center [298, 219] width 370 height 16
type textarea "LENS APPROVED AT 20,000"
click at [461, 252] on button "Submit" at bounding box center [463, 255] width 39 height 17
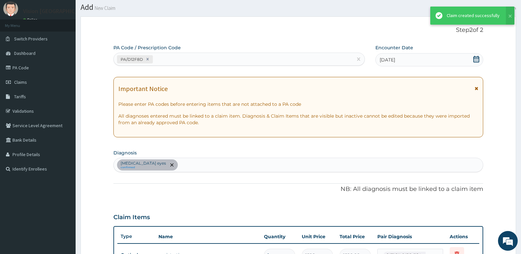
scroll to position [237, 0]
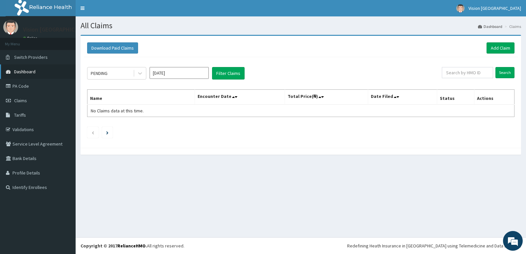
click at [56, 74] on link "Dashboard" at bounding box center [38, 71] width 76 height 14
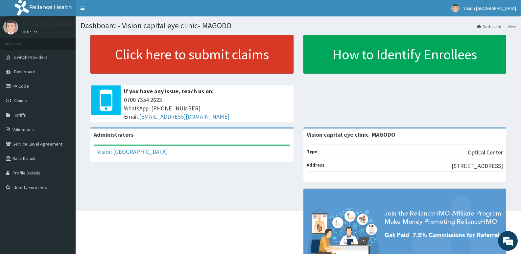
click at [211, 56] on link "Click here to submit claims" at bounding box center [191, 54] width 203 height 39
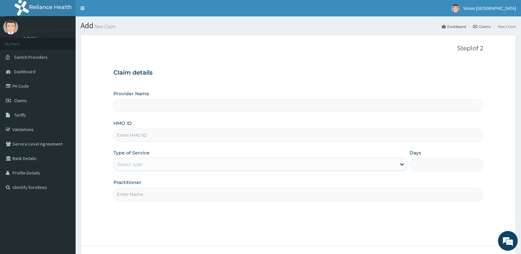
type input "Vision capital eye clinic- MAGODO"
click at [163, 134] on input "HMO ID" at bounding box center [298, 135] width 370 height 13
paste input "LBC/10025/D"
type input "LBC/10025/D"
click at [145, 160] on div "Select type" at bounding box center [255, 164] width 282 height 11
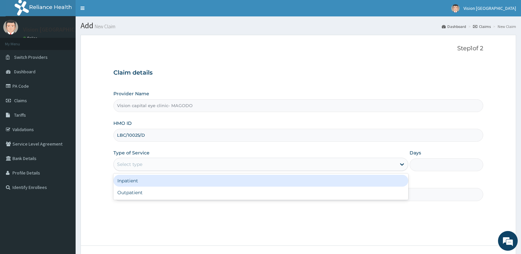
click at [181, 164] on div "Select type" at bounding box center [255, 164] width 282 height 11
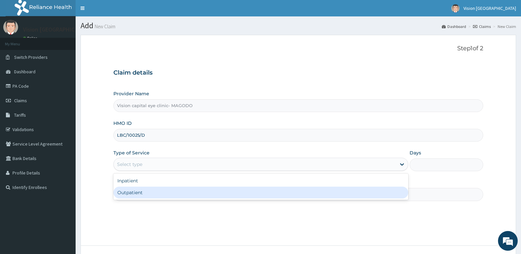
click at [166, 197] on div "Outpatient" at bounding box center [260, 193] width 294 height 12
type input "1"
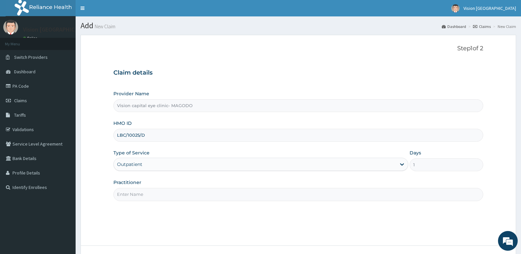
click at [182, 196] on input "Practitioner" at bounding box center [298, 194] width 370 height 13
type input "DR ODEYEMI"
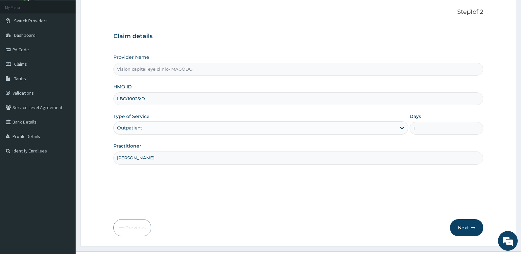
scroll to position [51, 0]
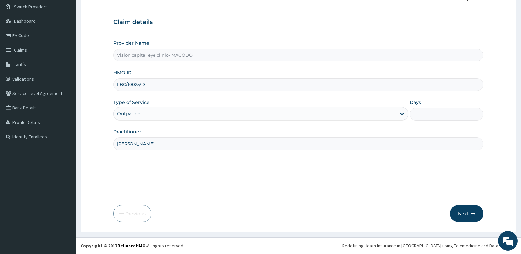
click at [463, 218] on button "Next" at bounding box center [466, 213] width 33 height 17
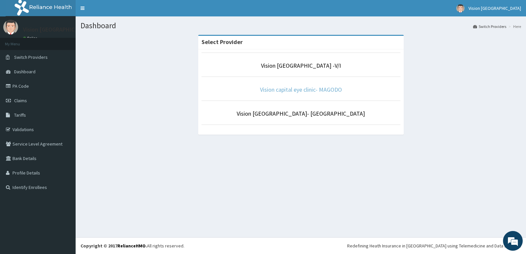
click at [293, 91] on link "Vision capital eye clinic- MAGODO" at bounding box center [301, 90] width 82 height 8
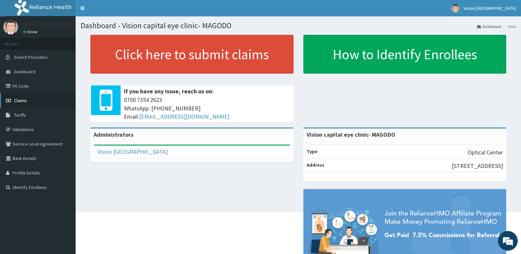
click at [42, 105] on link "Claims" at bounding box center [38, 100] width 76 height 14
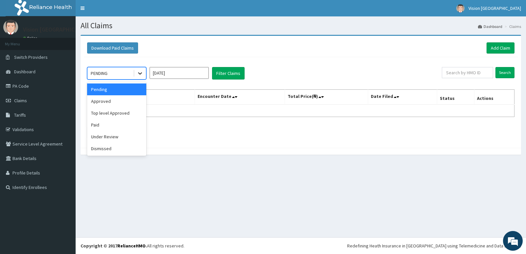
click at [139, 75] on icon at bounding box center [140, 73] width 7 height 7
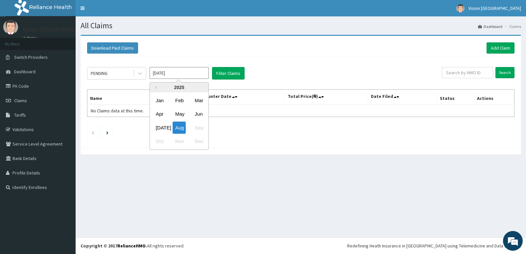
click at [164, 75] on input "[DATE]" at bounding box center [179, 73] width 59 height 12
click at [160, 126] on div "Jul" at bounding box center [159, 128] width 13 height 12
type input "Jul 2025"
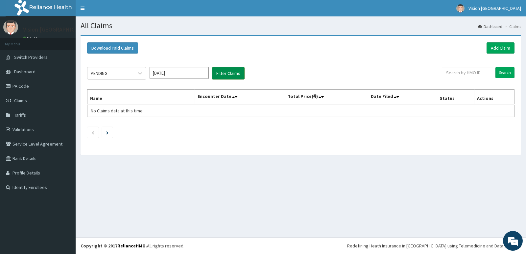
click at [230, 77] on button "Filter Claims" at bounding box center [228, 73] width 33 height 12
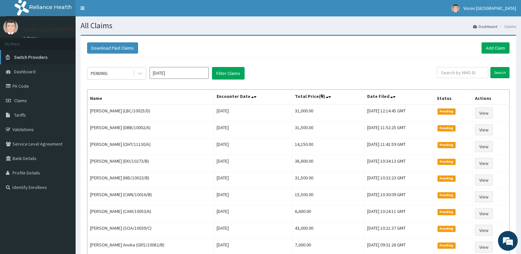
click at [44, 55] on span "Switch Providers" at bounding box center [31, 57] width 34 height 6
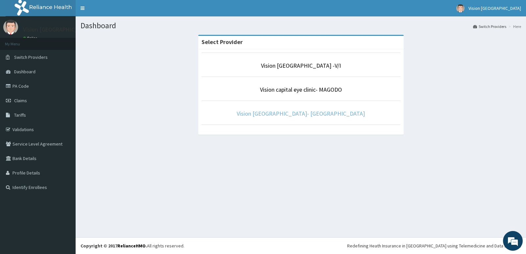
click at [302, 113] on link "Vision [GEOGRAPHIC_DATA]- [GEOGRAPHIC_DATA]" at bounding box center [301, 114] width 128 height 8
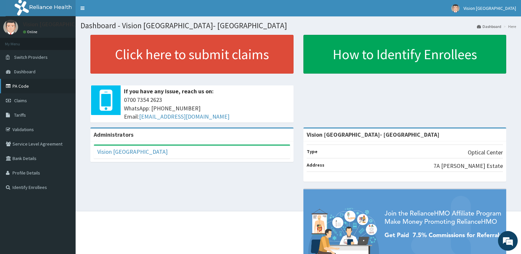
click at [55, 82] on link "PA Code" at bounding box center [38, 86] width 76 height 14
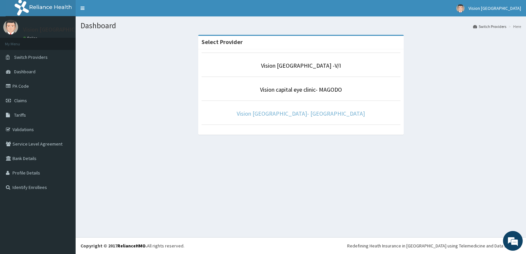
click at [296, 113] on link "Vision [GEOGRAPHIC_DATA]- [GEOGRAPHIC_DATA]" at bounding box center [301, 114] width 128 height 8
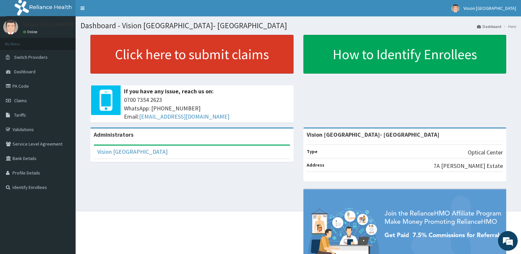
click at [137, 56] on link "Click here to submit claims" at bounding box center [191, 54] width 203 height 39
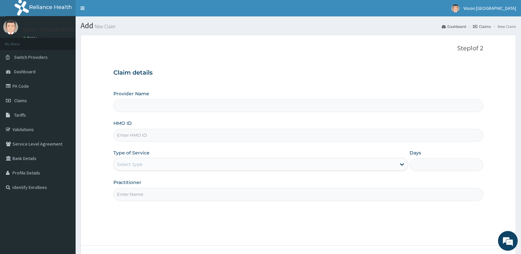
type input "Vision [GEOGRAPHIC_DATA]- [GEOGRAPHIC_DATA]"
click at [150, 134] on input "HMO ID" at bounding box center [298, 135] width 370 height 13
paste input "IAA/10002/A"
type input "IAA/10002/A"
click at [142, 164] on div "Select type" at bounding box center [129, 164] width 25 height 7
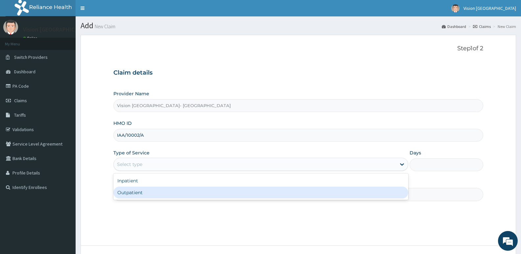
click at [135, 194] on div "Outpatient" at bounding box center [260, 193] width 294 height 12
type input "1"
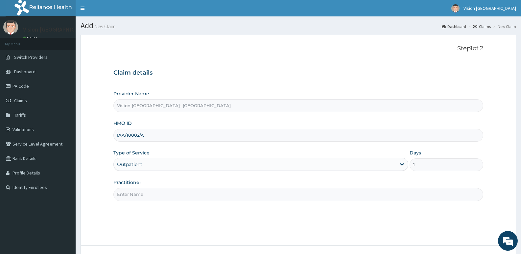
click at [231, 195] on input "Practitioner" at bounding box center [298, 194] width 370 height 13
type input "[PERSON_NAME]"
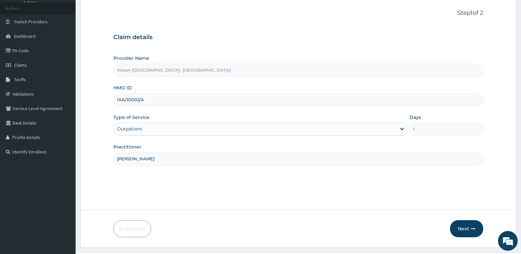
scroll to position [51, 0]
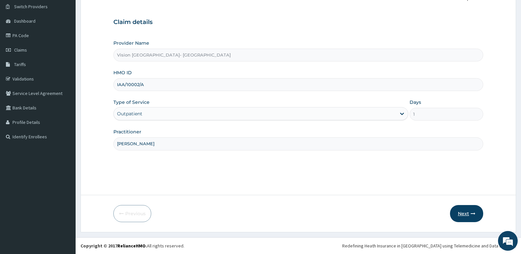
click at [471, 212] on icon "button" at bounding box center [473, 213] width 5 height 5
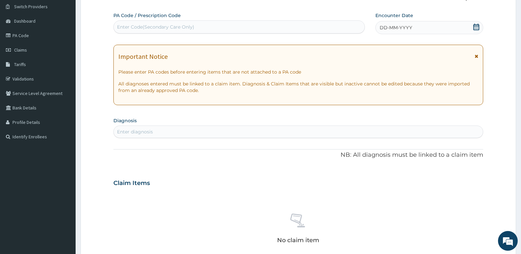
click at [324, 27] on div "Enter Code(Secondary Care Only)" at bounding box center [239, 27] width 251 height 11
paste input "PA/E1636C"
type input "PA/E1636C"
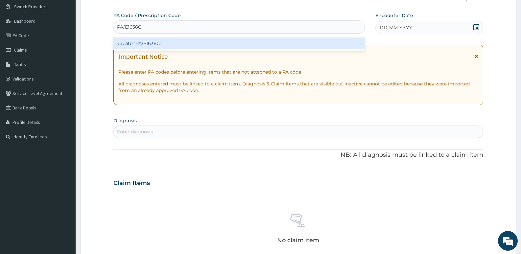
click at [290, 47] on div "Create "PA/E1636C"" at bounding box center [238, 43] width 251 height 12
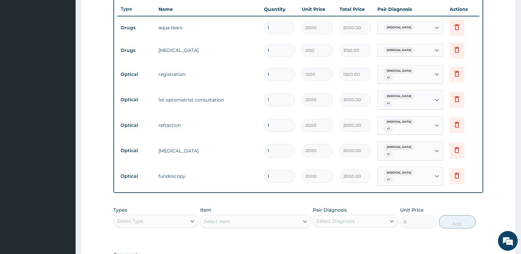
scroll to position [327, 0]
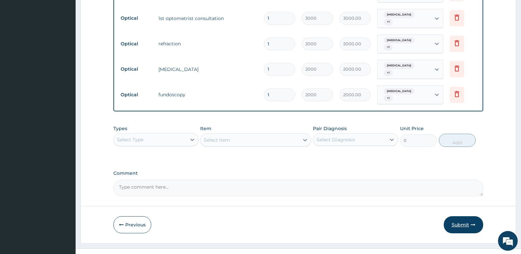
click at [459, 216] on button "Submit" at bounding box center [463, 224] width 39 height 17
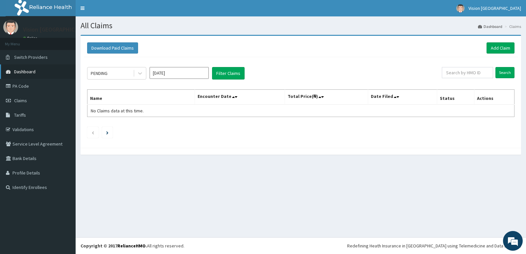
click at [45, 66] on link "Dashboard" at bounding box center [38, 71] width 76 height 14
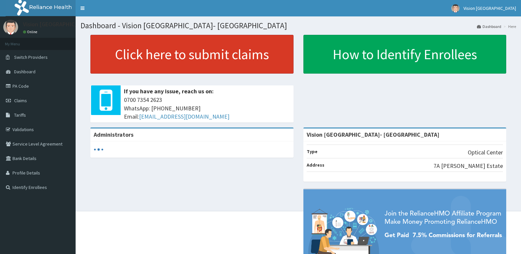
click at [167, 52] on link "Click here to submit claims" at bounding box center [191, 54] width 203 height 39
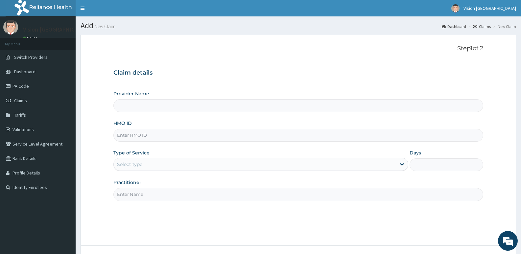
type input "Vision [GEOGRAPHIC_DATA]- [GEOGRAPHIC_DATA]"
click at [146, 135] on input "HMO ID" at bounding box center [298, 135] width 370 height 13
paste input "RET/16525/A"
type input "RET/16525/A"
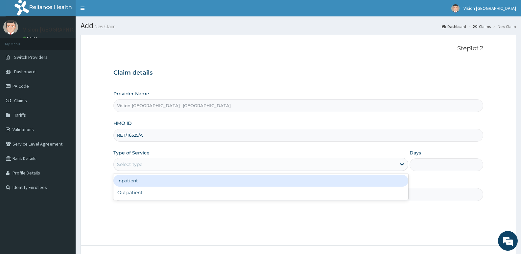
click at [143, 166] on div "Select type" at bounding box center [255, 164] width 282 height 11
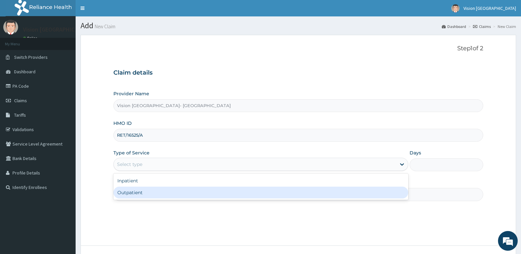
click at [138, 192] on div "Outpatient" at bounding box center [260, 193] width 294 height 12
type input "1"
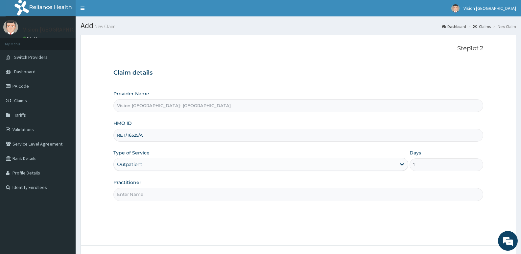
click at [153, 192] on input "Practitioner" at bounding box center [298, 194] width 370 height 13
type input "DR ODEYEMI"
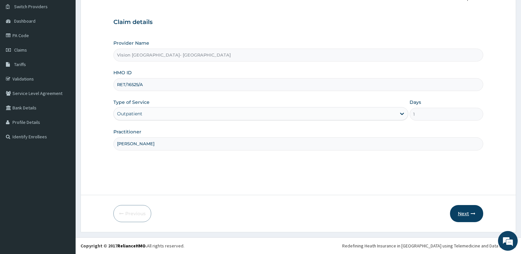
click at [468, 209] on button "Next" at bounding box center [466, 213] width 33 height 17
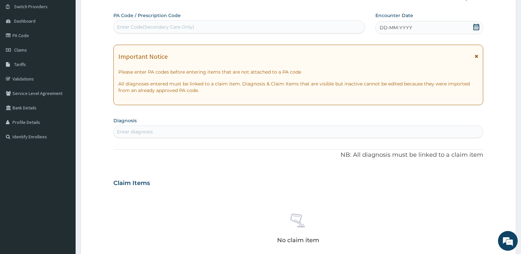
click at [319, 23] on div "Enter Code(Secondary Care Only)" at bounding box center [239, 27] width 251 height 11
paste input "PA/858EFE"
type input "PA/858EFE"
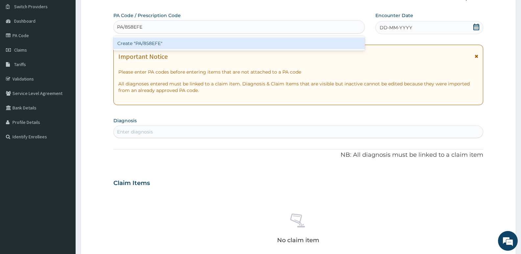
click at [305, 42] on div "Create "PA/858EFE"" at bounding box center [238, 43] width 251 height 12
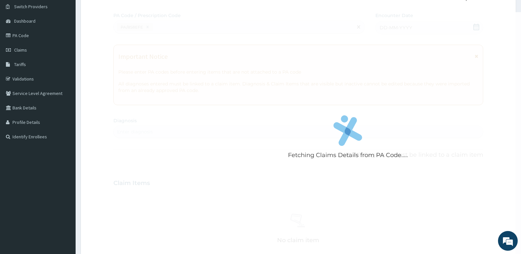
scroll to position [195, 0]
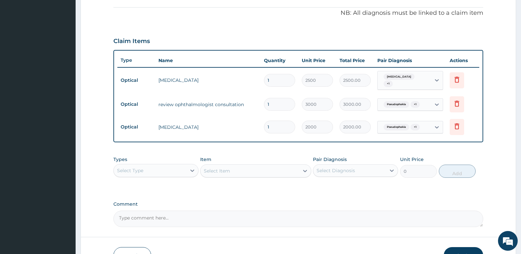
click at [457, 252] on button "Submit" at bounding box center [463, 255] width 39 height 17
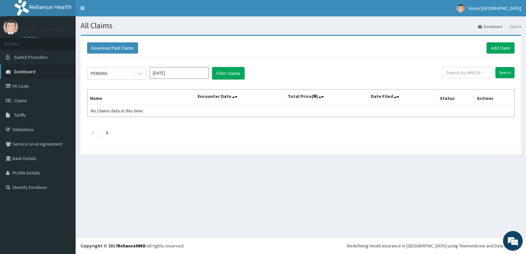
click at [55, 73] on link "Dashboard" at bounding box center [38, 71] width 76 height 14
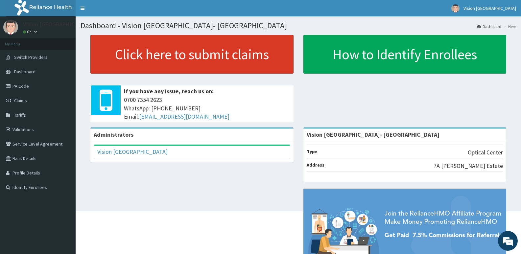
click at [242, 56] on link "Click here to submit claims" at bounding box center [191, 54] width 203 height 39
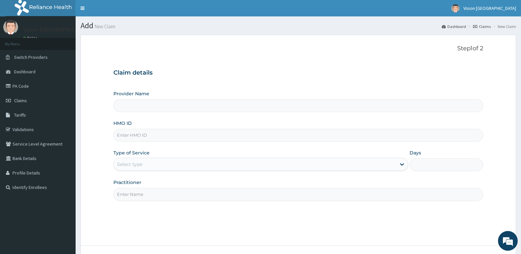
type input "Vision [GEOGRAPHIC_DATA]- [GEOGRAPHIC_DATA]"
click at [165, 138] on input "HMO ID" at bounding box center [298, 135] width 370 height 13
paste input "IOL/10025/C"
type input "IOL/10025/C"
click at [139, 165] on div "Select type" at bounding box center [129, 164] width 25 height 7
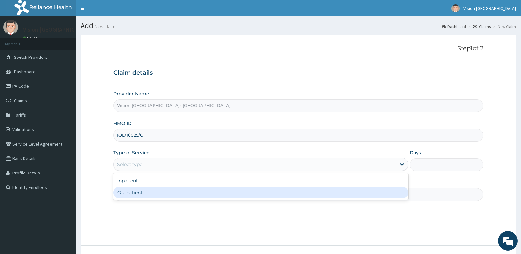
click at [132, 195] on div "Outpatient" at bounding box center [260, 193] width 294 height 12
type input "1"
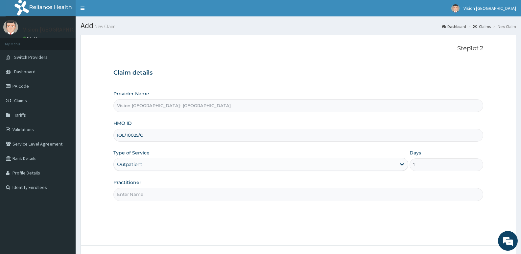
click at [132, 195] on input "Practitioner" at bounding box center [298, 194] width 370 height 13
type input "DR ODEYEMI"
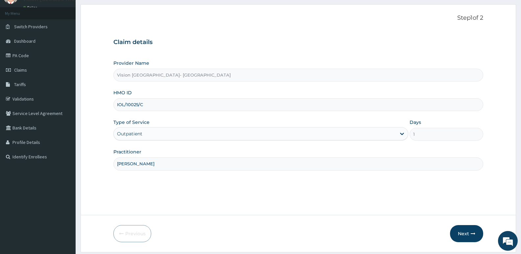
scroll to position [51, 0]
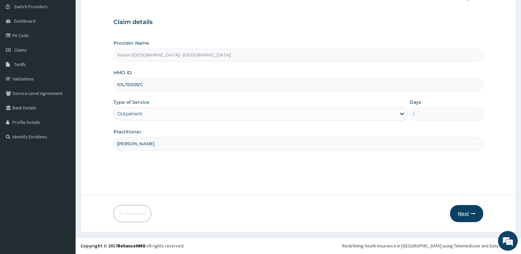
click at [463, 215] on button "Next" at bounding box center [466, 213] width 33 height 17
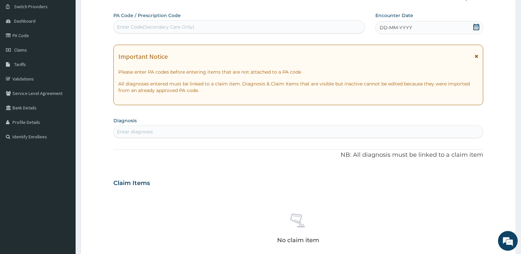
click at [265, 22] on div "Enter Code(Secondary Care Only)" at bounding box center [239, 27] width 251 height 11
paste input "PA/C95399"
type input "PA/C95399"
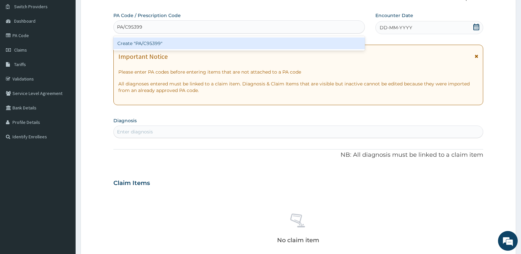
click at [238, 42] on div "Create "PA/C95399"" at bounding box center [238, 43] width 251 height 12
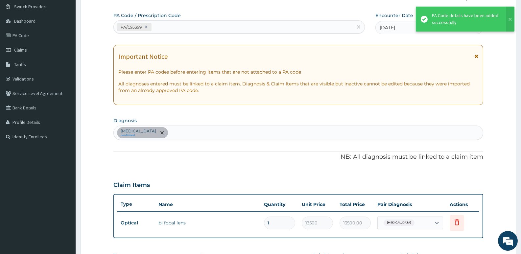
scroll to position [189, 0]
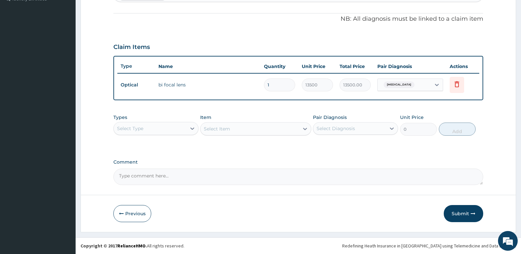
click at [288, 179] on textarea "Comment" at bounding box center [298, 177] width 370 height 16
type textarea "LENS APPROVED AT 10,000"
click at [457, 216] on button "Submit" at bounding box center [463, 213] width 39 height 17
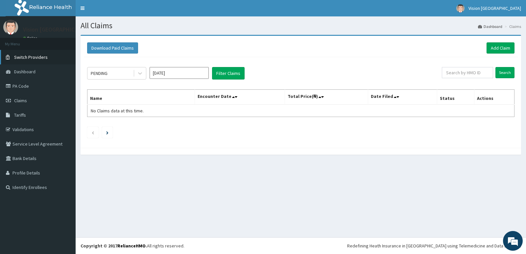
click at [50, 56] on link "Switch Providers" at bounding box center [38, 57] width 76 height 14
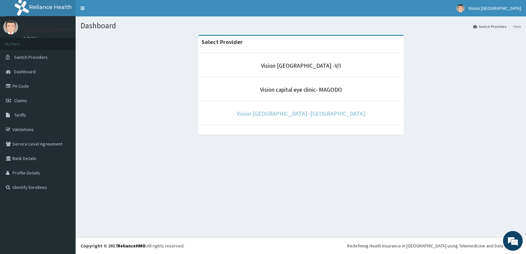
click at [265, 114] on link "Vision [GEOGRAPHIC_DATA]- [GEOGRAPHIC_DATA]" at bounding box center [301, 114] width 128 height 8
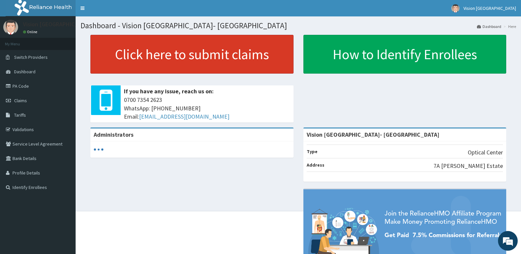
click at [176, 42] on link "Click here to submit claims" at bounding box center [191, 54] width 203 height 39
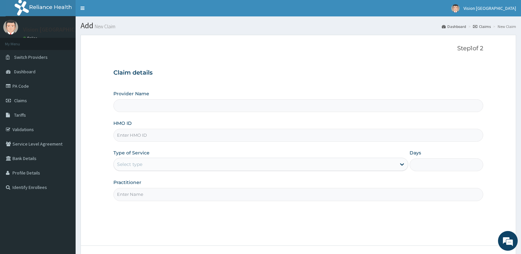
type input "Vision [GEOGRAPHIC_DATA]- [GEOGRAPHIC_DATA]"
click at [142, 137] on input "HMO ID" at bounding box center [298, 135] width 370 height 13
paste input "CPS/10448/B"
type input "CPS/10448/B"
click at [137, 162] on div "Select type" at bounding box center [129, 164] width 25 height 7
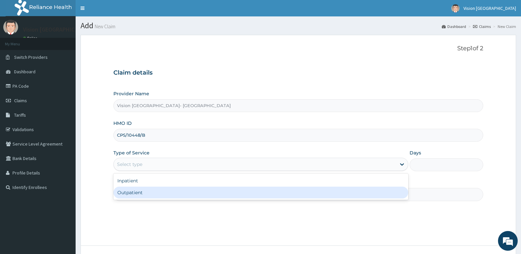
click at [137, 193] on div "Outpatient" at bounding box center [260, 193] width 294 height 12
type input "1"
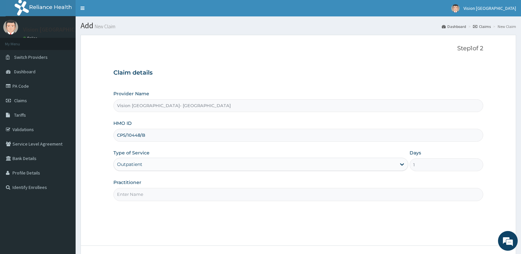
click at [153, 192] on input "Practitioner" at bounding box center [298, 194] width 370 height 13
type input "DR ODEYEMI"
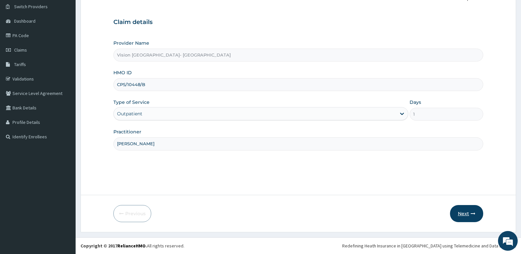
click at [469, 210] on button "Next" at bounding box center [466, 213] width 33 height 17
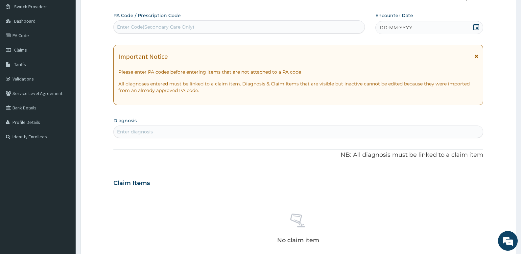
click at [289, 29] on div "Enter Code(Secondary Care Only)" at bounding box center [239, 27] width 251 height 11
paste input "PA/88C236"
type input "PA/88C236"
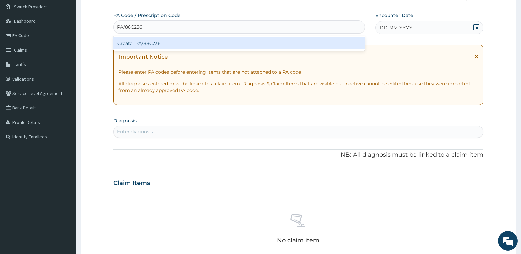
click at [260, 42] on div "Create "PA/88C236"" at bounding box center [238, 43] width 251 height 12
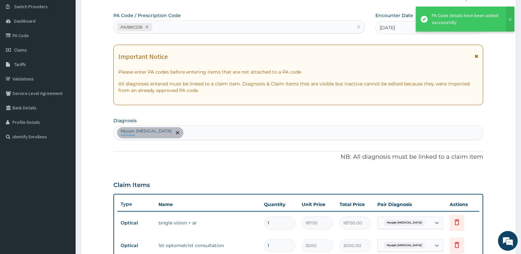
scroll to position [260, 0]
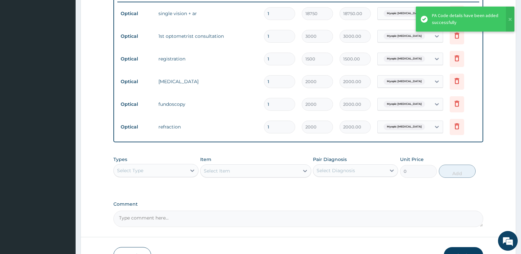
click at [215, 219] on textarea "Comment" at bounding box center [298, 219] width 370 height 16
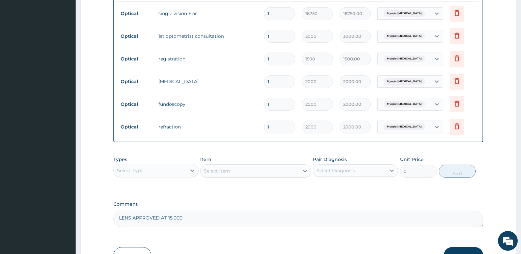
type textarea "LENS APPROVED AT 15,000"
click at [461, 247] on button "Submit" at bounding box center [463, 255] width 39 height 17
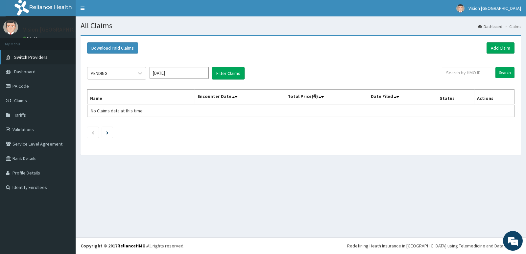
click at [36, 62] on link "Switch Providers" at bounding box center [38, 57] width 76 height 14
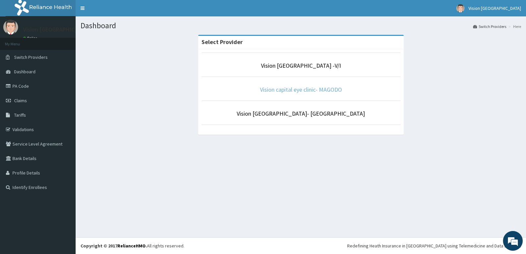
click at [297, 88] on link "Vision capital eye clinic- MAGODO" at bounding box center [301, 90] width 82 height 8
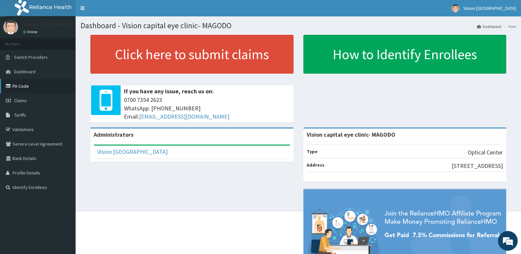
click at [41, 88] on link "PA Code" at bounding box center [38, 86] width 76 height 14
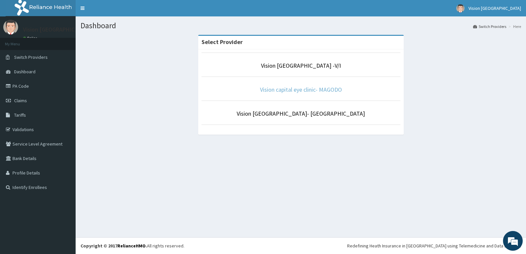
click at [294, 91] on link "Vision capital eye clinic- MAGODO" at bounding box center [301, 90] width 82 height 8
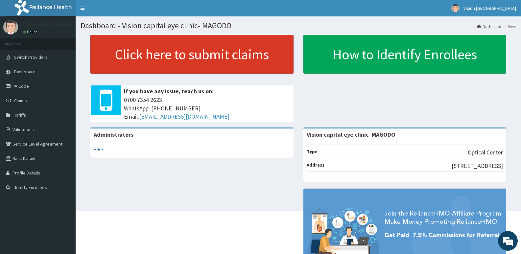
click at [235, 65] on link "Click here to submit claims" at bounding box center [191, 54] width 203 height 39
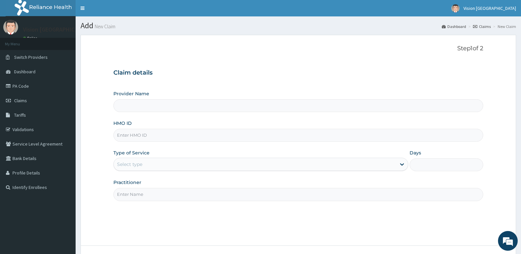
type input "Vision capital eye clinic- MAGODO"
click at [173, 134] on input "HMO ID" at bounding box center [298, 135] width 370 height 13
paste input "bde/10016/a"
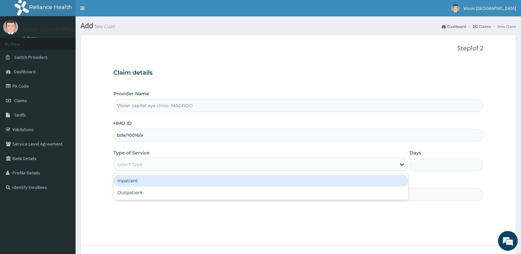
click at [133, 165] on div "Select type" at bounding box center [129, 164] width 25 height 7
click at [150, 137] on input "bde/10016/a" at bounding box center [298, 135] width 370 height 13
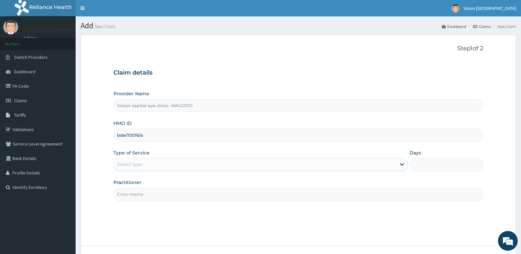
type input "BDE/10016/A"
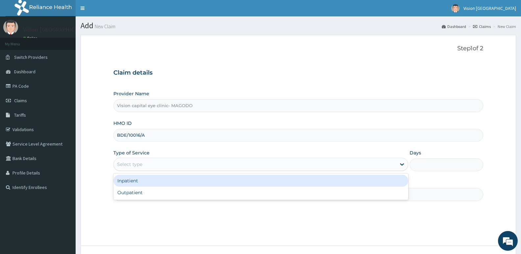
click at [136, 162] on div "Select type" at bounding box center [129, 164] width 25 height 7
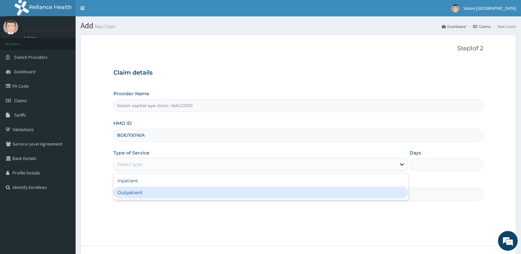
click at [138, 197] on div "Outpatient" at bounding box center [260, 193] width 294 height 12
type input "1"
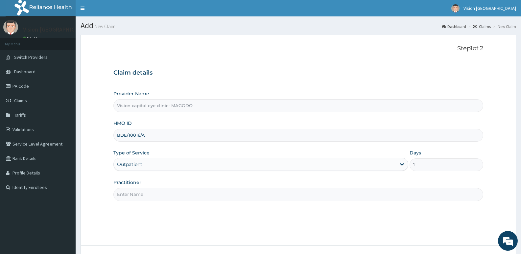
click at [147, 192] on input "Practitioner" at bounding box center [298, 194] width 370 height 13
type input "DR ODEYEMI"
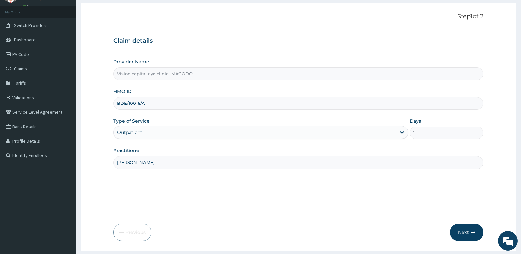
scroll to position [51, 0]
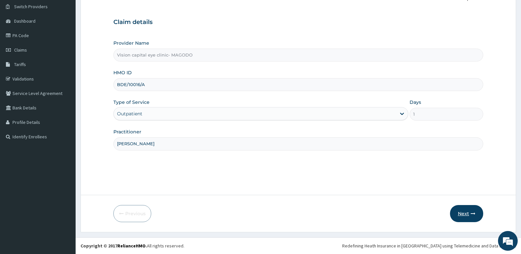
click at [468, 212] on button "Next" at bounding box center [466, 213] width 33 height 17
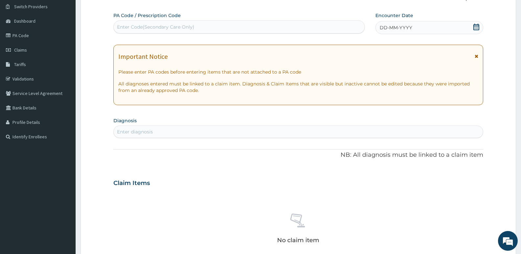
click at [248, 24] on div "Enter Code(Secondary Care Only)" at bounding box center [239, 27] width 251 height 11
paste input "PA/D05821"
type input "PA/D05821"
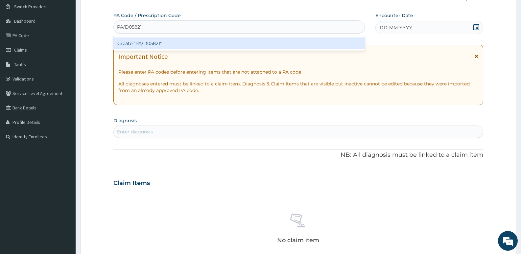
click at [222, 46] on div "Create "PA/D05821"" at bounding box center [238, 43] width 251 height 12
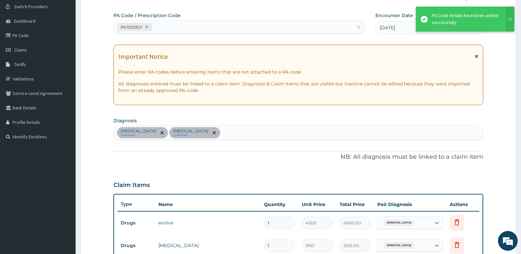
scroll to position [211, 0]
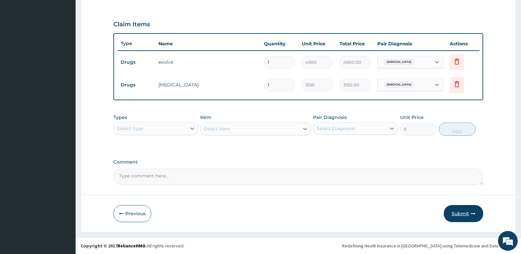
click at [457, 207] on button "Submit" at bounding box center [463, 213] width 39 height 17
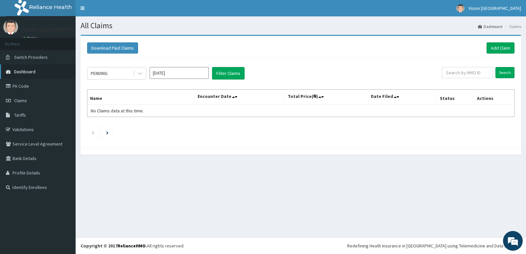
click at [40, 67] on link "Dashboard" at bounding box center [38, 71] width 76 height 14
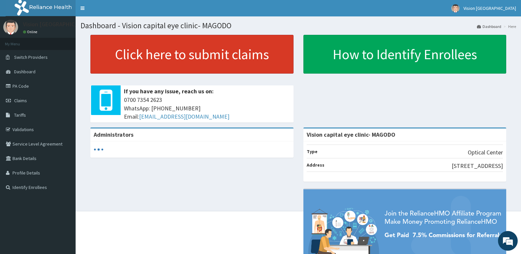
click at [141, 60] on link "Click here to submit claims" at bounding box center [191, 54] width 203 height 39
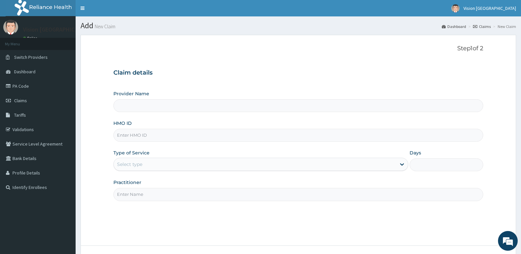
type input "Vision capital eye clinic- MAGODO"
click at [153, 134] on input "HMO ID" at bounding box center [298, 135] width 370 height 13
paste input "NID/10023/A"
type input "NID/10023/A"
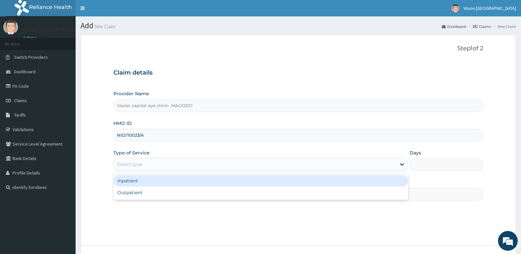
click at [143, 165] on div "Select type" at bounding box center [255, 164] width 282 height 11
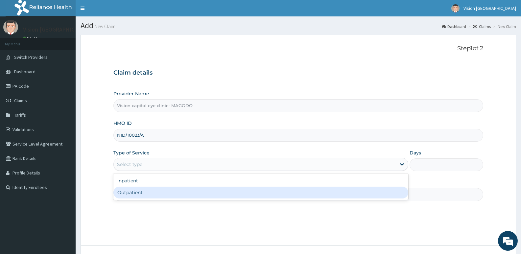
click at [137, 192] on div "Outpatient" at bounding box center [260, 193] width 294 height 12
type input "1"
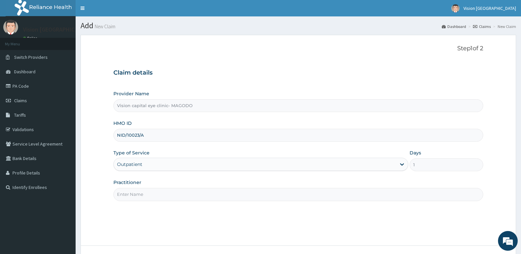
click at [157, 195] on input "Practitioner" at bounding box center [298, 194] width 370 height 13
type input "DR ODEYEMI"
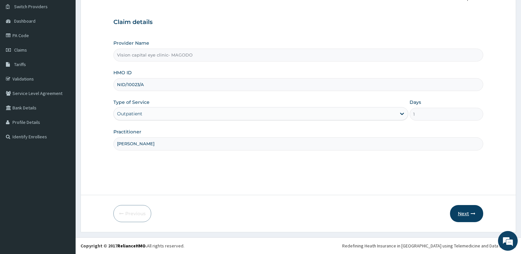
click at [465, 216] on button "Next" at bounding box center [466, 213] width 33 height 17
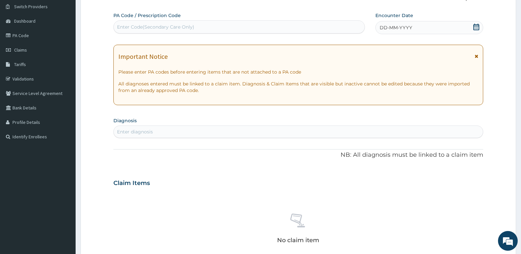
click at [325, 26] on div "Enter Code(Secondary Care Only)" at bounding box center [239, 27] width 251 height 11
paste input "PA/461728"
type input "PA/461728"
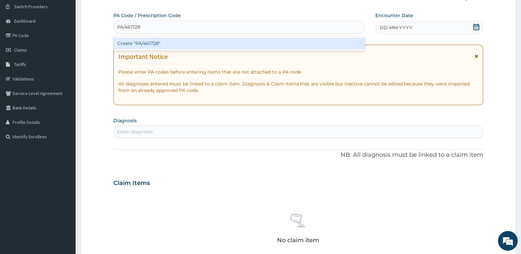
click at [307, 39] on div "Create "PA/461728"" at bounding box center [238, 43] width 251 height 12
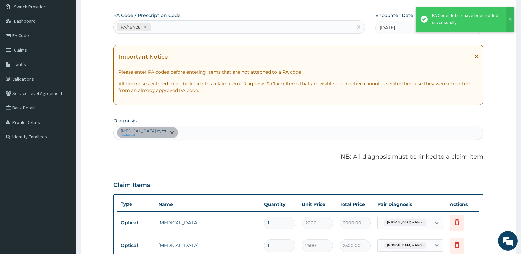
scroll to position [237, 0]
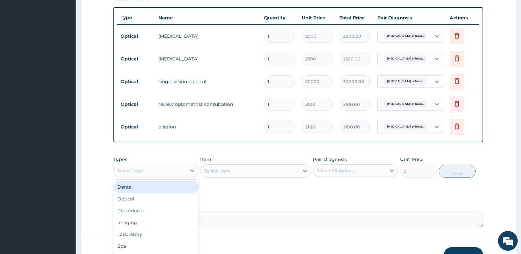
click at [181, 173] on div "Select Type" at bounding box center [150, 170] width 73 height 11
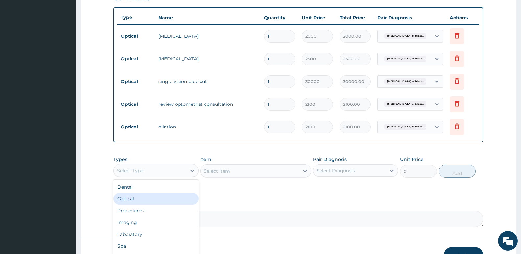
click at [170, 198] on div "Optical" at bounding box center [155, 199] width 85 height 12
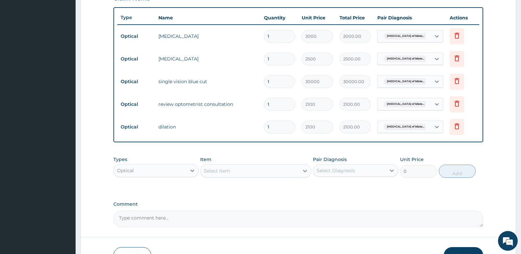
click at [230, 173] on div "Select Item" at bounding box center [217, 171] width 26 height 7
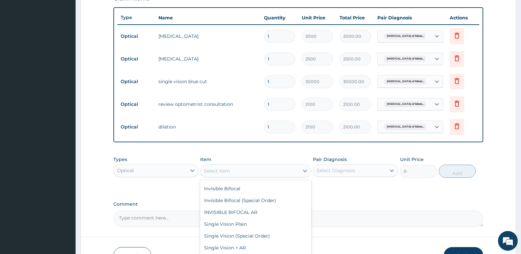
scroll to position [86, 0]
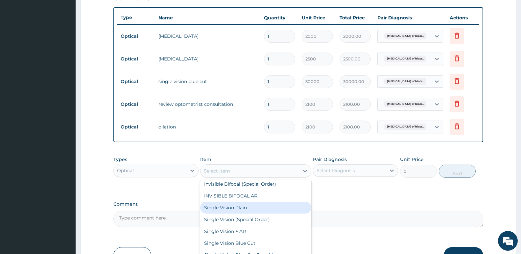
click at [263, 208] on div "Single Vision Plain" at bounding box center [255, 208] width 111 height 12
type input "11250"
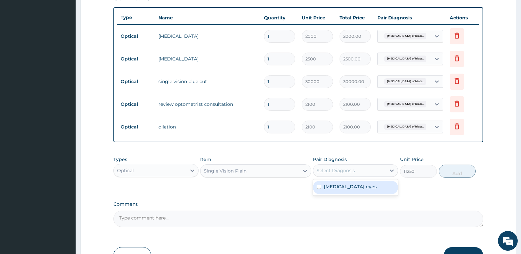
click at [341, 169] on div "Select Diagnosis" at bounding box center [336, 170] width 38 height 7
click at [343, 189] on label "Refractive amblyopia of bilateral eyes" at bounding box center [350, 186] width 53 height 7
checkbox input "true"
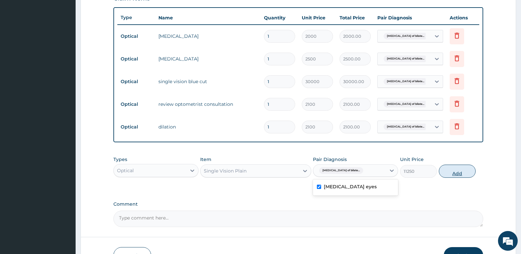
click at [456, 170] on button "Add" at bounding box center [457, 171] width 37 height 13
type input "0"
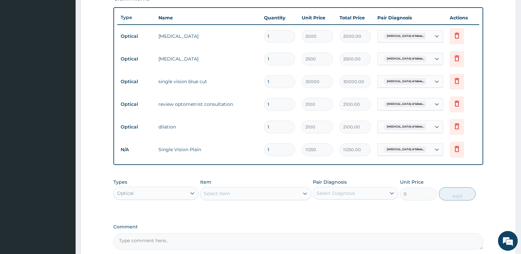
type input "0.00"
type input "3"
type input "33750.00"
type input "3"
click at [456, 80] on icon at bounding box center [457, 81] width 5 height 6
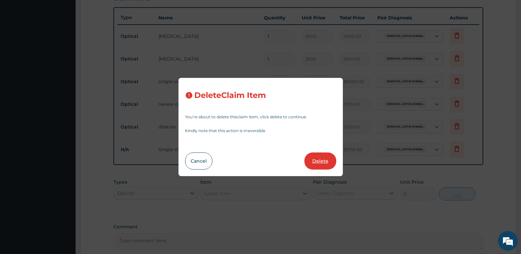
click at [323, 159] on button "Delete" at bounding box center [320, 161] width 32 height 17
type input "2100"
type input "2100.00"
type input "3"
type input "11250"
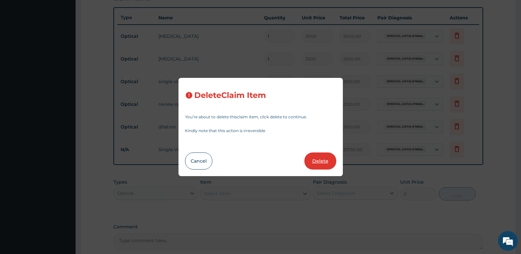
type input "33750.00"
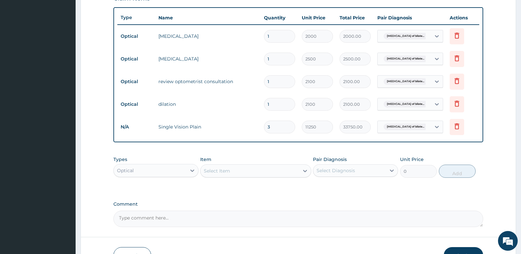
click at [285, 123] on input "3" at bounding box center [279, 127] width 31 height 13
type input "0.00"
type input "3"
type input "33750.00"
type input "0.00"
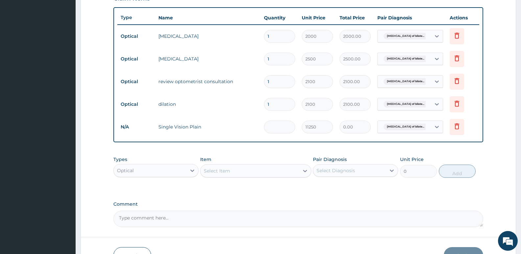
type input "4"
type input "45000.00"
type input "4"
click at [219, 222] on textarea "Comment" at bounding box center [298, 219] width 370 height 16
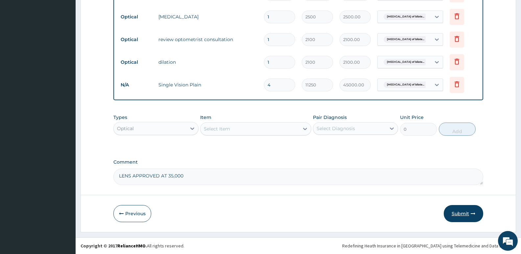
type textarea "LENS APPROVED AT 35,000"
click at [459, 215] on button "Submit" at bounding box center [463, 213] width 39 height 17
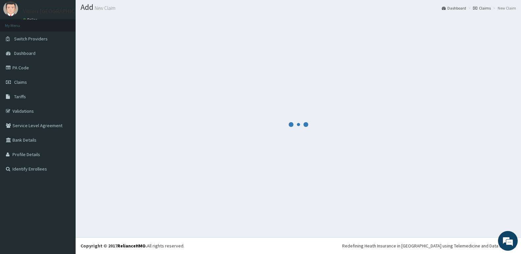
scroll to position [18, 0]
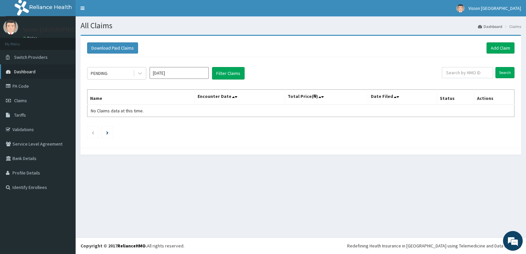
click at [52, 71] on link "Dashboard" at bounding box center [38, 71] width 76 height 14
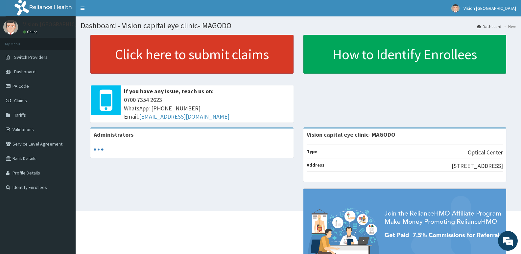
click at [139, 59] on link "Click here to submit claims" at bounding box center [191, 54] width 203 height 39
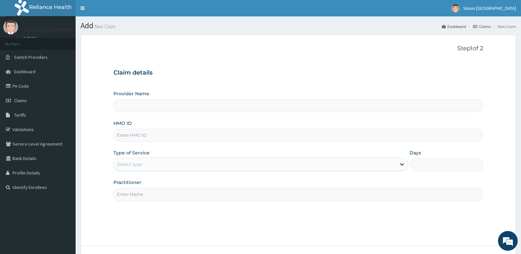
type input "Vision capital eye clinic- MAGODO"
click at [144, 133] on input "HMO ID" at bounding box center [298, 135] width 370 height 13
paste input "FBL/10034/A"
type input "FBL/10034/A"
click at [142, 161] on div "Select type" at bounding box center [129, 164] width 25 height 7
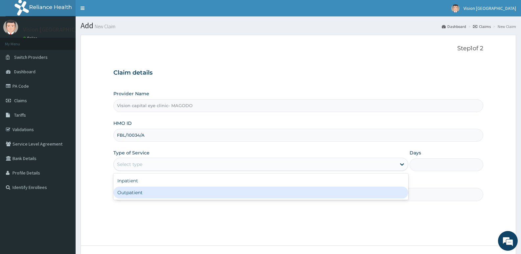
click at [141, 191] on div "Outpatient" at bounding box center [260, 193] width 294 height 12
type input "1"
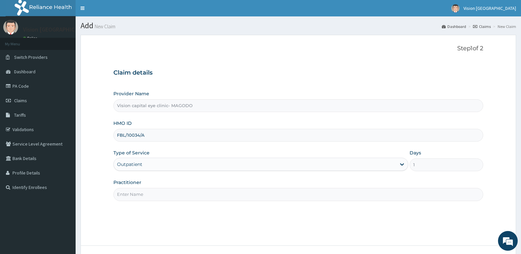
click at [153, 193] on input "Practitioner" at bounding box center [298, 194] width 370 height 13
type input "DR ODEYEMI"
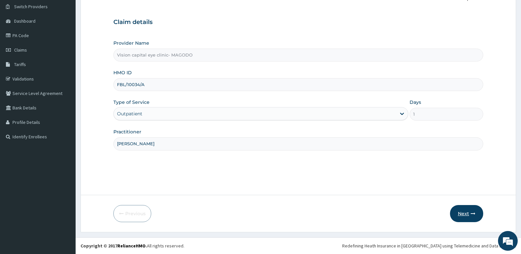
click at [463, 218] on button "Next" at bounding box center [466, 213] width 33 height 17
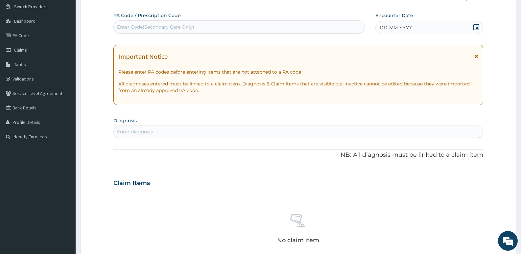
click at [290, 25] on div "Enter Code(Secondary Care Only)" at bounding box center [239, 27] width 251 height 11
paste input "PA/90448F"
type input "PA/90448F"
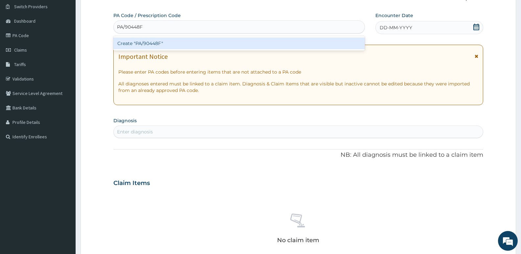
click at [268, 43] on div "Create "PA/90448F"" at bounding box center [238, 43] width 251 height 12
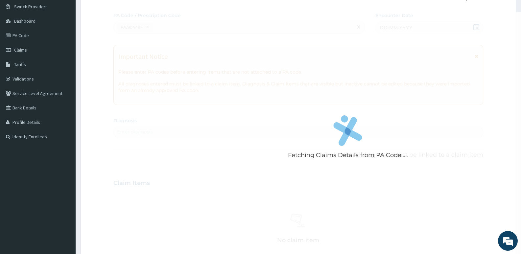
scroll to position [237, 0]
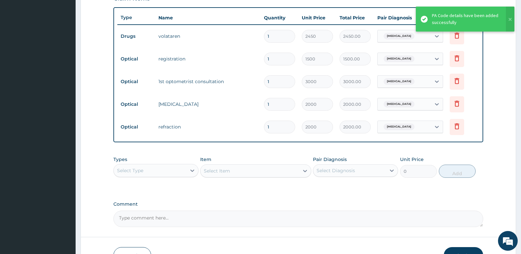
click at [455, 251] on button "Submit" at bounding box center [463, 255] width 39 height 17
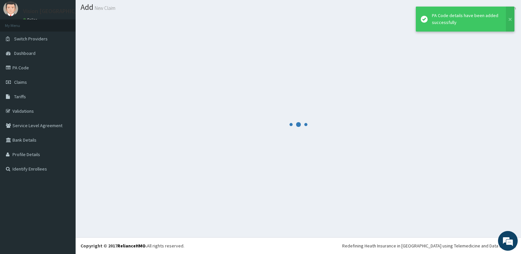
scroll to position [18, 0]
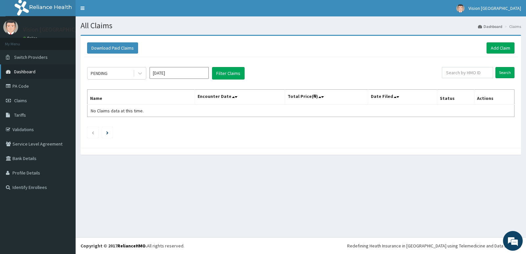
click at [37, 74] on link "Dashboard" at bounding box center [38, 71] width 76 height 14
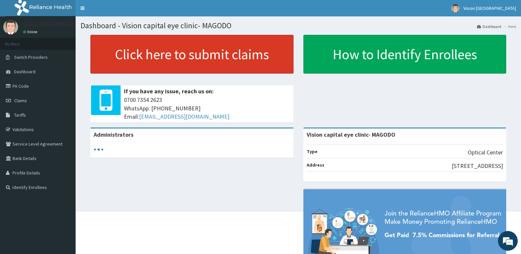
click at [118, 66] on link "Click here to submit claims" at bounding box center [191, 54] width 203 height 39
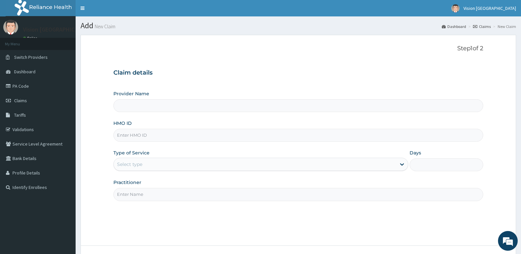
type input "Vision capital eye clinic- MAGODO"
click at [138, 136] on input "HMO ID" at bounding box center [298, 135] width 370 height 13
paste input "CIP/10151/A"
type input "CIP/10151/A"
click at [134, 164] on div "Select type" at bounding box center [129, 164] width 25 height 7
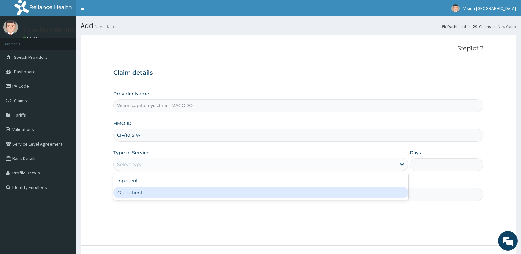
click at [139, 194] on div "Outpatient" at bounding box center [260, 193] width 294 height 12
type input "1"
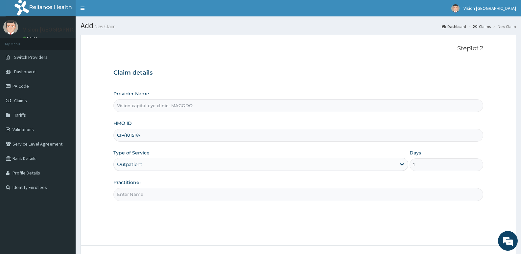
click at [152, 195] on input "Practitioner" at bounding box center [298, 194] width 370 height 13
type input "DR ODEYEMI"
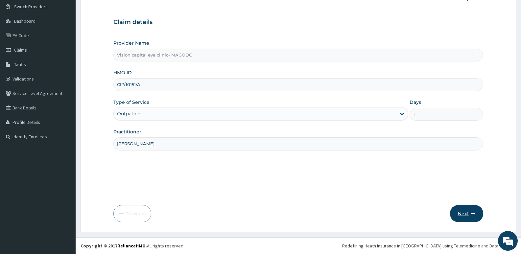
click at [466, 209] on button "Next" at bounding box center [466, 213] width 33 height 17
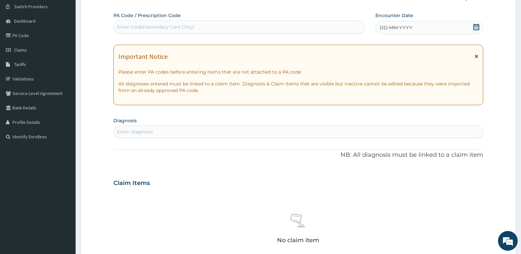
click at [304, 23] on div "Enter Code(Secondary Care Only)" at bounding box center [239, 27] width 251 height 11
paste input "PA/F2B2AE"
type input "PA/F2B2AE"
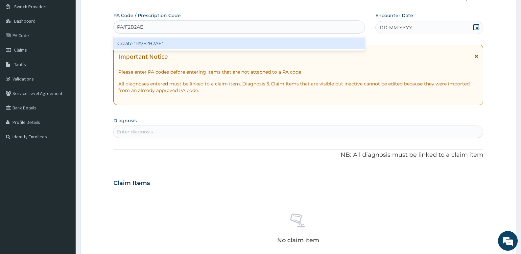
click at [283, 43] on div "Create "PA/F2B2AE"" at bounding box center [238, 43] width 251 height 12
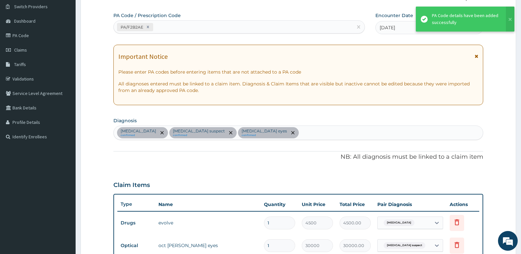
scroll to position [351, 0]
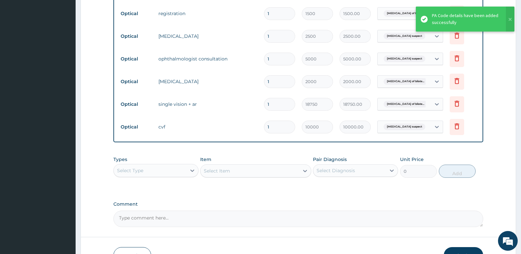
click at [283, 102] on input "1" at bounding box center [279, 104] width 31 height 13
type input "0.00"
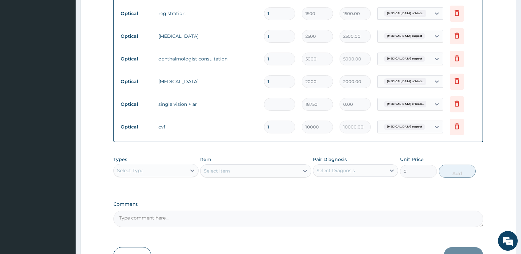
type input "2"
type input "37500.00"
type input "2"
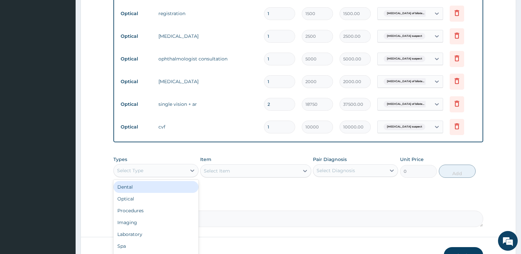
click at [179, 169] on div "Select Type" at bounding box center [150, 170] width 73 height 11
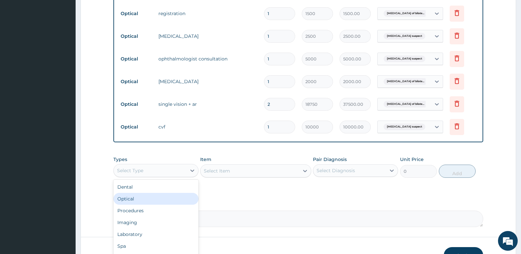
click at [169, 196] on div "Optical" at bounding box center [155, 199] width 85 height 12
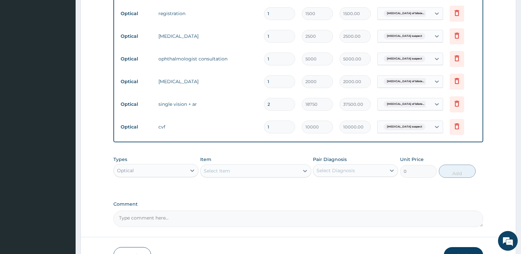
click at [227, 169] on div "Select Item" at bounding box center [217, 171] width 26 height 7
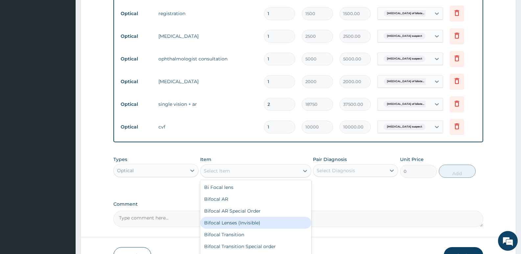
click at [237, 220] on div "Bifocal Lenses (Invisible)" at bounding box center [255, 223] width 111 height 12
type input "15000"
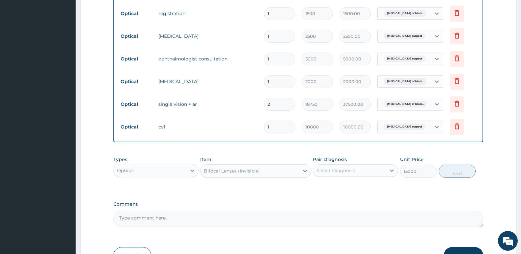
click at [345, 170] on div "Select Diagnosis" at bounding box center [336, 170] width 38 height 7
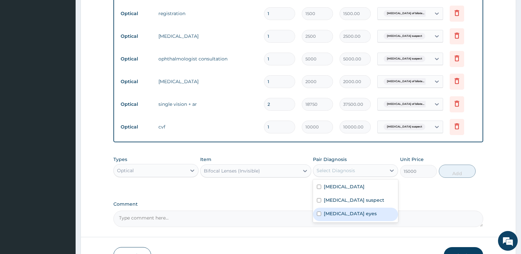
click at [340, 216] on label "Refractive amblyopia of bilateral eyes" at bounding box center [350, 213] width 53 height 7
checkbox input "true"
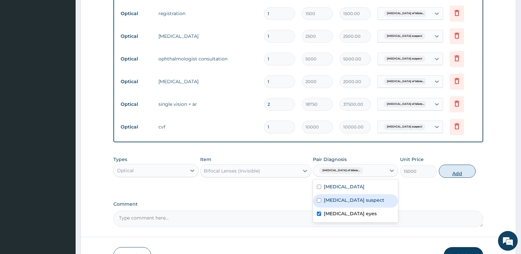
click at [451, 173] on button "Add" at bounding box center [457, 171] width 37 height 13
type input "0"
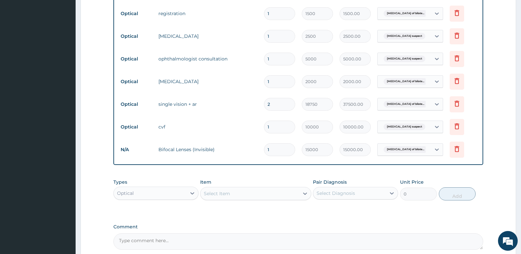
type input "0.00"
type input "2"
type input "30000.00"
type input "2"
click at [456, 103] on icon at bounding box center [457, 104] width 5 height 6
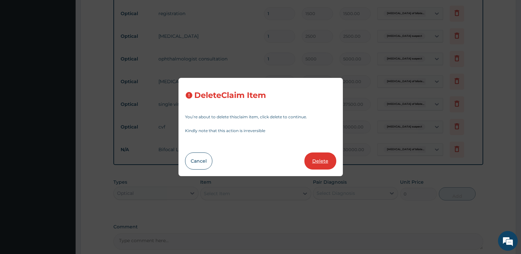
click at [318, 164] on button "Delete" at bounding box center [320, 161] width 32 height 17
type input "1"
type input "10000"
type input "10000.00"
type input "2"
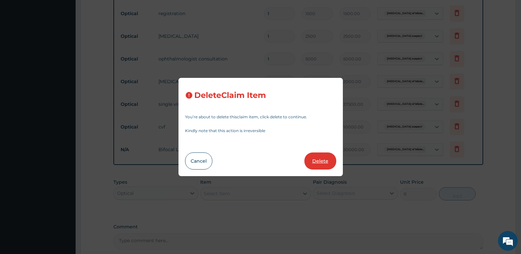
type input "15000"
type input "30000.00"
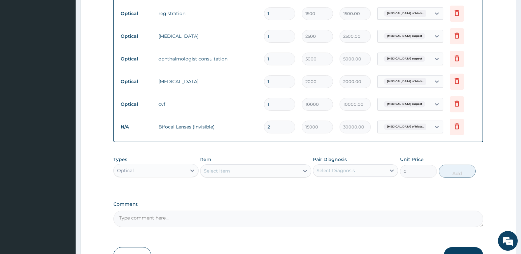
click at [250, 216] on textarea "Comment" at bounding box center [298, 219] width 370 height 16
type textarea "LENS APPROVED AT 30,000"
click at [454, 250] on button "Submit" at bounding box center [463, 255] width 39 height 17
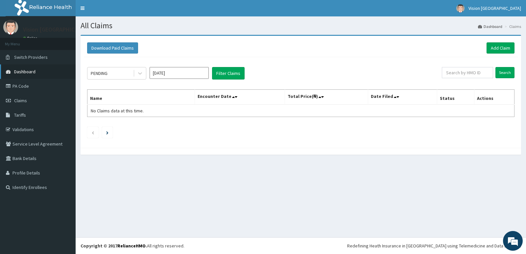
click at [40, 74] on link "Dashboard" at bounding box center [38, 71] width 76 height 14
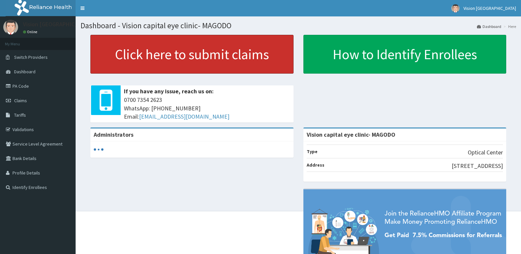
click at [137, 66] on link "Click here to submit claims" at bounding box center [191, 54] width 203 height 39
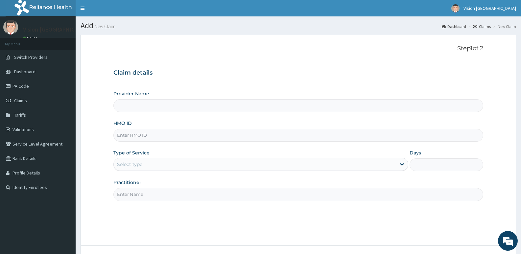
type input "Vision capital eye clinic- MAGODO"
click at [163, 133] on input "HMO ID" at bounding box center [298, 135] width 370 height 13
paste input "CIP/10154/A"
type input "CIP/10154/A"
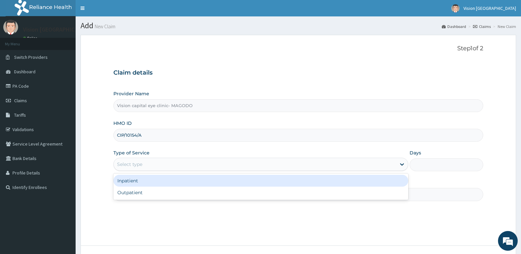
click at [147, 165] on div "Select type" at bounding box center [255, 164] width 282 height 11
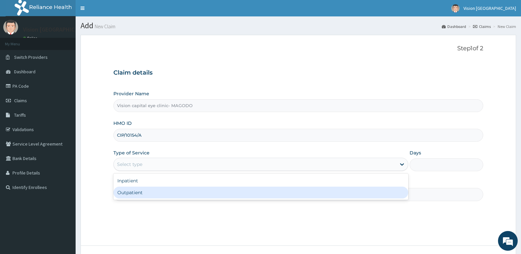
click at [141, 191] on div "Outpatient" at bounding box center [260, 193] width 294 height 12
type input "1"
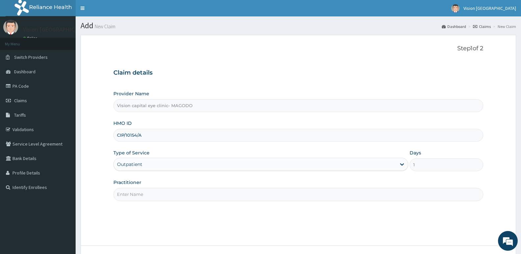
click at [153, 193] on input "Practitioner" at bounding box center [298, 194] width 370 height 13
type input "DR ODEYEMI"
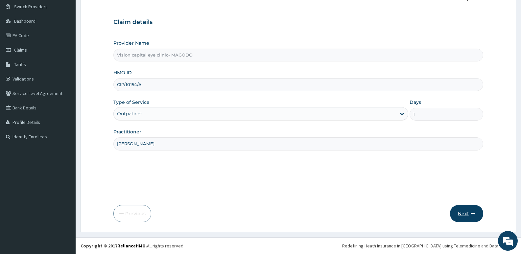
click at [469, 211] on button "Next" at bounding box center [466, 213] width 33 height 17
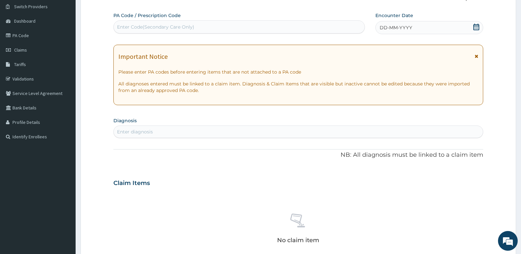
click at [289, 27] on div "Enter Code(Secondary Care Only)" at bounding box center [239, 27] width 251 height 11
paste input "PA/78849C"
type input "PA/78849C"
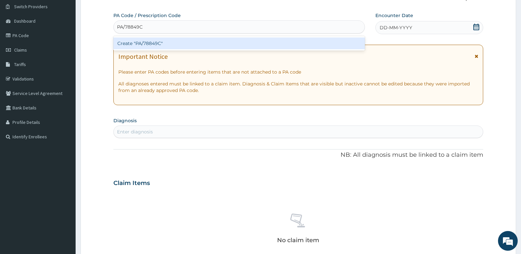
click at [267, 40] on div "Create "PA/78849C"" at bounding box center [238, 43] width 251 height 12
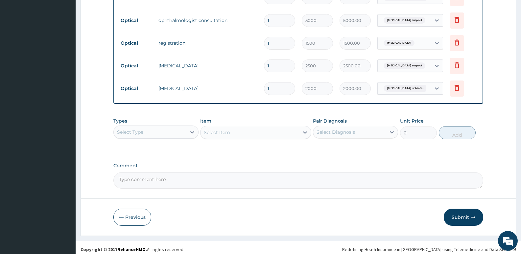
scroll to position [325, 0]
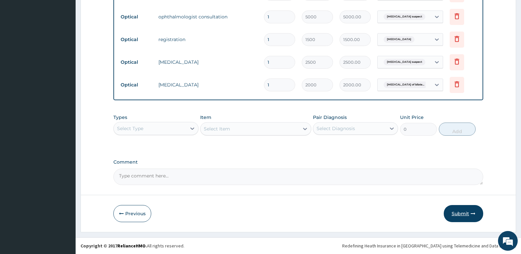
click at [460, 215] on button "Submit" at bounding box center [463, 213] width 39 height 17
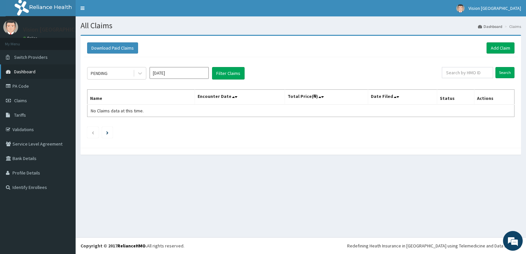
click at [55, 69] on link "Dashboard" at bounding box center [38, 71] width 76 height 14
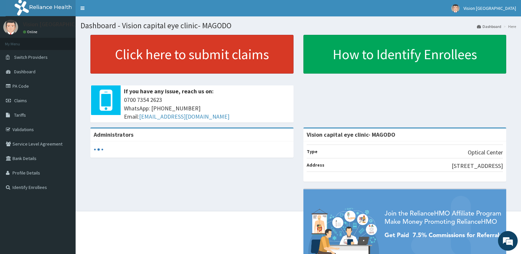
click at [135, 57] on link "Click here to submit claims" at bounding box center [191, 54] width 203 height 39
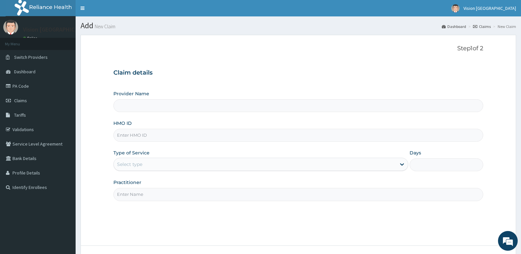
type input "Vision capital eye clinic- MAGODO"
click at [150, 131] on input "HMO ID" at bounding box center [298, 135] width 370 height 13
paste input "CIP/10153/A"
type input "CIP/10153/A"
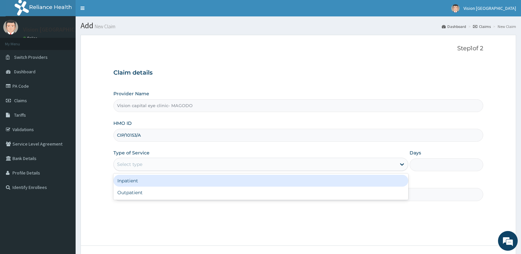
click at [141, 163] on div "Select type" at bounding box center [129, 164] width 25 height 7
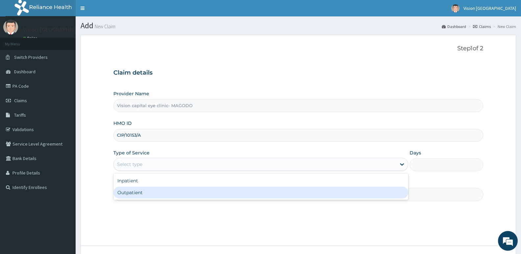
click at [143, 197] on div "Outpatient" at bounding box center [260, 193] width 294 height 12
type input "1"
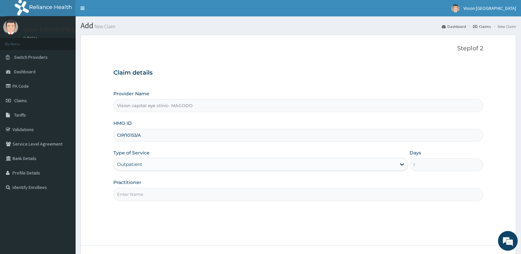
click at [137, 196] on input "Practitioner" at bounding box center [298, 194] width 370 height 13
type input "DR ODEYEMI"
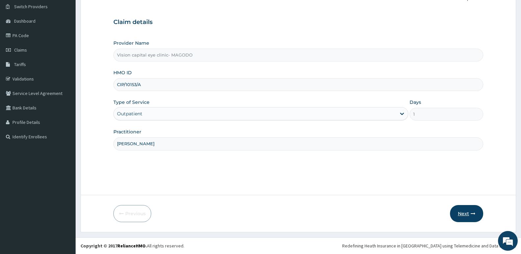
click at [468, 210] on button "Next" at bounding box center [466, 213] width 33 height 17
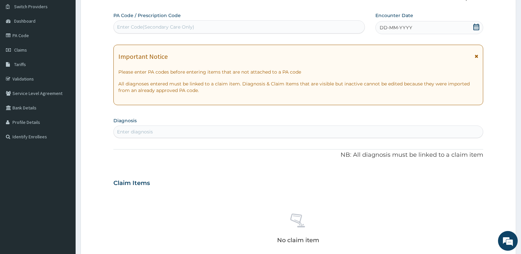
click at [268, 28] on div "Enter Code(Secondary Care Only)" at bounding box center [239, 27] width 251 height 11
paste input "PA/D1997E"
type input "PA/D1997E"
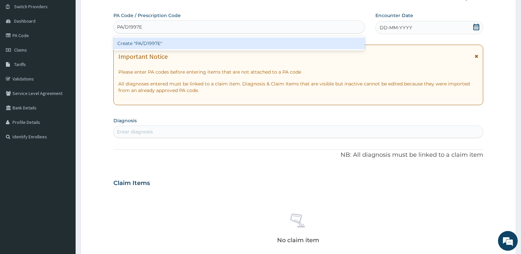
click at [254, 39] on div "Create "PA/D1997E"" at bounding box center [238, 43] width 251 height 12
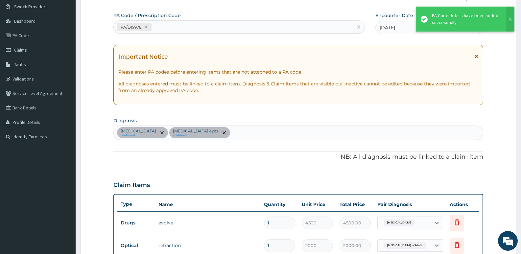
scroll to position [263, 0]
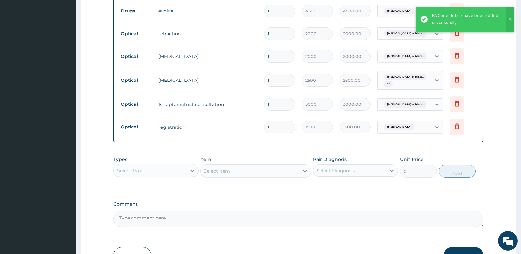
click at [457, 253] on button "Submit" at bounding box center [463, 255] width 39 height 17
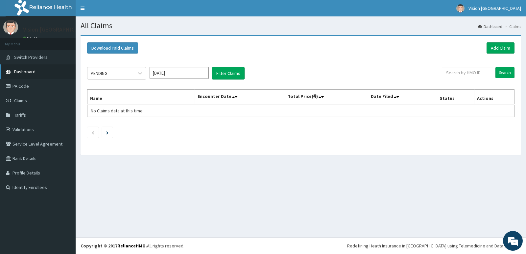
click at [38, 70] on link "Dashboard" at bounding box center [38, 71] width 76 height 14
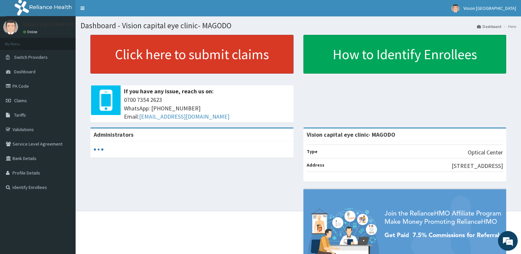
click at [133, 62] on link "Click here to submit claims" at bounding box center [191, 54] width 203 height 39
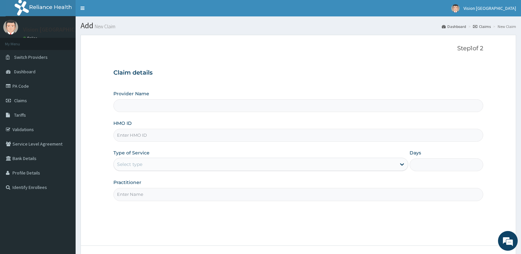
type input "Vision capital eye clinic- MAGODO"
click at [141, 133] on input "HMO ID" at bounding box center [298, 135] width 370 height 13
paste input "TVC/10004/A"
type input "TVC/10004/A"
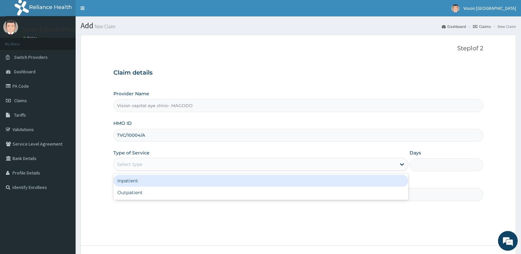
click at [138, 161] on div "Select type" at bounding box center [129, 164] width 25 height 7
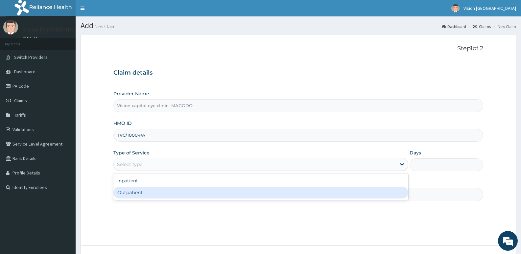
click at [133, 192] on div "Outpatient" at bounding box center [260, 193] width 294 height 12
type input "1"
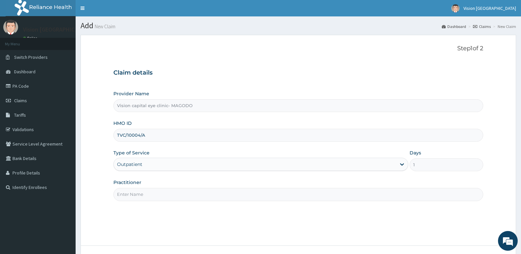
click at [141, 193] on input "Practitioner" at bounding box center [298, 194] width 370 height 13
type input "[PERSON_NAME]"
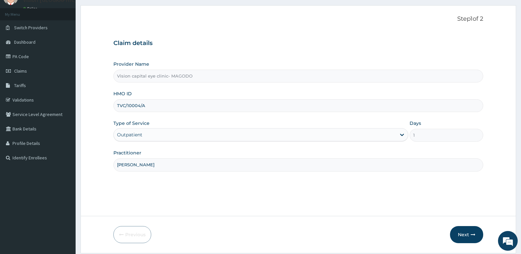
scroll to position [51, 0]
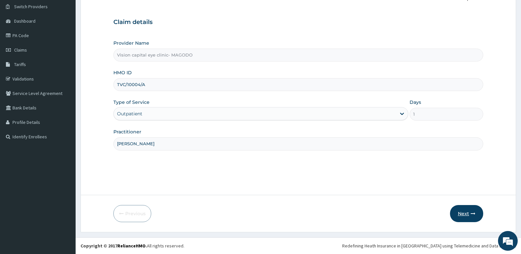
click at [459, 211] on button "Next" at bounding box center [466, 213] width 33 height 17
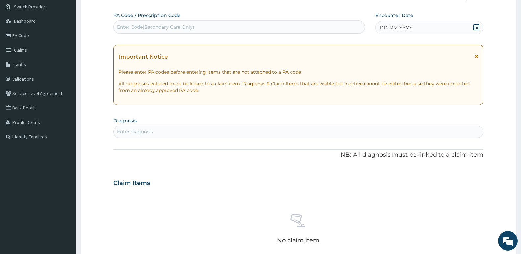
click at [296, 25] on div "Enter Code(Secondary Care Only)" at bounding box center [239, 27] width 251 height 11
paste input "PA/6458A1"
type input "PA/6458A1"
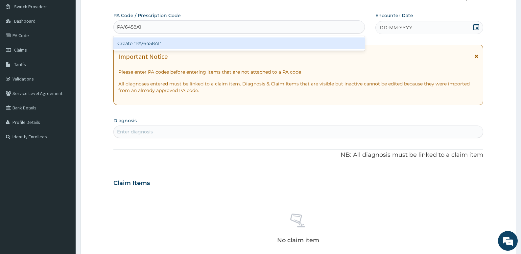
click at [272, 39] on div "Create "PA/6458A1"" at bounding box center [238, 43] width 251 height 12
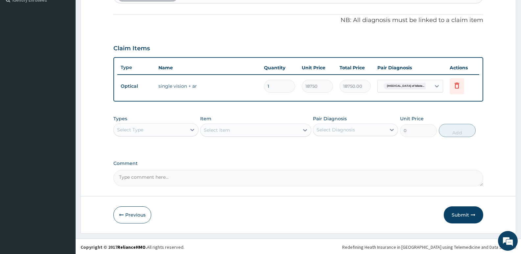
scroll to position [189, 0]
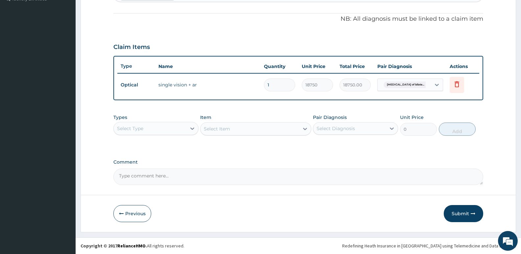
click at [173, 124] on div "Select Type" at bounding box center [150, 128] width 73 height 11
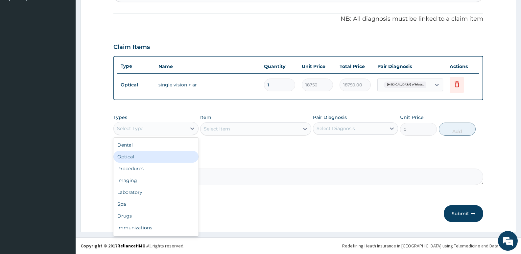
click at [151, 154] on div "Optical" at bounding box center [155, 157] width 85 height 12
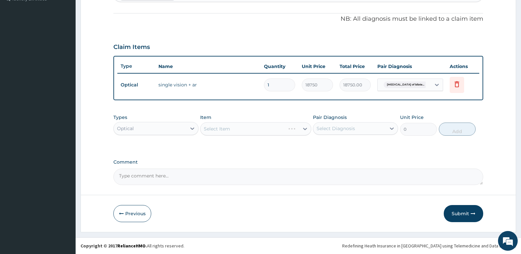
click at [227, 130] on div "Select Item" at bounding box center [255, 128] width 111 height 13
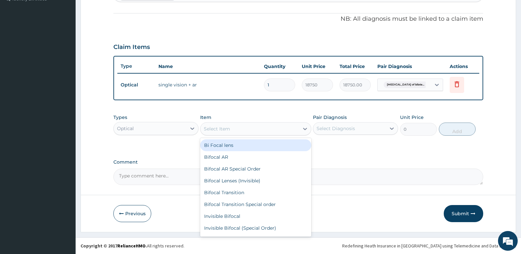
click at [232, 131] on div "Select Item" at bounding box center [249, 129] width 98 height 11
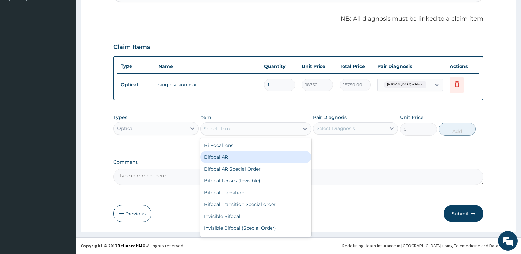
click at [229, 157] on div "Bifocal AR" at bounding box center [255, 157] width 111 height 12
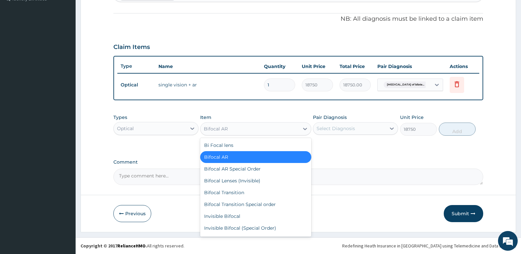
click at [236, 129] on div "Bifocal AR" at bounding box center [249, 129] width 98 height 11
click at [230, 144] on div "Bi Focal lens" at bounding box center [255, 145] width 111 height 12
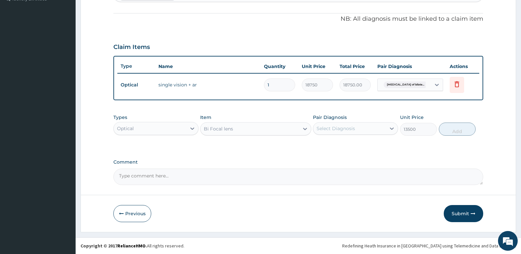
click at [247, 127] on div "Bi Focal lens" at bounding box center [249, 129] width 98 height 11
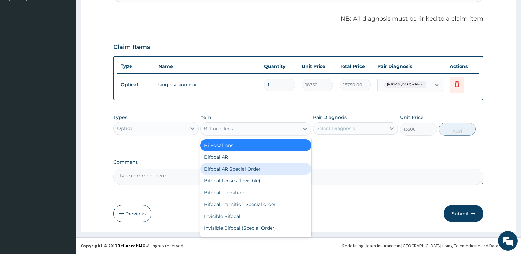
click at [236, 169] on div "Bifocal AR Special Order" at bounding box center [255, 169] width 111 height 12
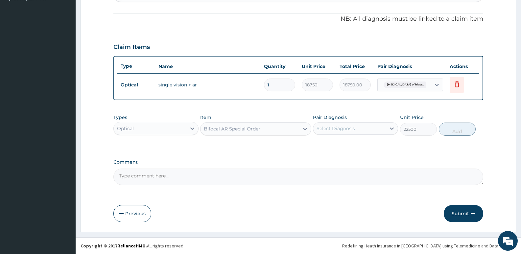
click at [254, 128] on div "Bifocal AR Special Order" at bounding box center [232, 129] width 57 height 7
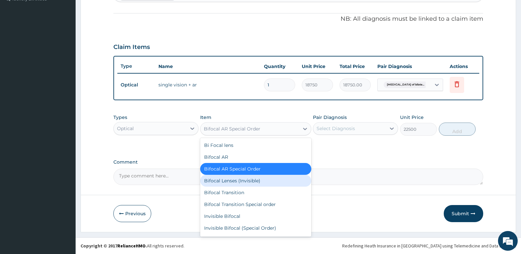
click at [238, 183] on div "Bifocal Lenses (Invisible)" at bounding box center [255, 181] width 111 height 12
type input "15000"
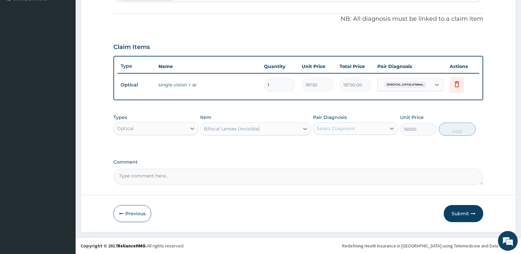
click at [328, 131] on div "Select Diagnosis" at bounding box center [336, 128] width 38 height 7
click at [330, 147] on label "Refractive amblyopia of bilateral eyes" at bounding box center [350, 144] width 53 height 7
checkbox input "true"
click at [453, 127] on button "Add" at bounding box center [457, 129] width 37 height 13
type input "0"
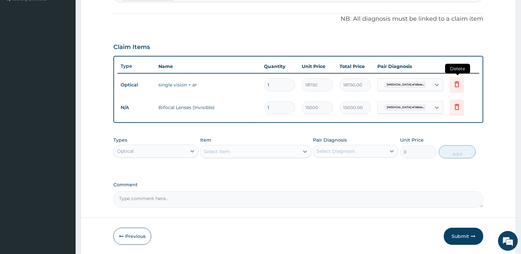
click at [457, 84] on icon at bounding box center [457, 84] width 8 height 8
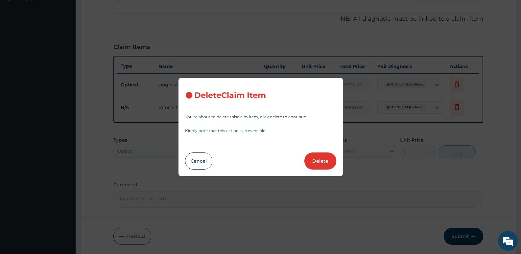
click at [324, 155] on button "Delete" at bounding box center [320, 161] width 32 height 17
type input "15000"
type input "15000.00"
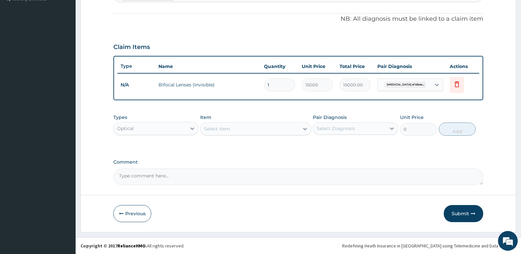
click at [277, 178] on textarea "Comment" at bounding box center [298, 177] width 370 height 16
type textarea "LENS APPROVED AT 15,000"
click at [458, 213] on button "Submit" at bounding box center [463, 213] width 39 height 17
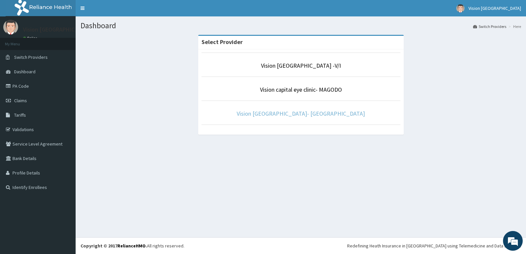
click at [301, 113] on link "Vision [GEOGRAPHIC_DATA]- [GEOGRAPHIC_DATA]" at bounding box center [301, 114] width 128 height 8
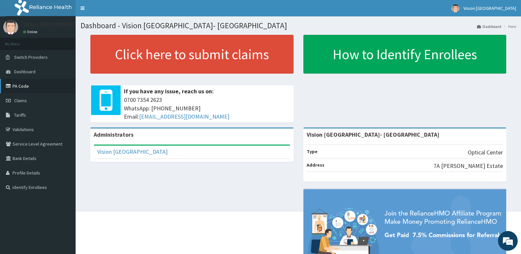
click at [21, 86] on link "PA Code" at bounding box center [38, 86] width 76 height 14
